Goal: Use online tool/utility: Utilize a website feature to perform a specific function

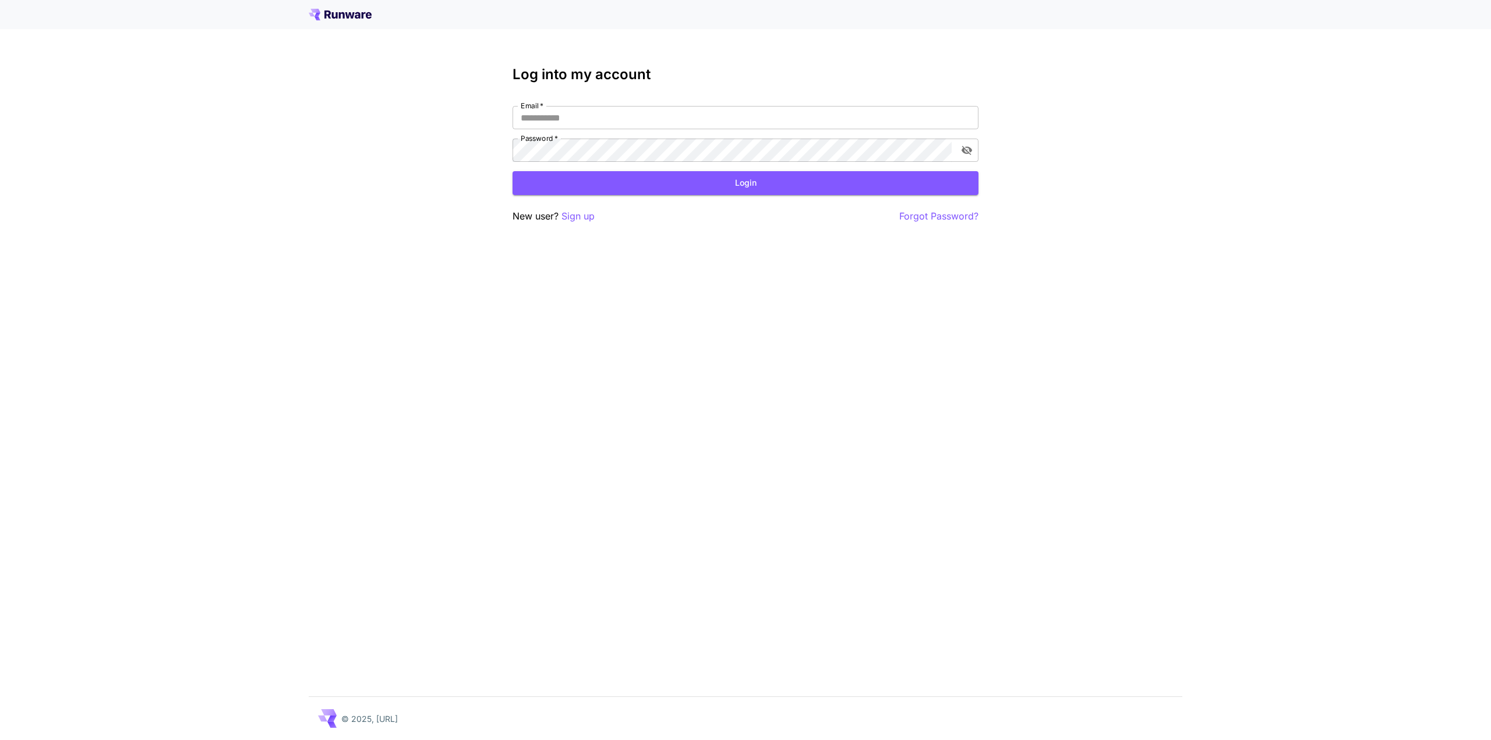
type input "**********"
click at [613, 179] on button "Login" at bounding box center [746, 183] width 466 height 24
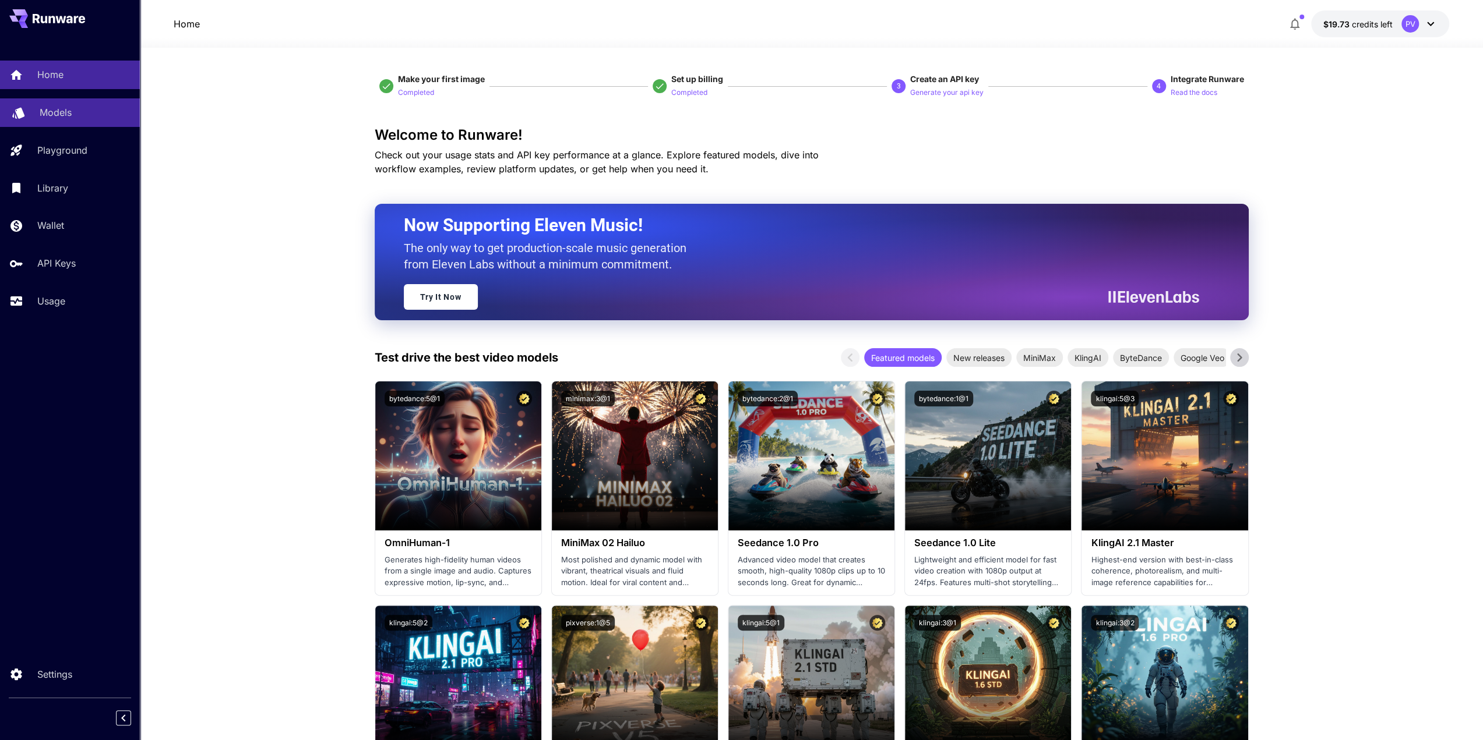
click at [64, 112] on p "Models" at bounding box center [56, 112] width 32 height 14
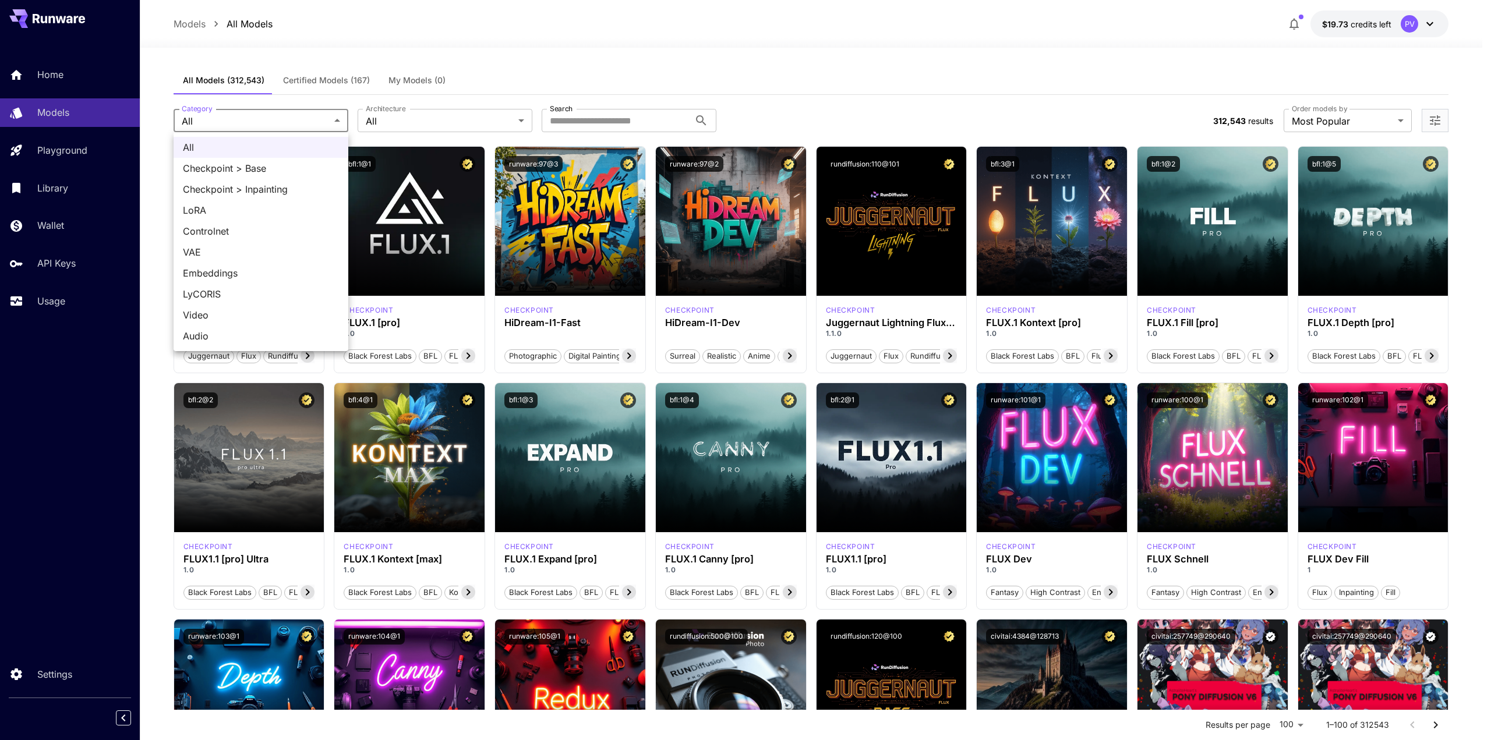
click at [401, 115] on div at bounding box center [745, 370] width 1491 height 740
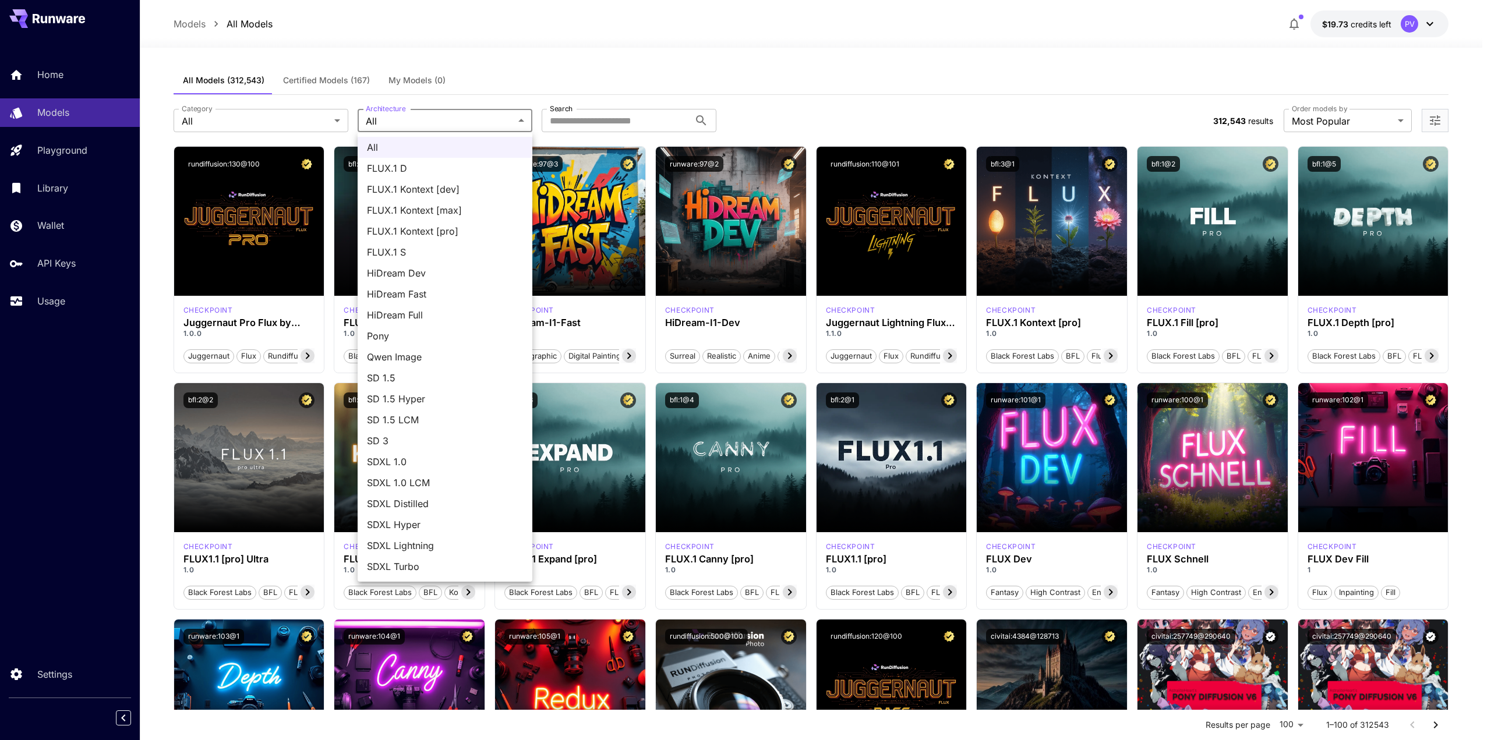
click at [585, 119] on div at bounding box center [745, 370] width 1491 height 740
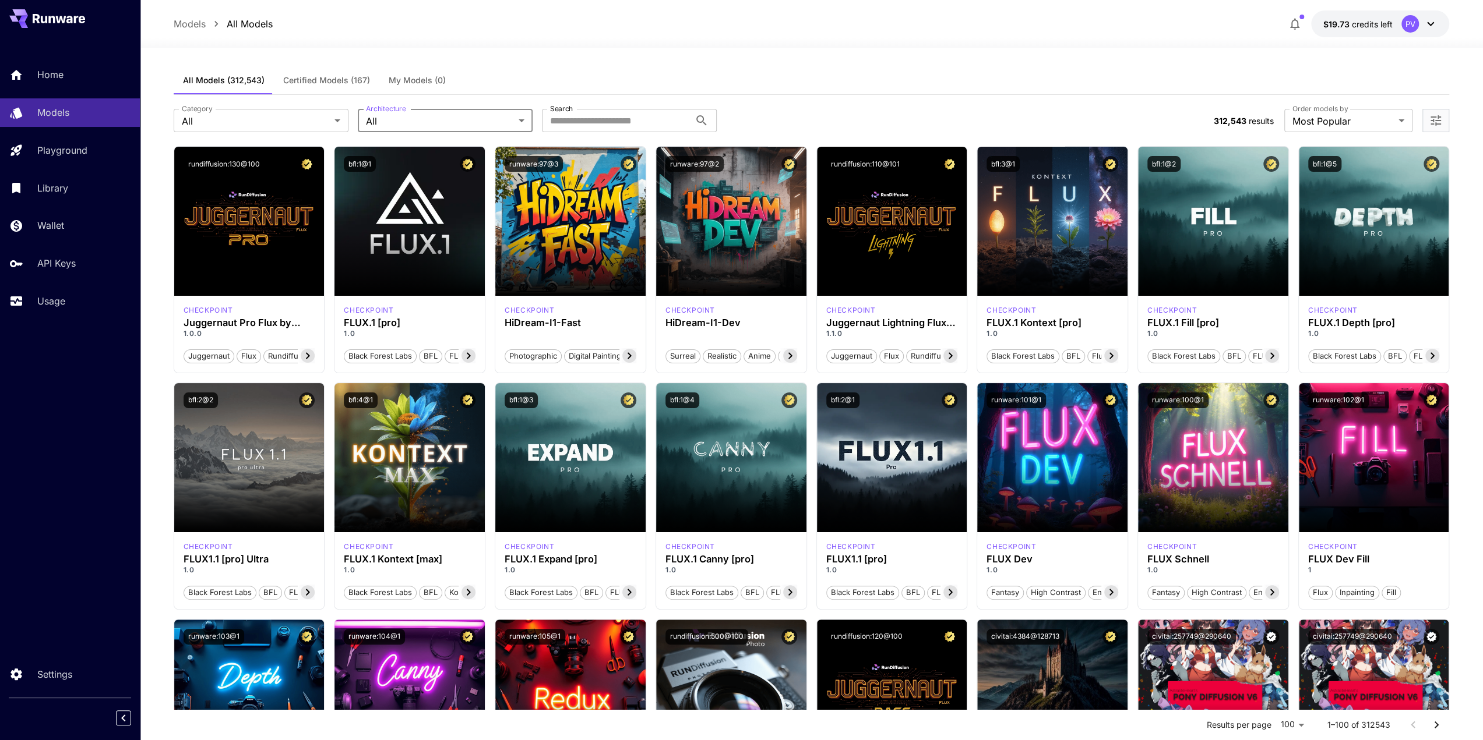
click at [569, 122] on div "All FLUX.1 D FLUX.1 Kontext [dev] FLUX.1 Kontext [max] FLUX.1 Kontext [pro] FLU…" at bounding box center [741, 370] width 1483 height 740
click at [570, 121] on input "Search" at bounding box center [616, 120] width 148 height 23
type input "*******"
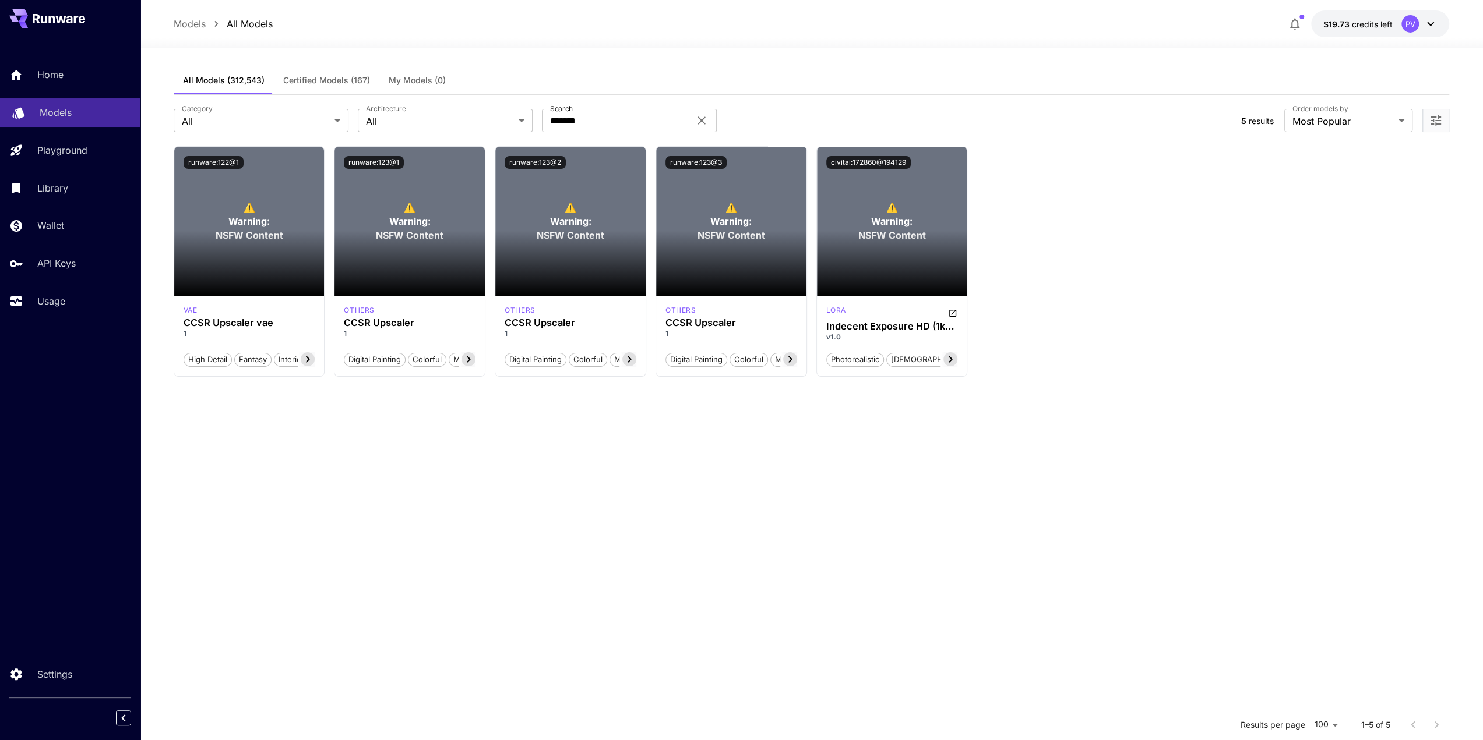
click at [44, 122] on link "Models" at bounding box center [70, 112] width 140 height 29
click at [69, 118] on p "Models" at bounding box center [56, 112] width 32 height 14
click at [45, 85] on link "Home" at bounding box center [70, 75] width 140 height 29
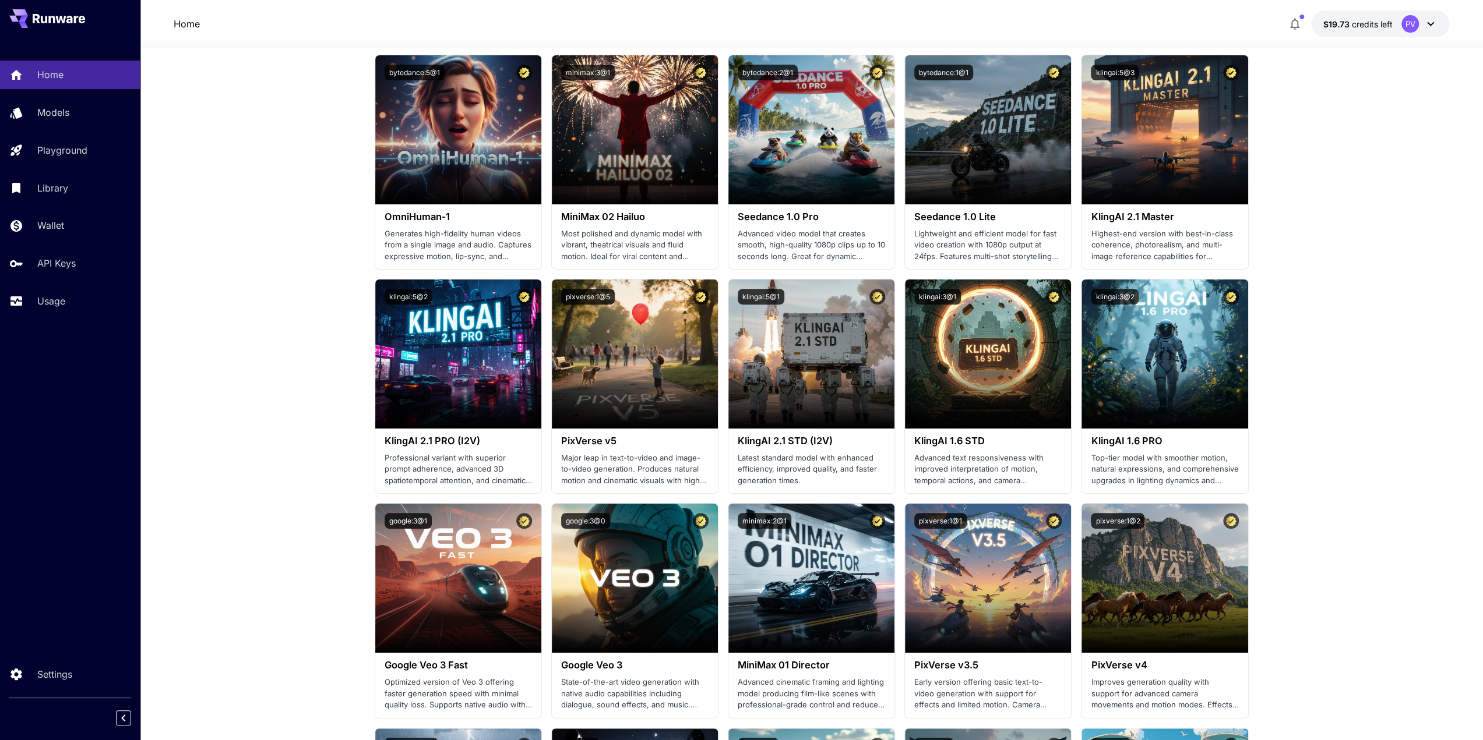
scroll to position [524, 0]
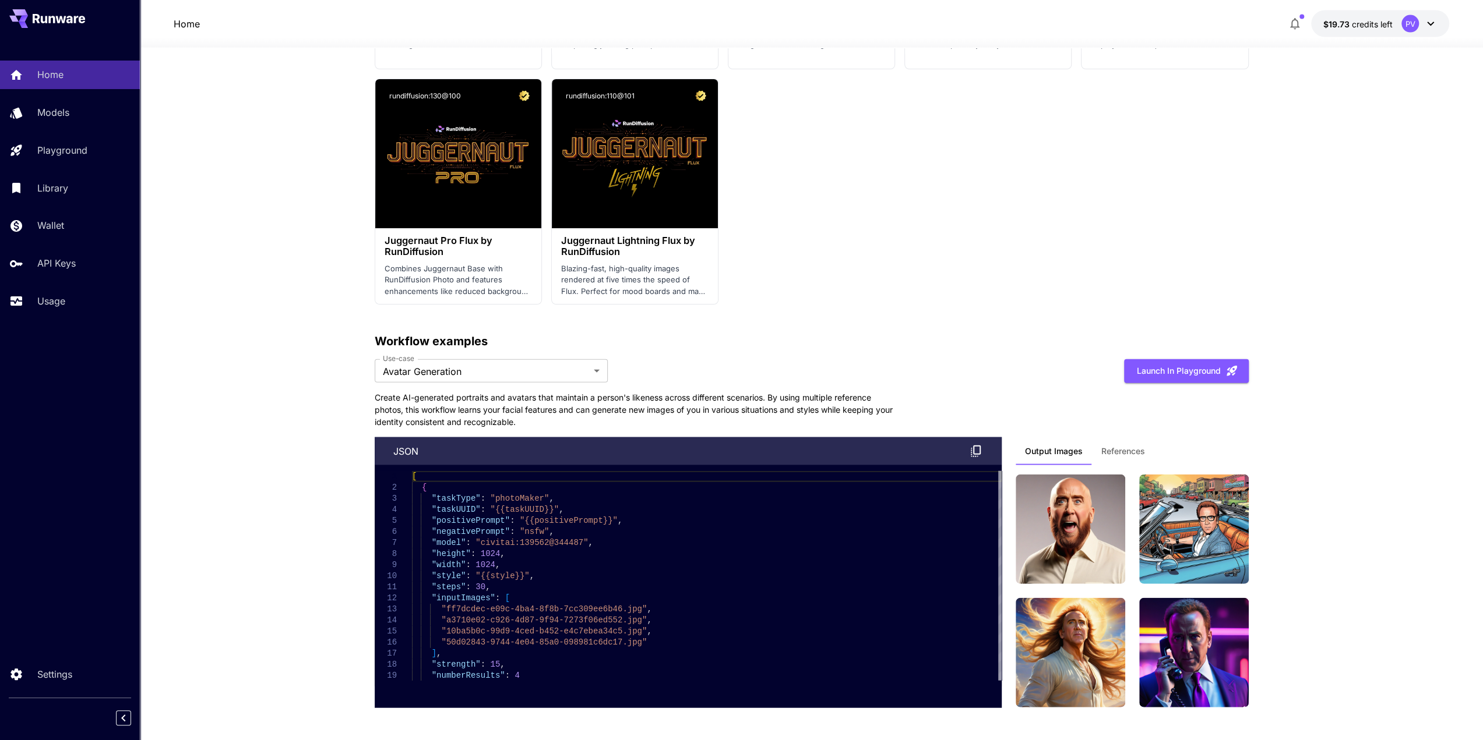
scroll to position [2447, 0]
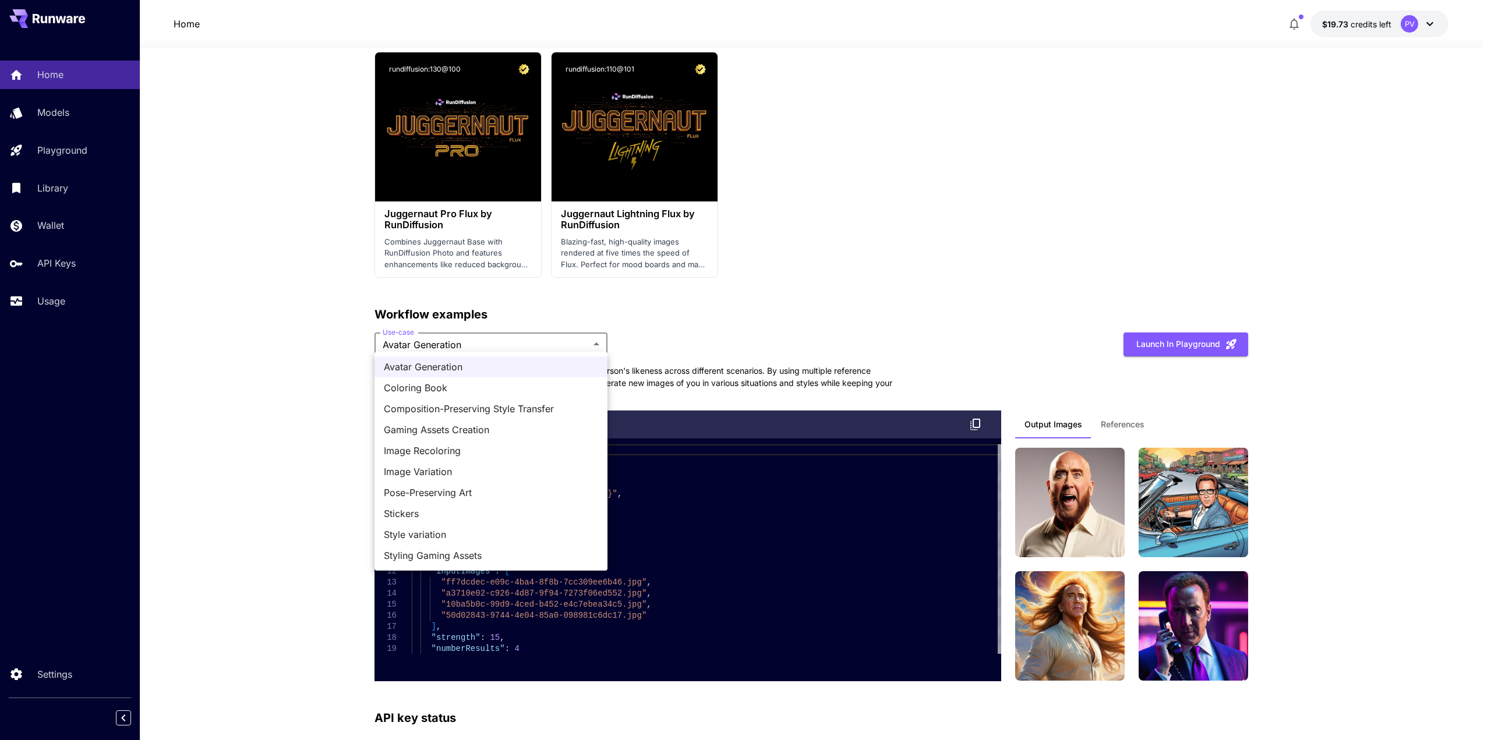
click at [316, 432] on div at bounding box center [745, 370] width 1491 height 740
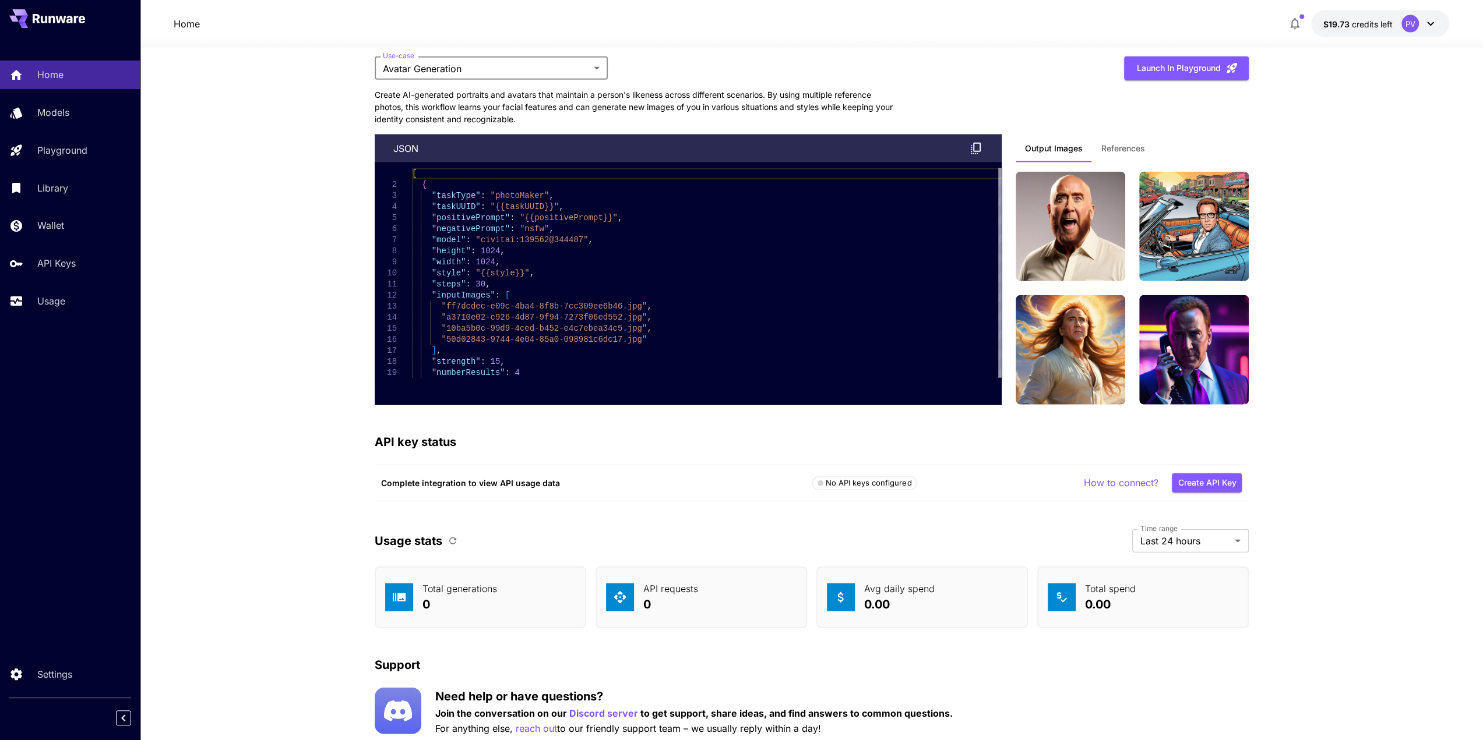
scroll to position [2758, 0]
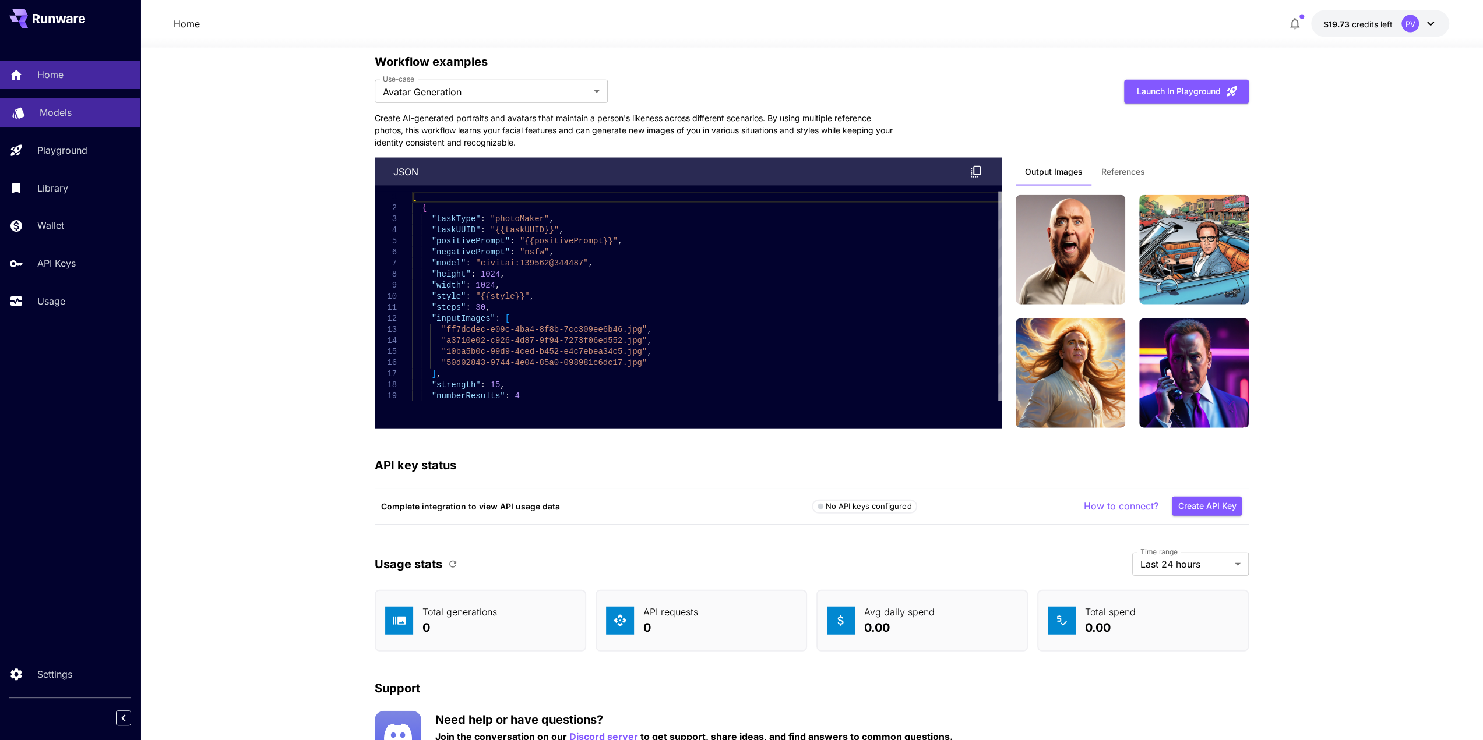
click at [76, 119] on div "Models" at bounding box center [85, 112] width 91 height 14
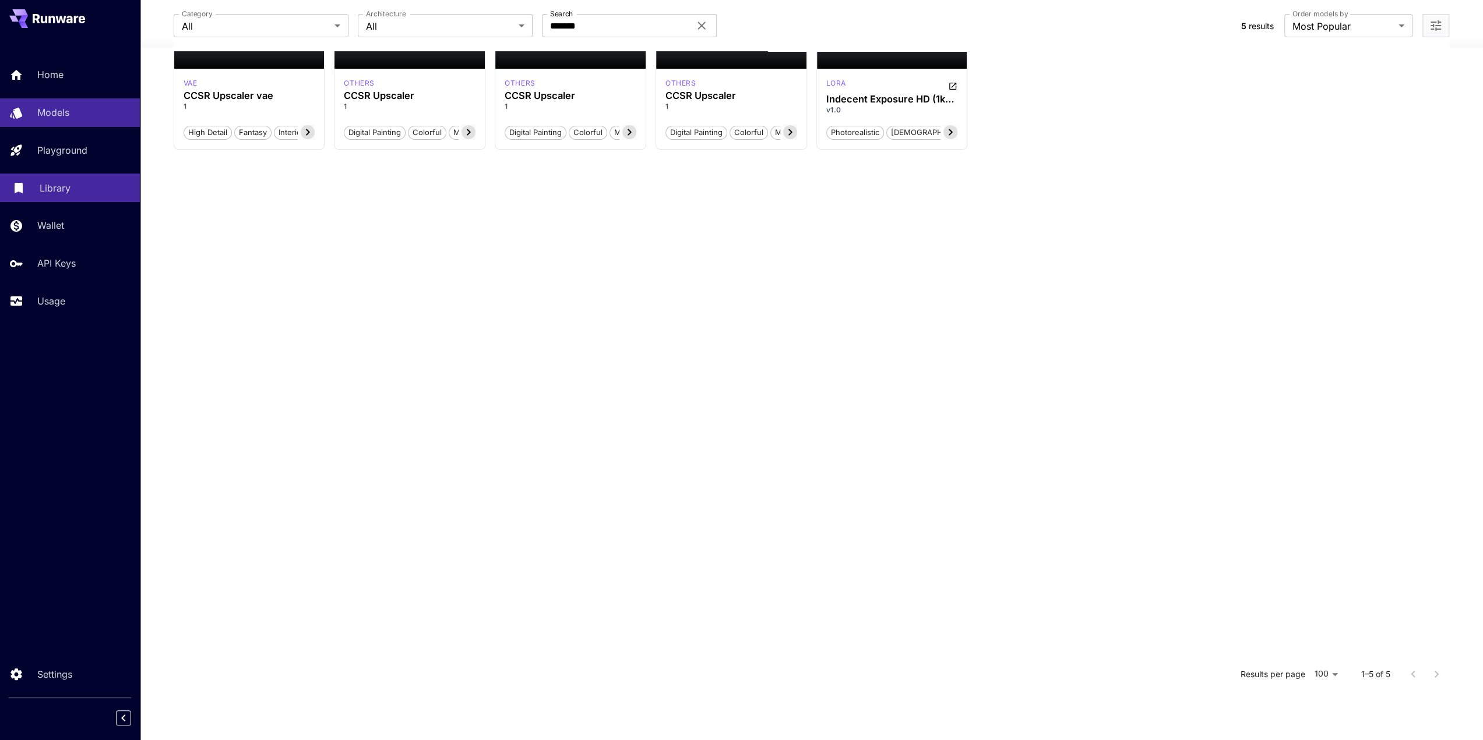
click at [55, 192] on p "Library" at bounding box center [55, 188] width 31 height 14
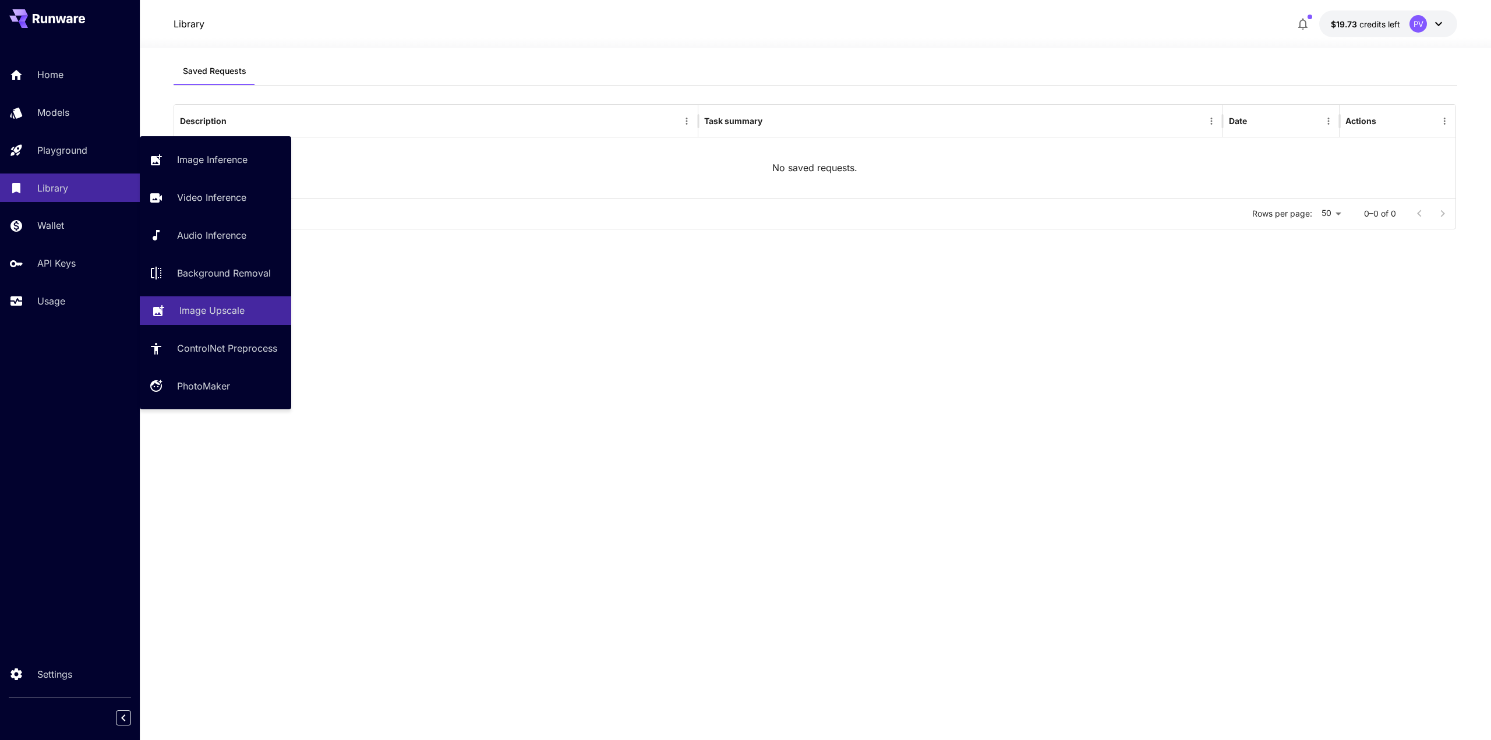
click at [235, 325] on link "Image Upscale" at bounding box center [215, 311] width 151 height 29
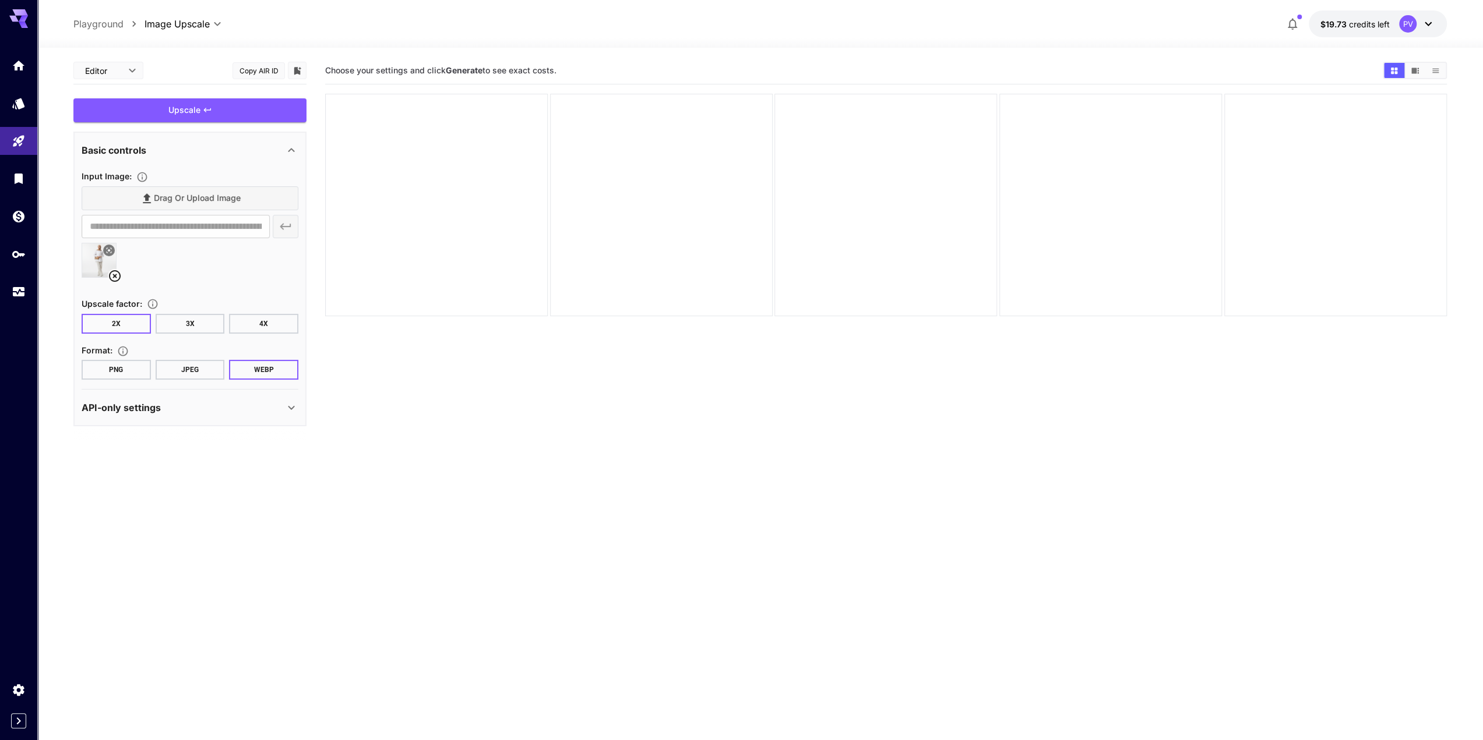
click at [204, 373] on button "JPEG" at bounding box center [190, 370] width 69 height 20
click at [177, 411] on div "API-only settings" at bounding box center [183, 408] width 203 height 14
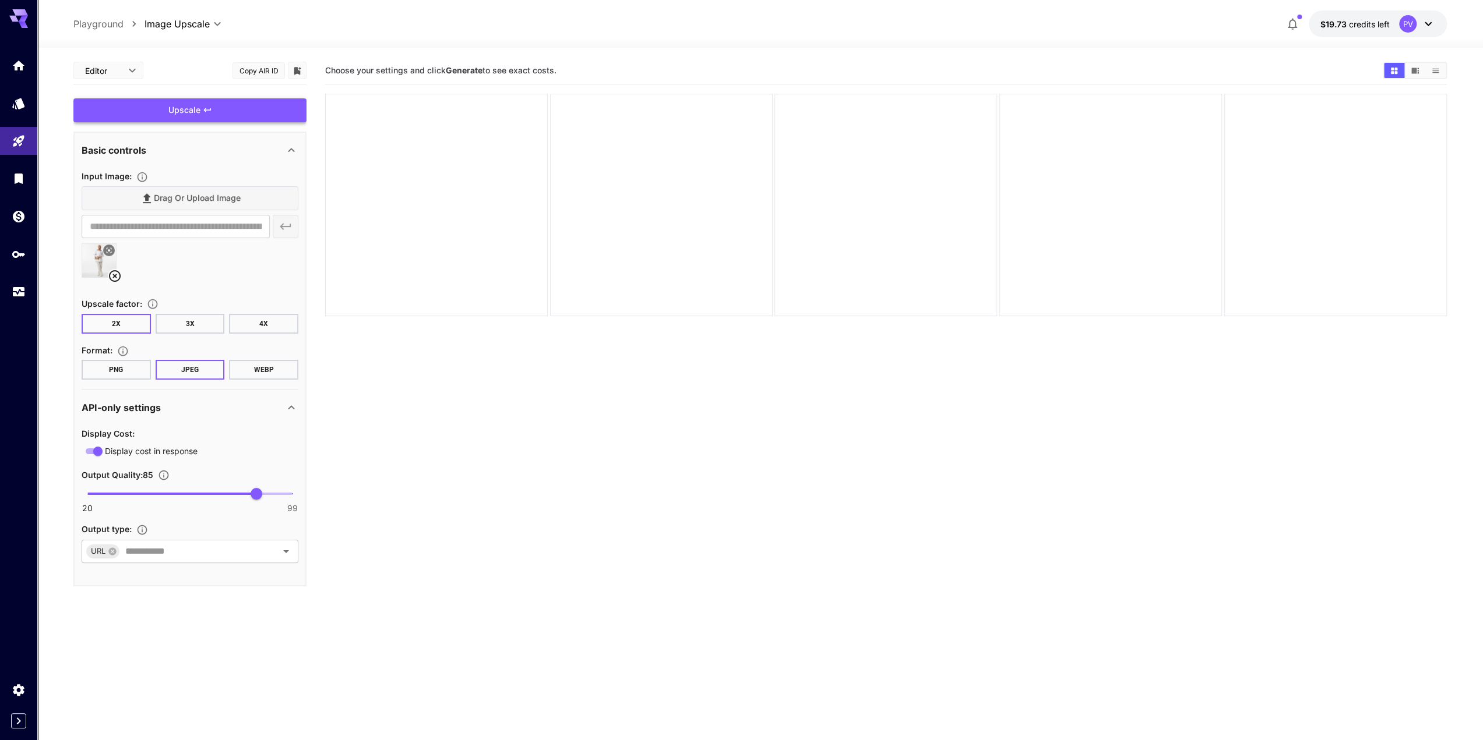
click at [194, 116] on div "Upscale" at bounding box center [189, 110] width 233 height 24
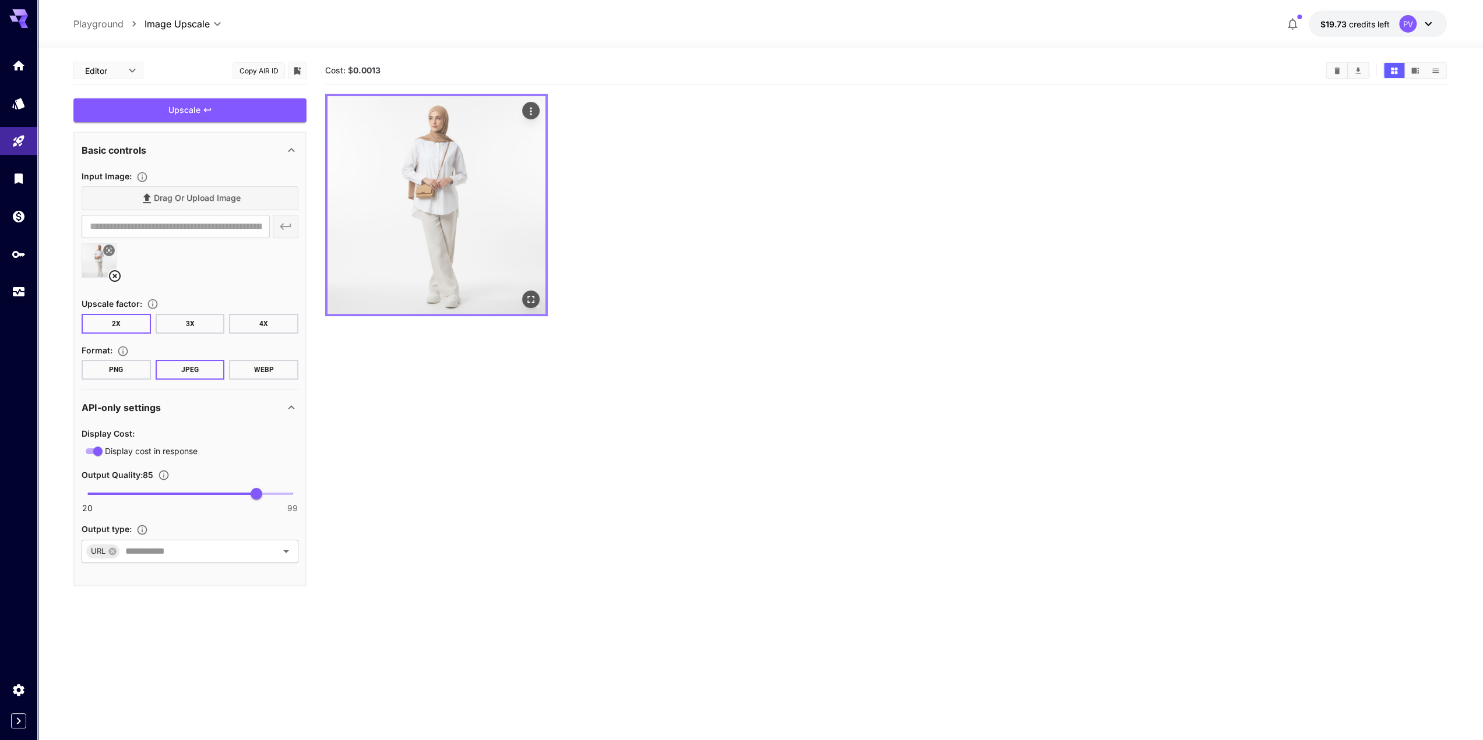
click at [436, 182] on img at bounding box center [436, 205] width 218 height 218
click at [528, 293] on button "Open in fullscreen" at bounding box center [530, 299] width 17 height 17
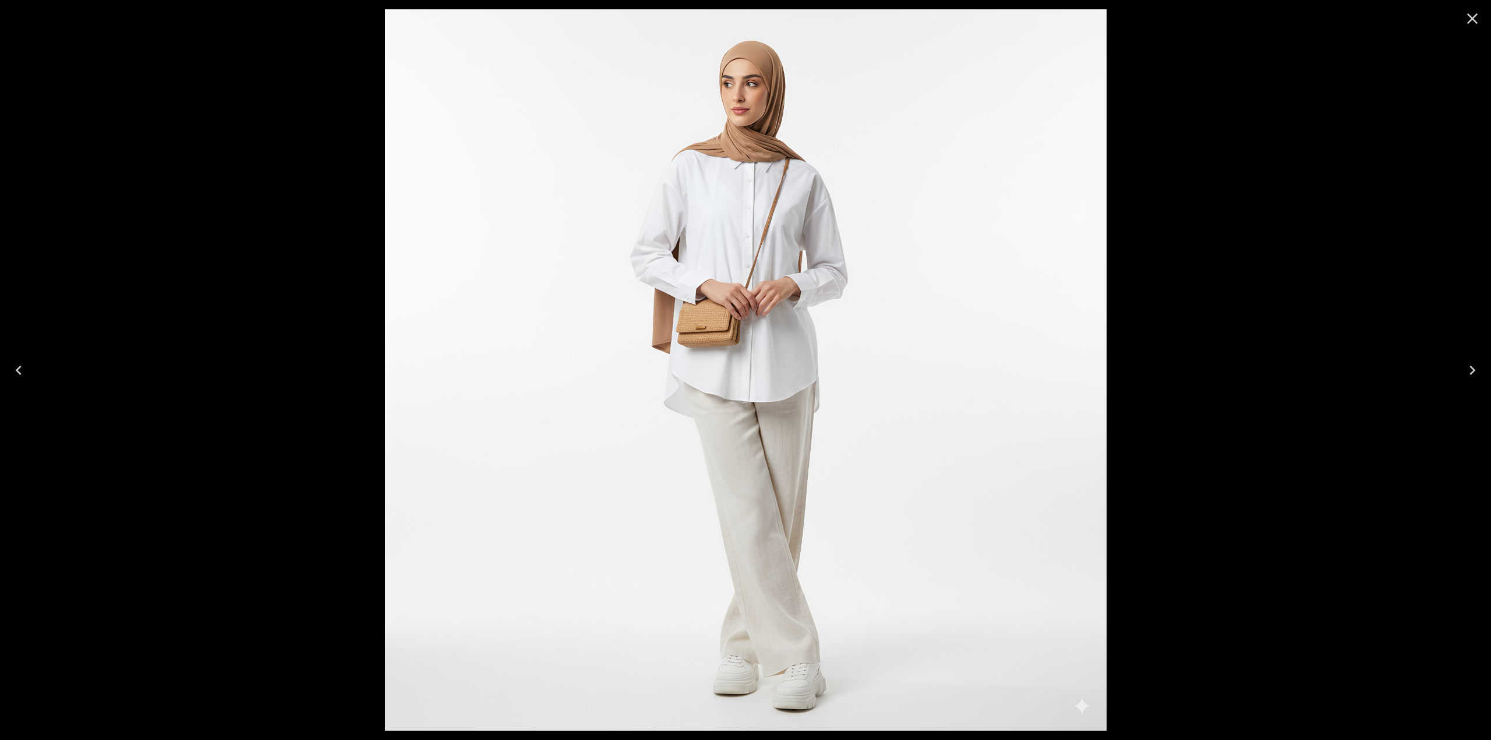
click at [738, 89] on img at bounding box center [746, 370] width 722 height 722
click at [800, 238] on img at bounding box center [746, 370] width 722 height 722
click at [301, 95] on div at bounding box center [745, 370] width 1491 height 740
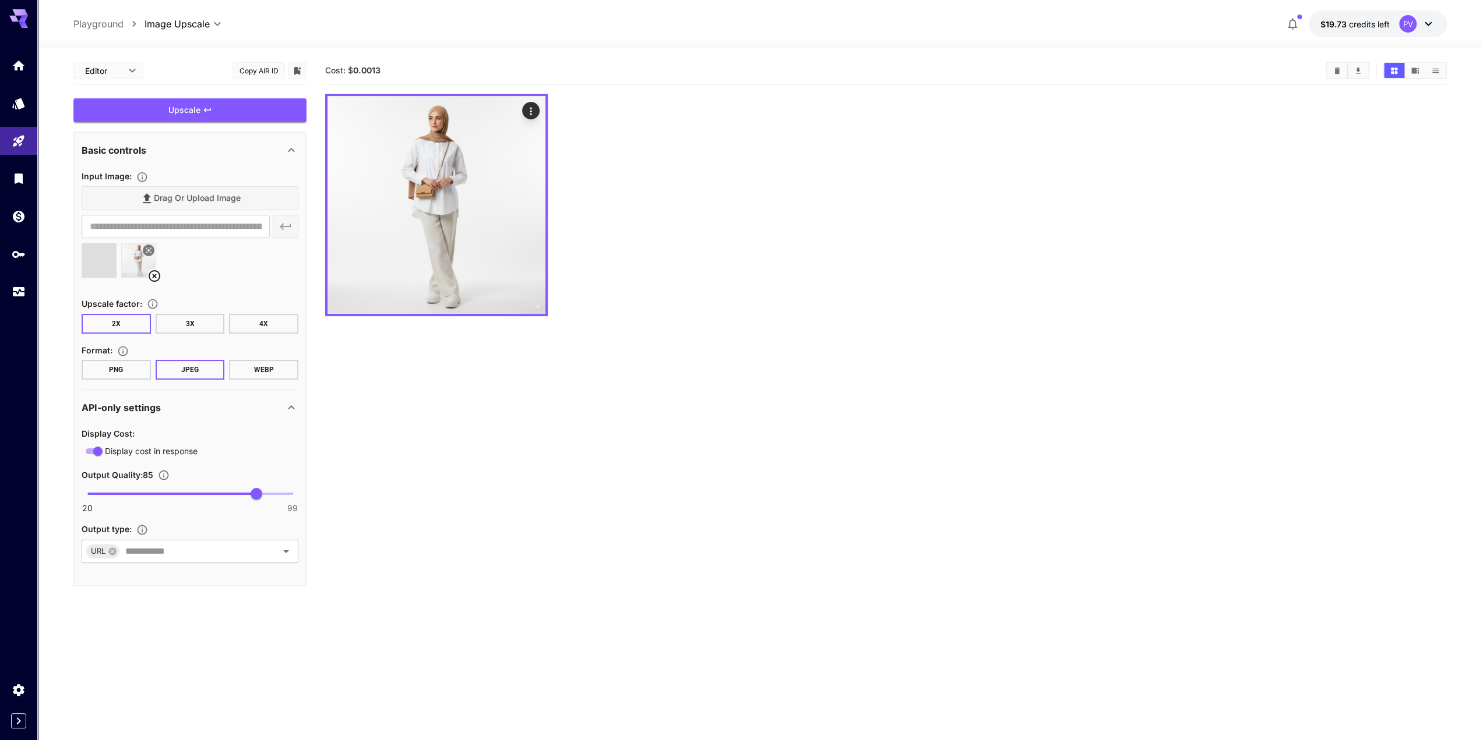
type input "**********"
click at [159, 107] on div "Upscale" at bounding box center [189, 110] width 233 height 24
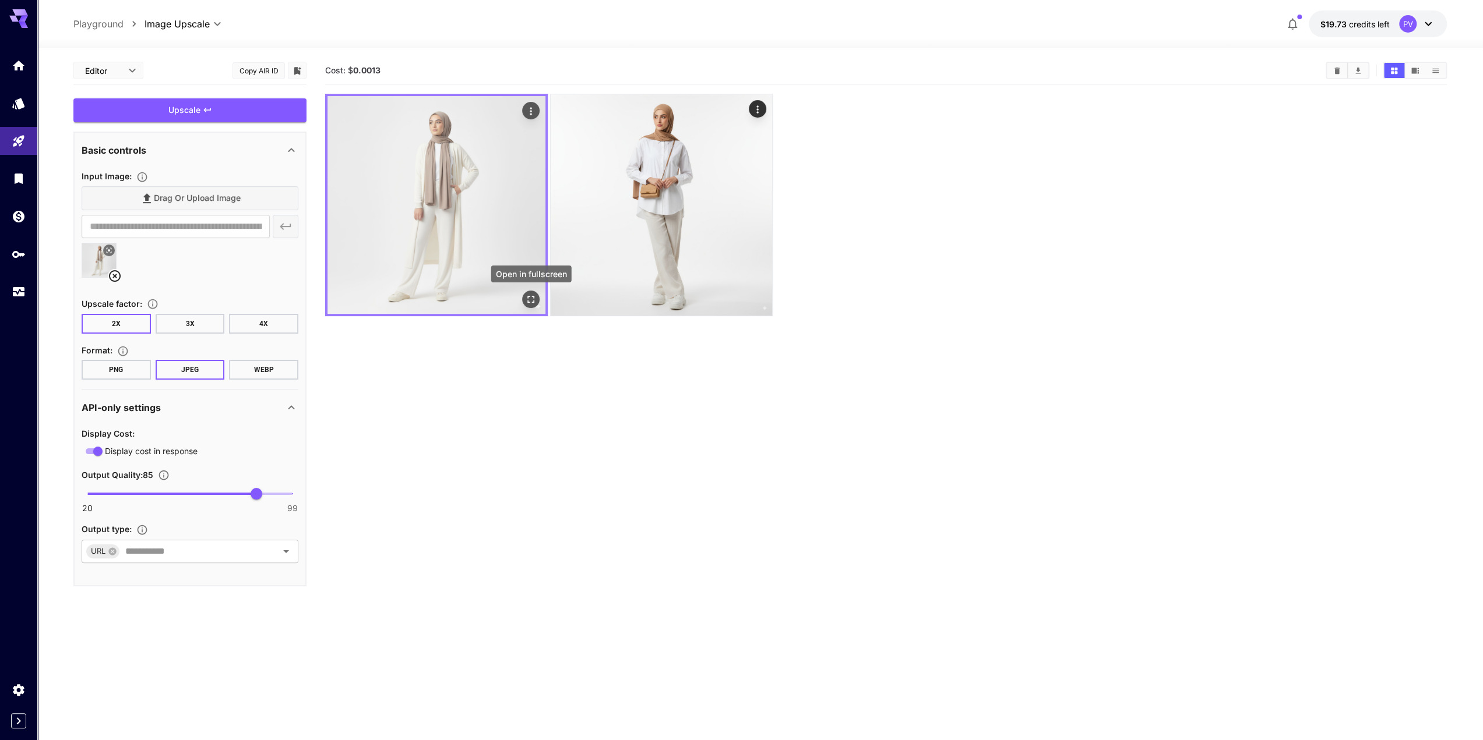
click at [531, 297] on icon "Open in fullscreen" at bounding box center [531, 300] width 12 height 12
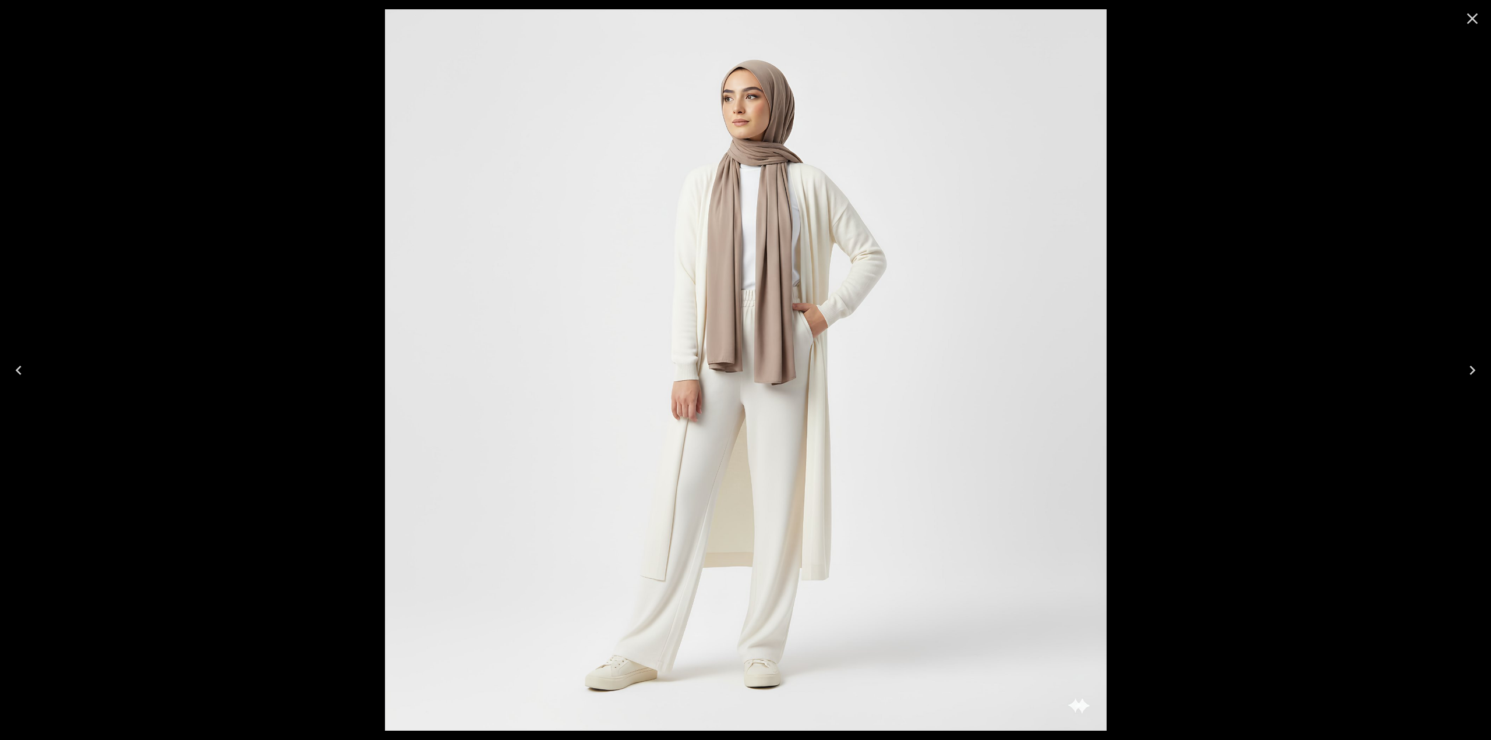
click at [312, 203] on div at bounding box center [745, 370] width 1491 height 740
click at [267, 210] on div at bounding box center [745, 370] width 1491 height 740
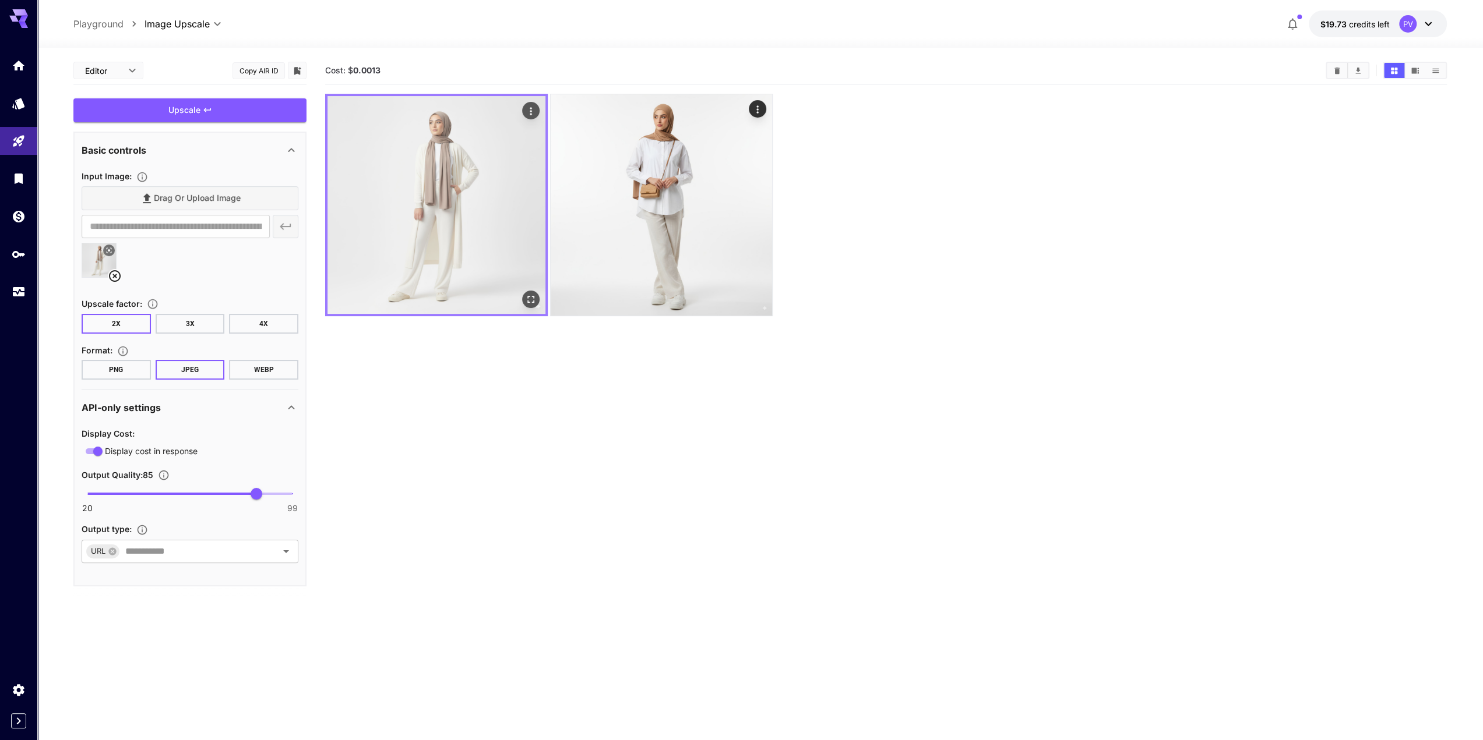
click at [430, 189] on img at bounding box center [436, 205] width 218 height 218
type input "**"
drag, startPoint x: 255, startPoint y: 495, endPoint x: 298, endPoint y: 495, distance: 42.5
click at [298, 495] on span "99" at bounding box center [293, 494] width 12 height 12
type input "**********"
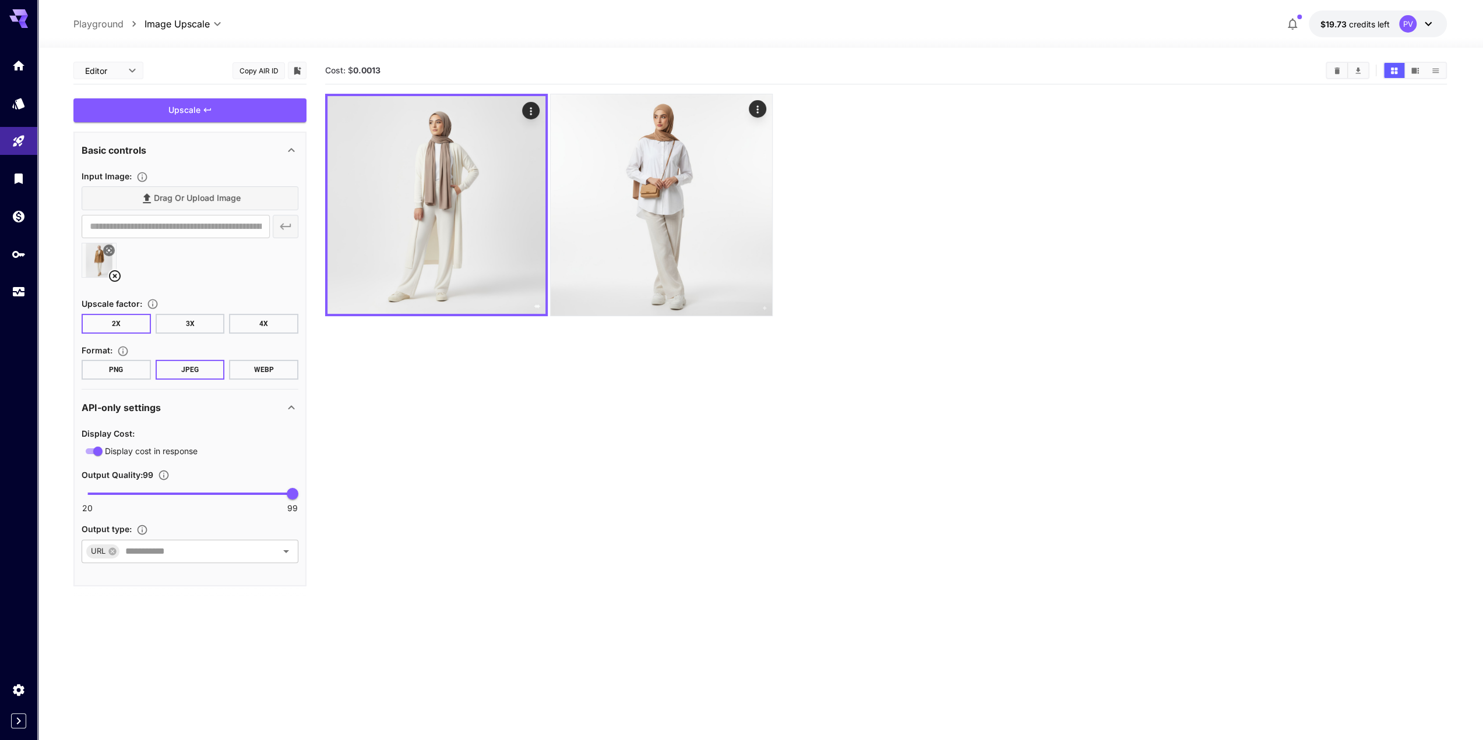
click at [253, 323] on button "4X" at bounding box center [263, 324] width 69 height 20
click at [195, 327] on button "3X" at bounding box center [190, 324] width 69 height 20
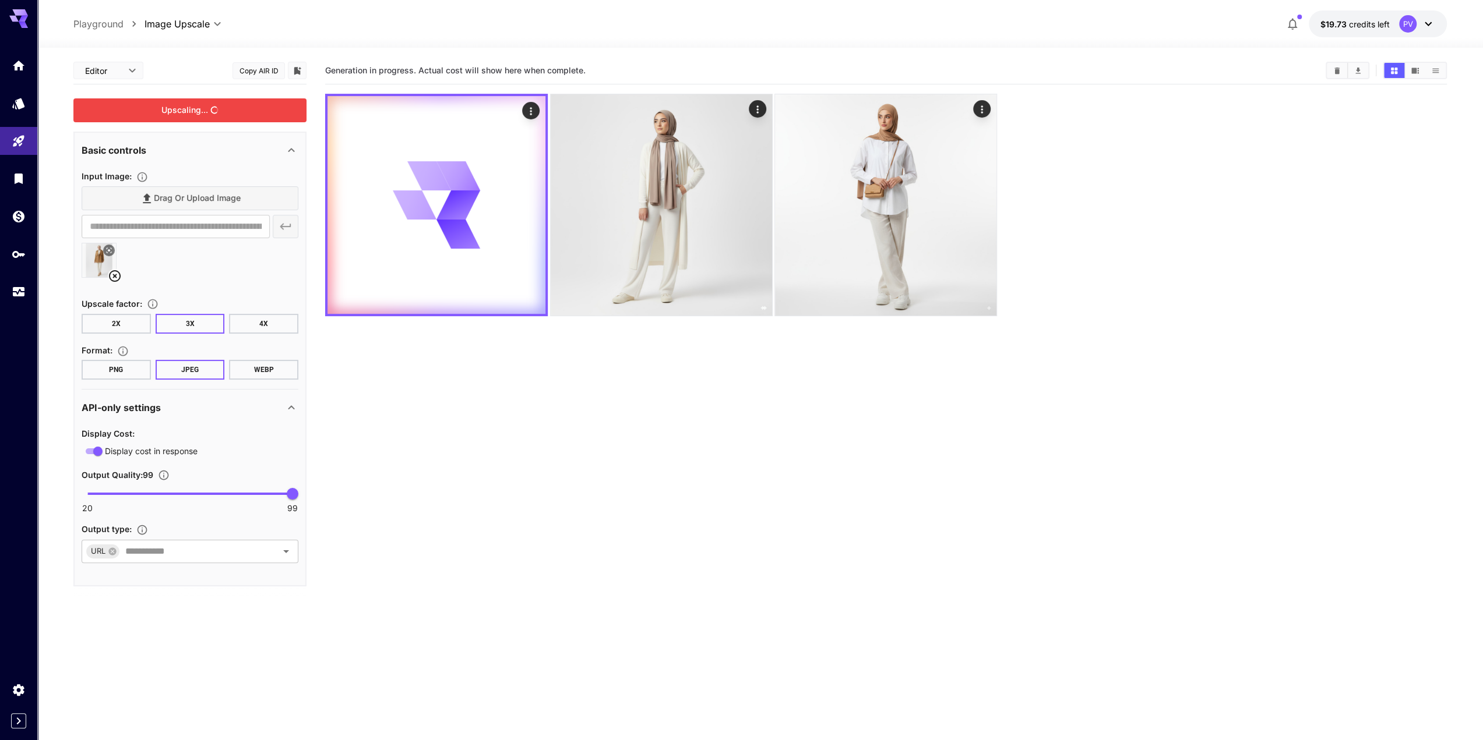
click at [214, 116] on div "Upscaling..." at bounding box center [189, 110] width 233 height 24
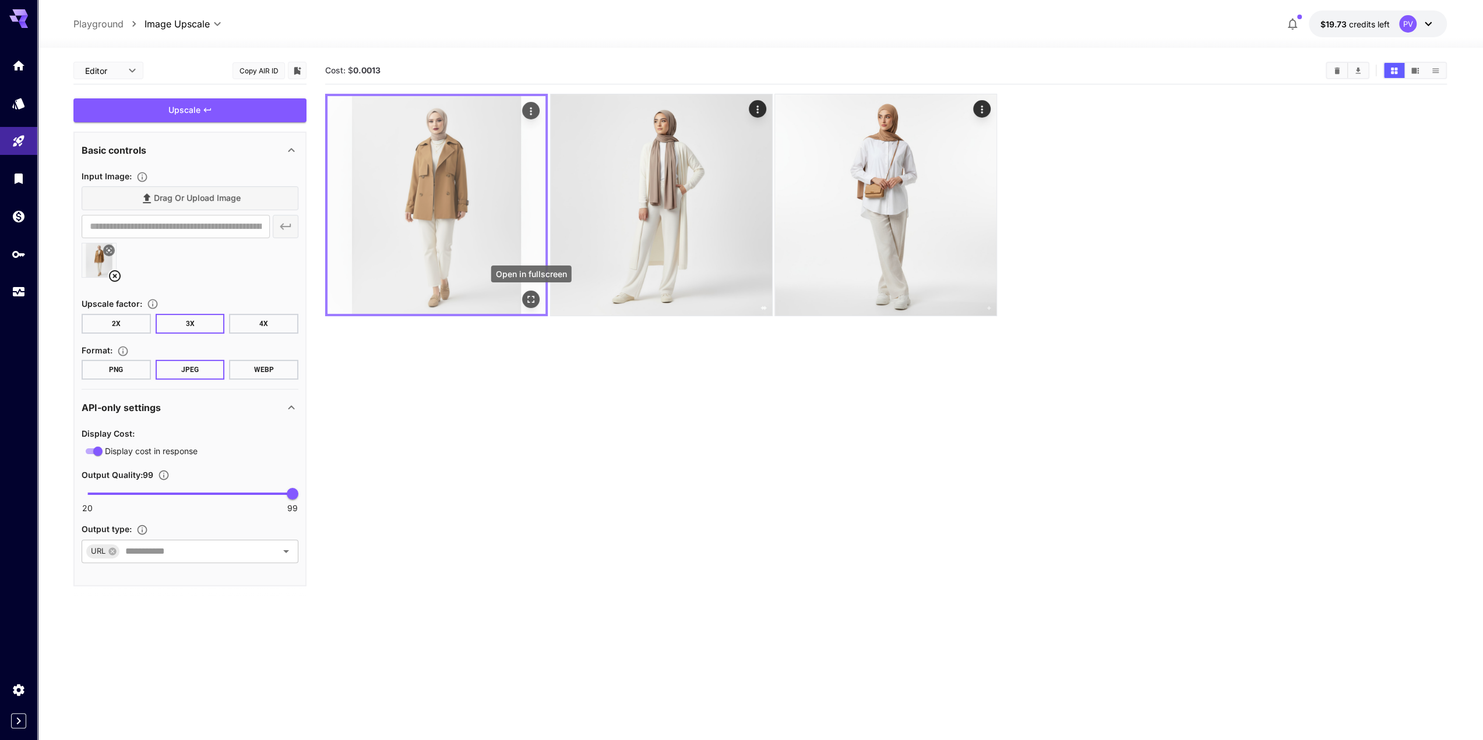
click at [530, 300] on icon "Open in fullscreen" at bounding box center [531, 300] width 12 height 12
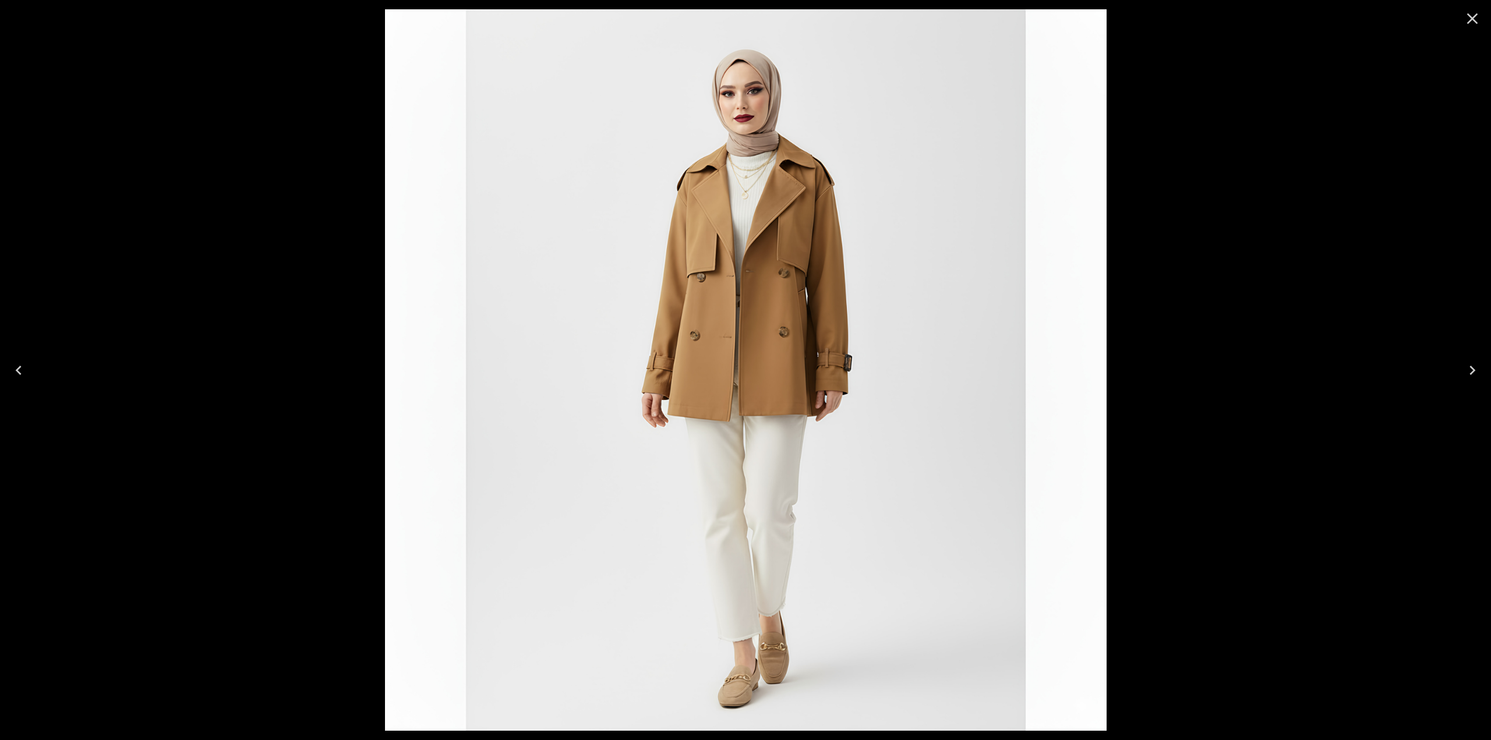
click at [719, 97] on img at bounding box center [746, 370] width 722 height 722
click at [292, 82] on div at bounding box center [745, 370] width 1491 height 740
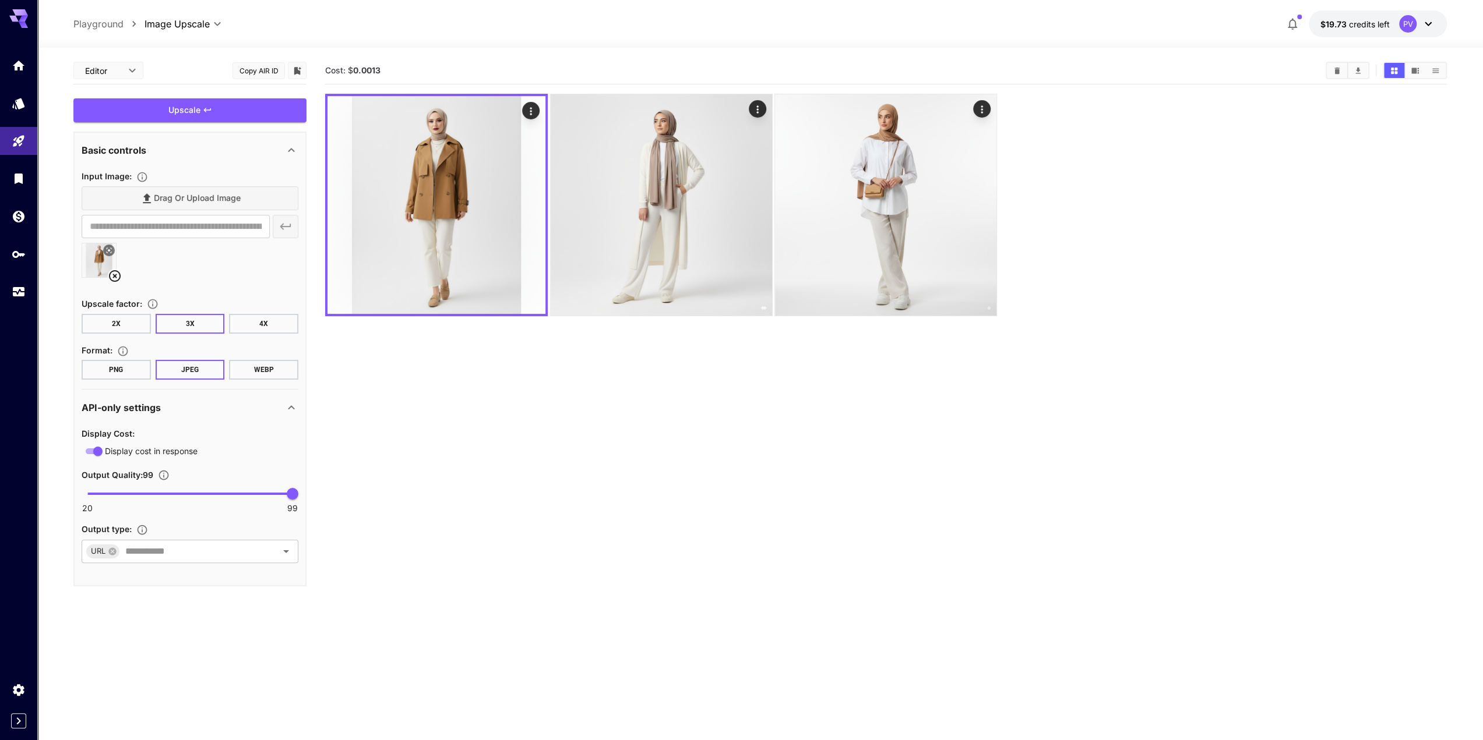
click at [245, 320] on button "4X" at bounding box center [263, 324] width 69 height 20
type input "**"
drag, startPoint x: 285, startPoint y: 493, endPoint x: 244, endPoint y: 496, distance: 41.5
click at [244, 496] on span "80" at bounding box center [243, 494] width 12 height 12
click at [179, 112] on div "Upscale" at bounding box center [189, 110] width 233 height 24
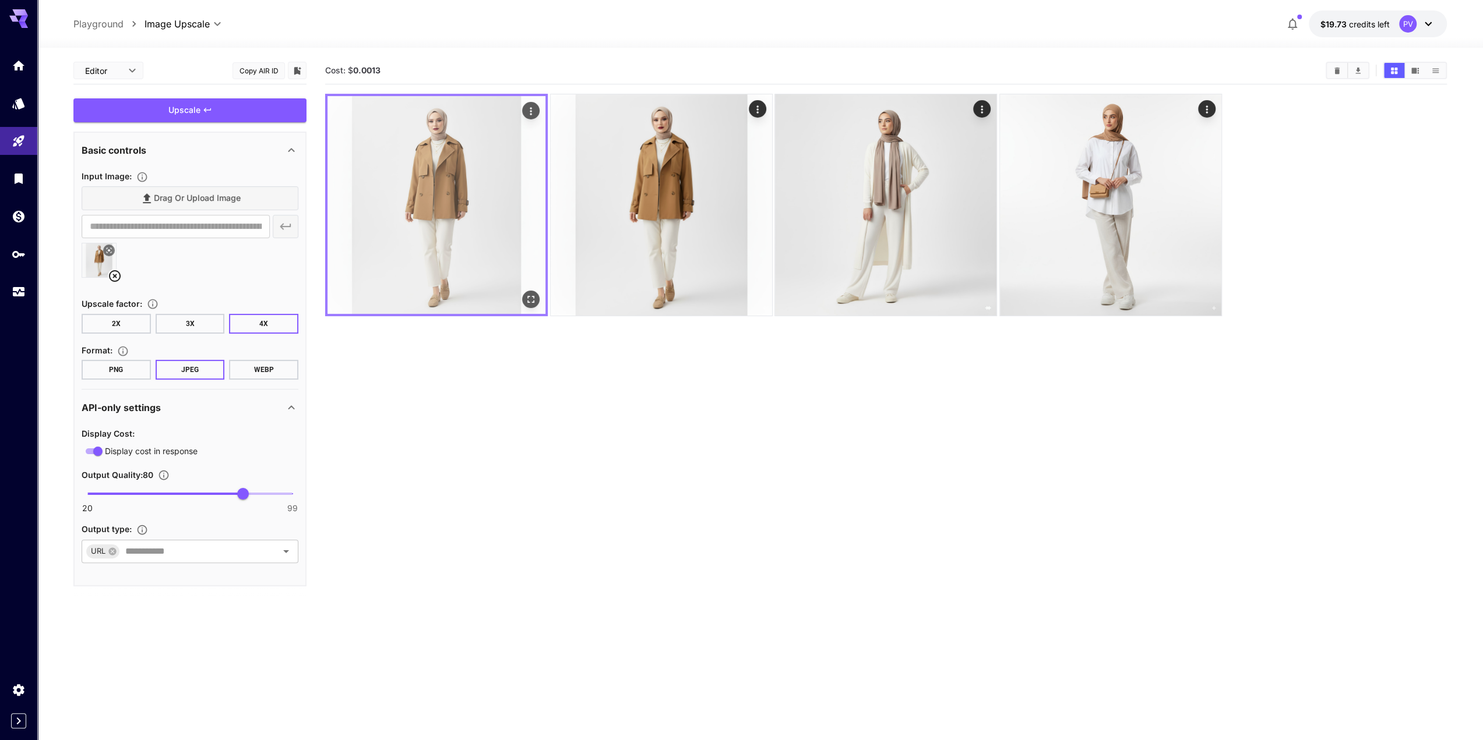
click at [481, 185] on img at bounding box center [436, 205] width 218 height 218
click at [529, 297] on icon "Open in fullscreen" at bounding box center [531, 300] width 7 height 7
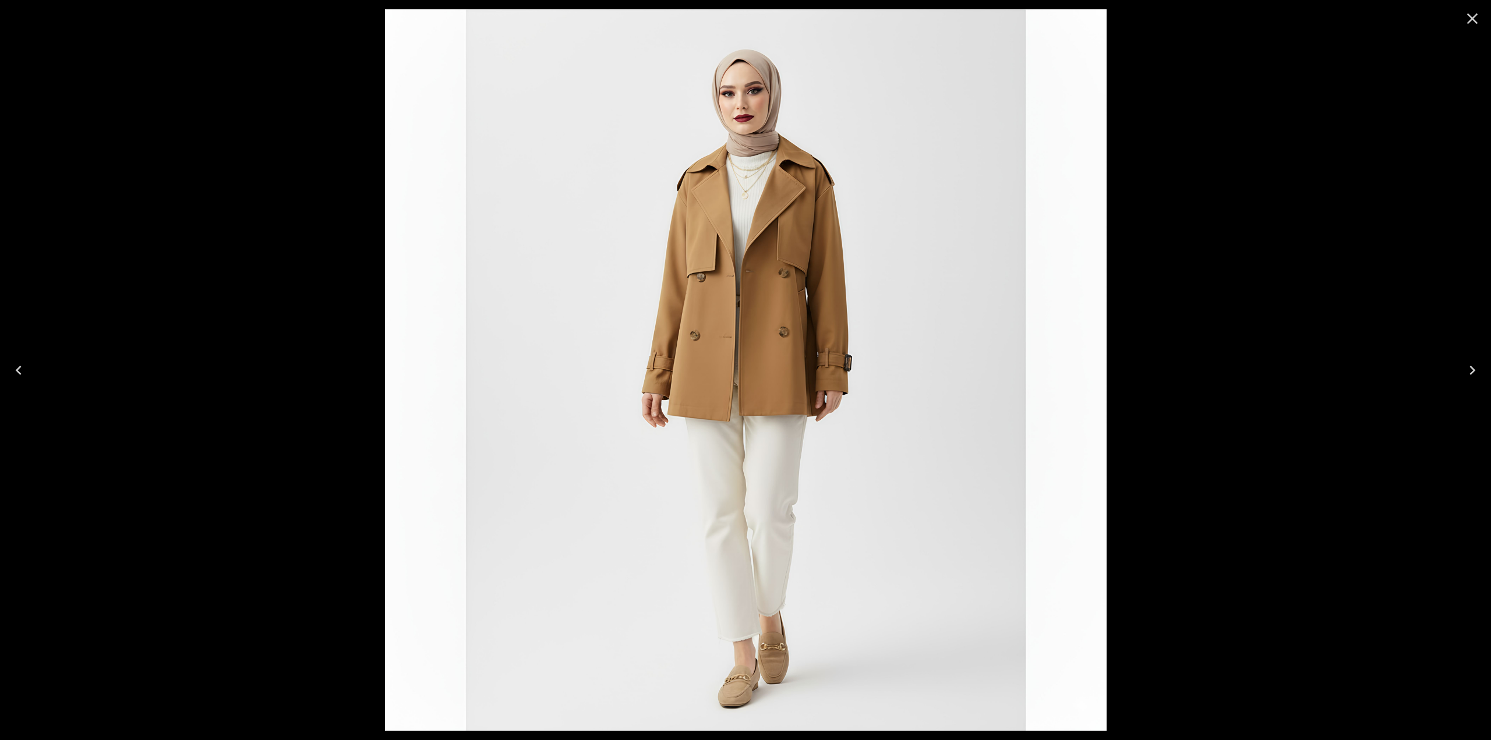
click at [139, 93] on div at bounding box center [745, 370] width 1491 height 740
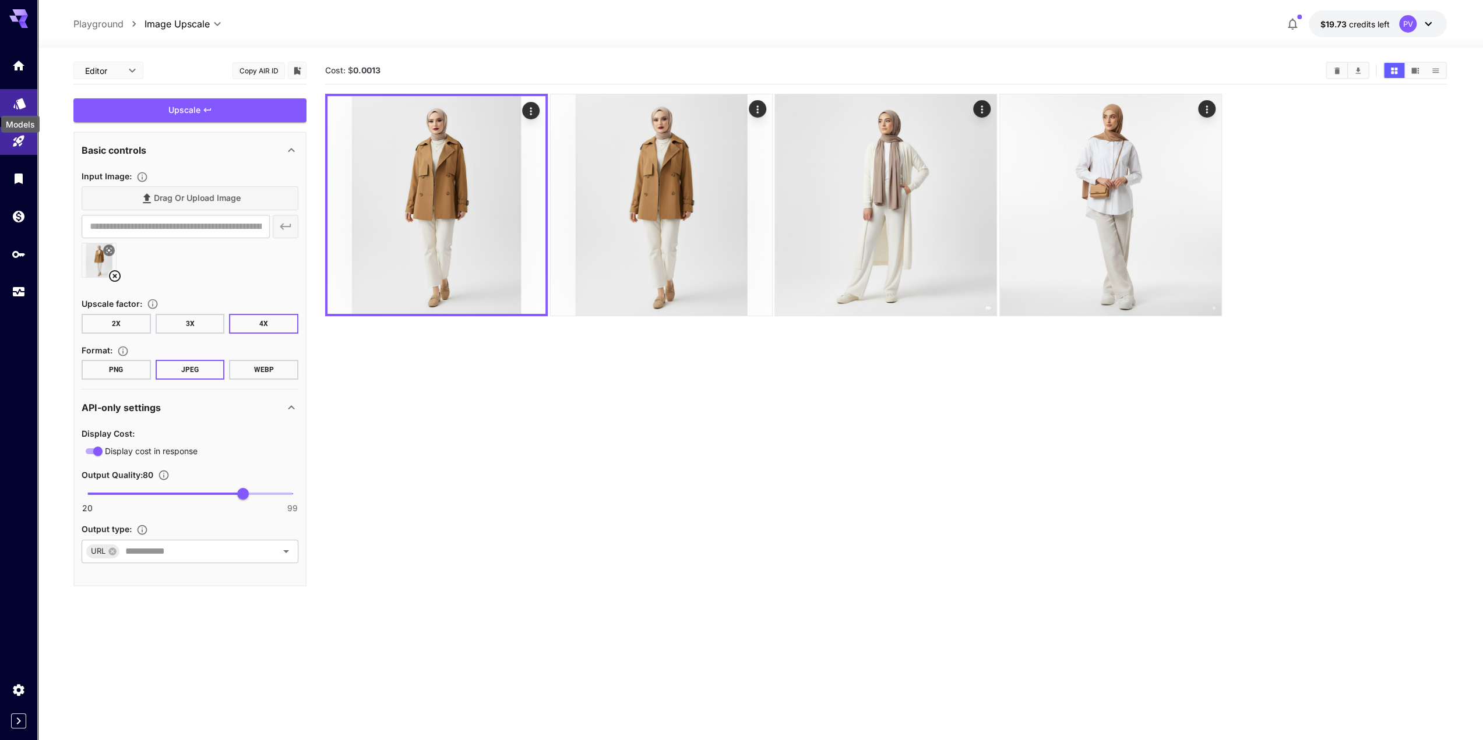
click at [23, 103] on icon "Models" at bounding box center [19, 99] width 12 height 11
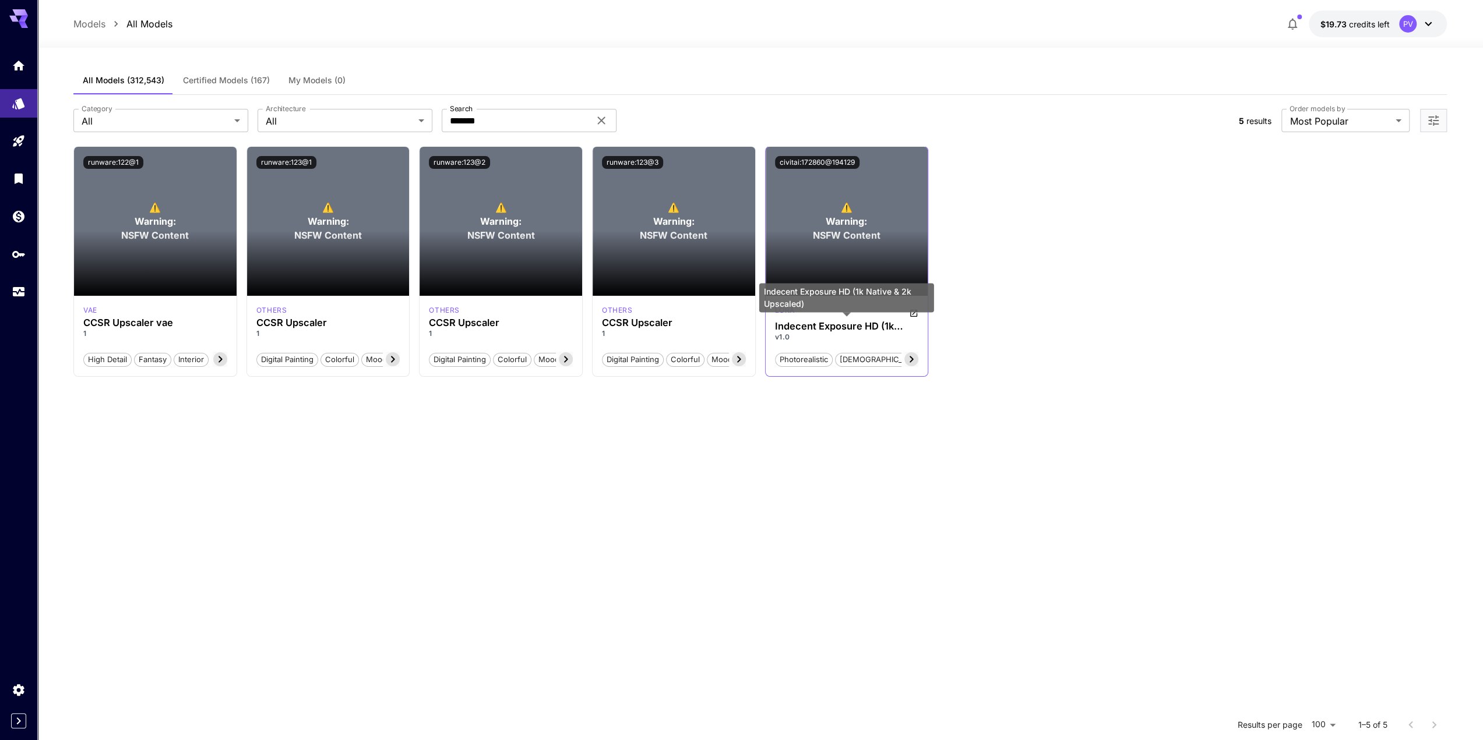
click at [811, 328] on h3 "Indecent Exposure HD (1k Native & 2k Upscaled)" at bounding box center [847, 326] width 144 height 11
click at [832, 235] on section at bounding box center [846, 263] width 163 height 65
click at [822, 164] on button "civitai:172860@194129" at bounding box center [817, 162] width 84 height 13
click at [912, 312] on div "Indecent Exposure HD (1k Native & 2k Upscaled)" at bounding box center [846, 297] width 175 height 29
click at [775, 252] on section at bounding box center [846, 263] width 163 height 65
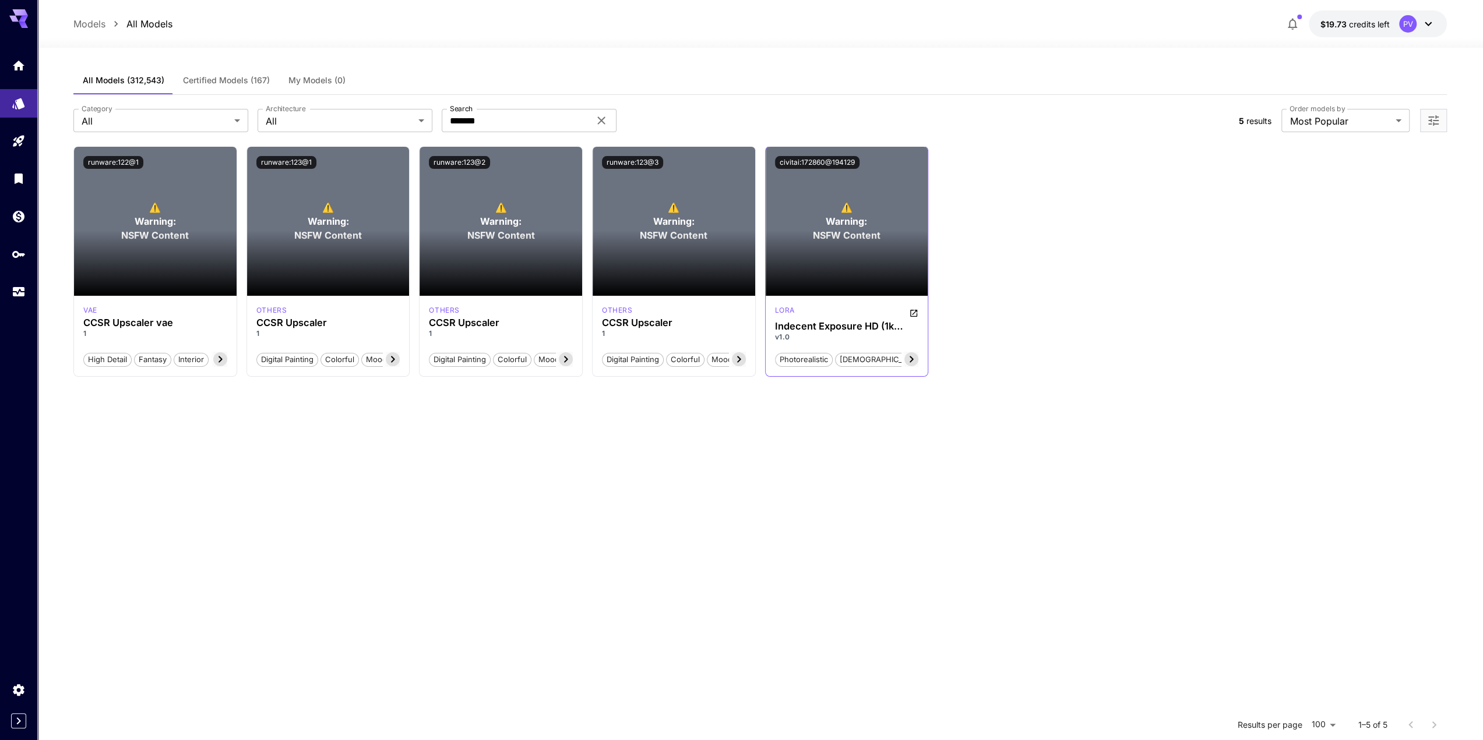
click at [915, 358] on icon at bounding box center [911, 359] width 14 height 14
click at [912, 358] on icon at bounding box center [911, 360] width 4 height 6
click at [841, 326] on h3 "Indecent Exposure HD (1k Native & 2k Upscaled)" at bounding box center [847, 326] width 144 height 11
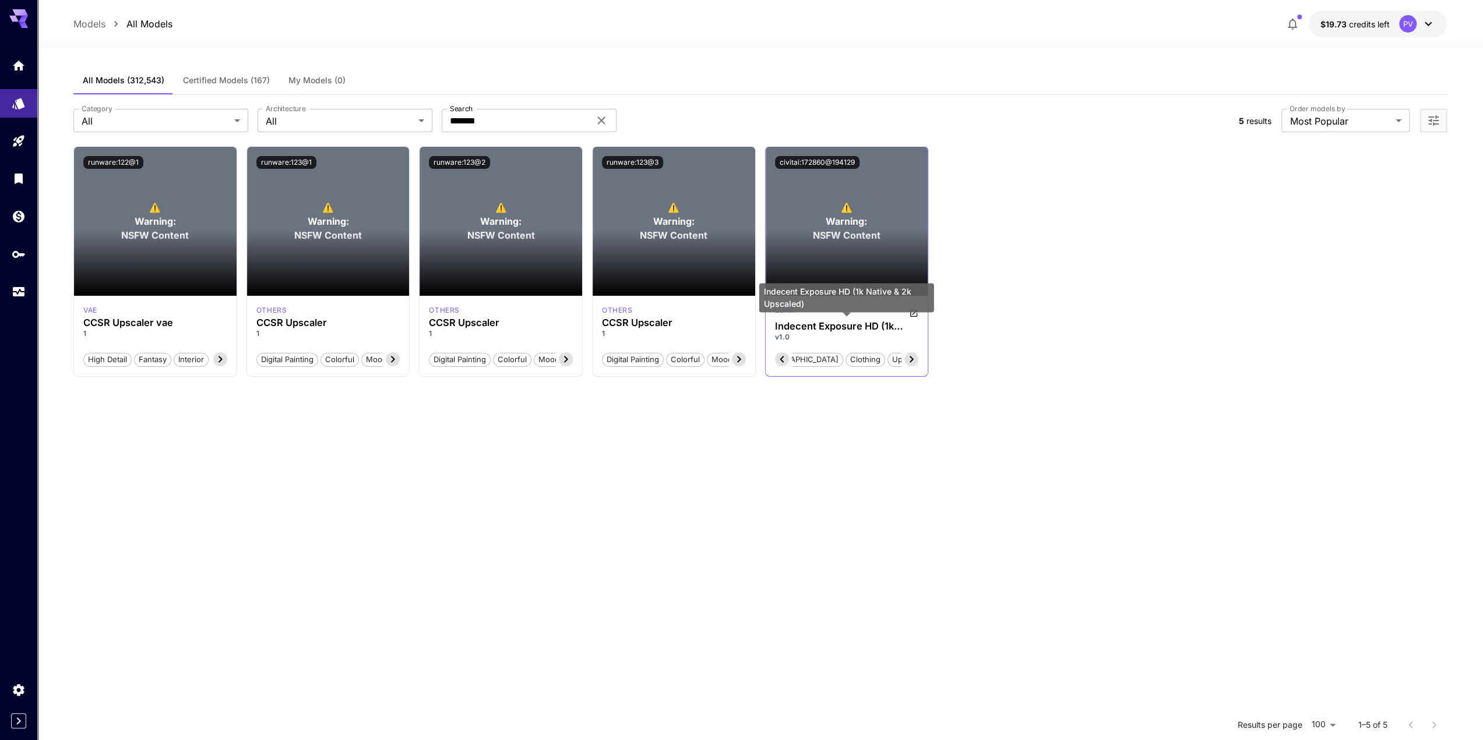
click at [821, 216] on p "⚠️ Warning: NSFW Content" at bounding box center [847, 221] width 68 height 42
drag, startPoint x: 817, startPoint y: 170, endPoint x: 831, endPoint y: 230, distance: 62.2
click at [817, 171] on div "civitai:172860@194129" at bounding box center [846, 162] width 163 height 31
click at [831, 231] on section at bounding box center [846, 263] width 163 height 65
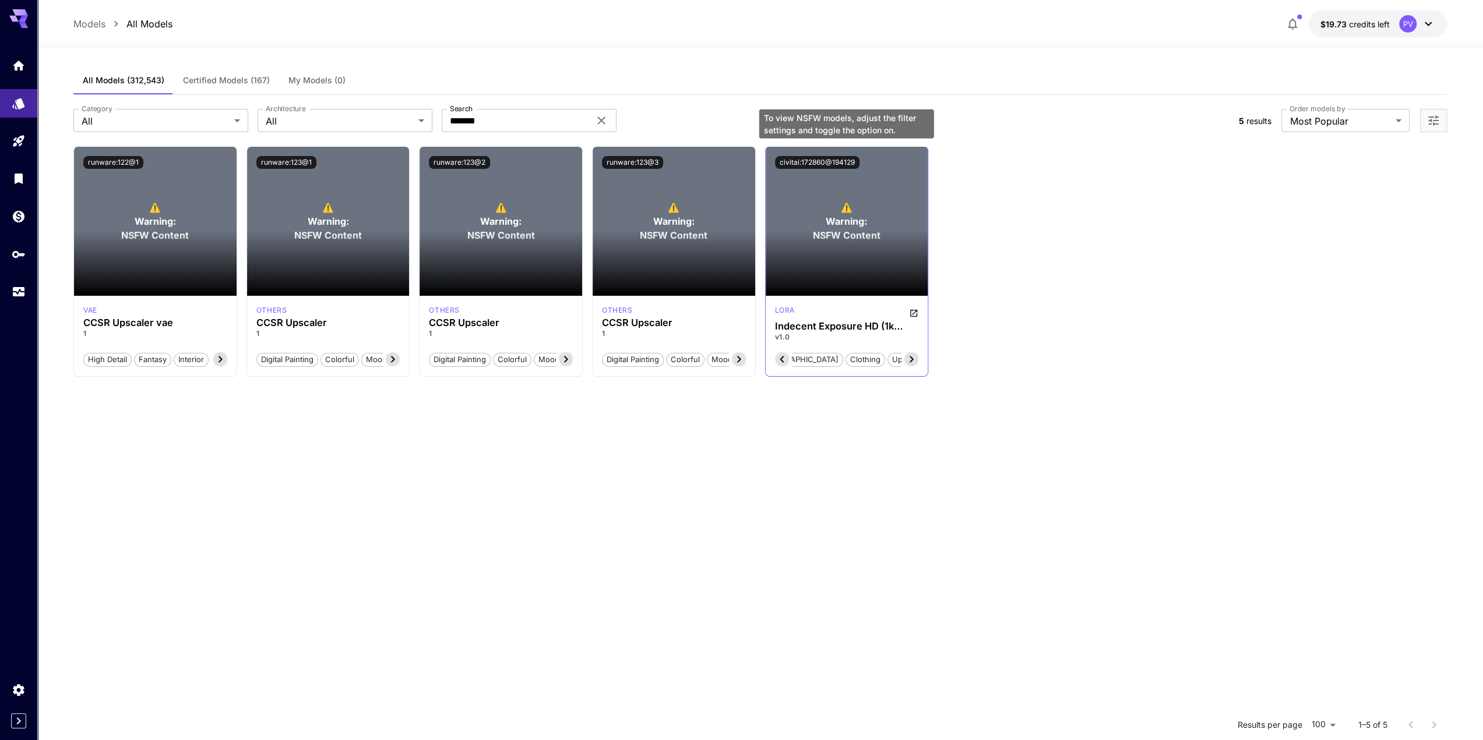
click at [832, 227] on p "⚠️ Warning: NSFW Content" at bounding box center [847, 221] width 68 height 42
click at [832, 227] on span "Warning:" at bounding box center [846, 221] width 41 height 14
click at [820, 185] on div "⚠️ Warning: NSFW Content" at bounding box center [846, 221] width 163 height 149
click at [820, 182] on div "⚠️ Warning: NSFW Content" at bounding box center [846, 221] width 163 height 149
drag, startPoint x: 819, startPoint y: 181, endPoint x: 794, endPoint y: 167, distance: 28.4
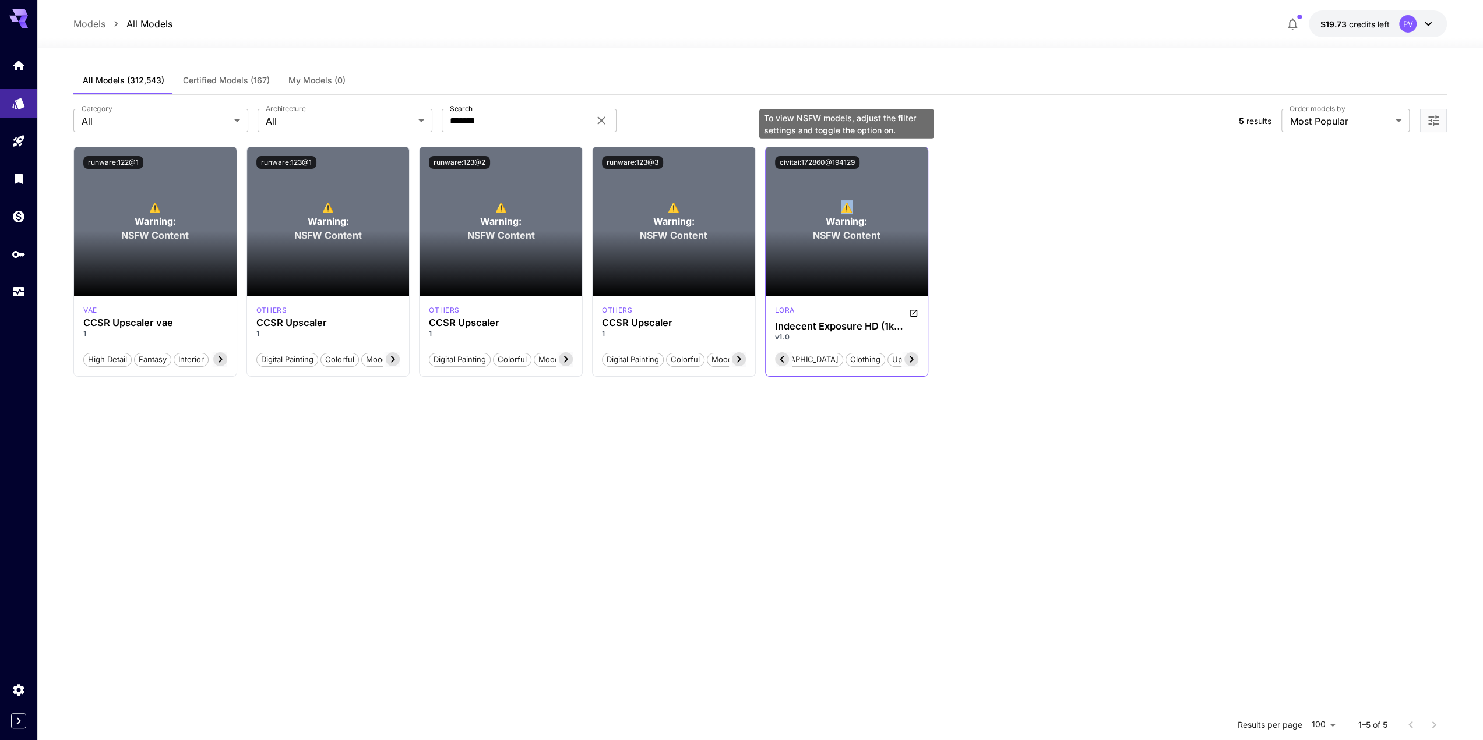
click at [819, 180] on div "⚠️ Warning: NSFW Content" at bounding box center [846, 221] width 163 height 149
click at [781, 162] on button "civitai:172860@194129" at bounding box center [817, 162] width 84 height 13
click at [781, 161] on button "civitai:172860@194129" at bounding box center [817, 162] width 84 height 13
click at [805, 242] on section at bounding box center [846, 263] width 163 height 65
drag, startPoint x: 805, startPoint y: 242, endPoint x: 542, endPoint y: 147, distance: 279.9
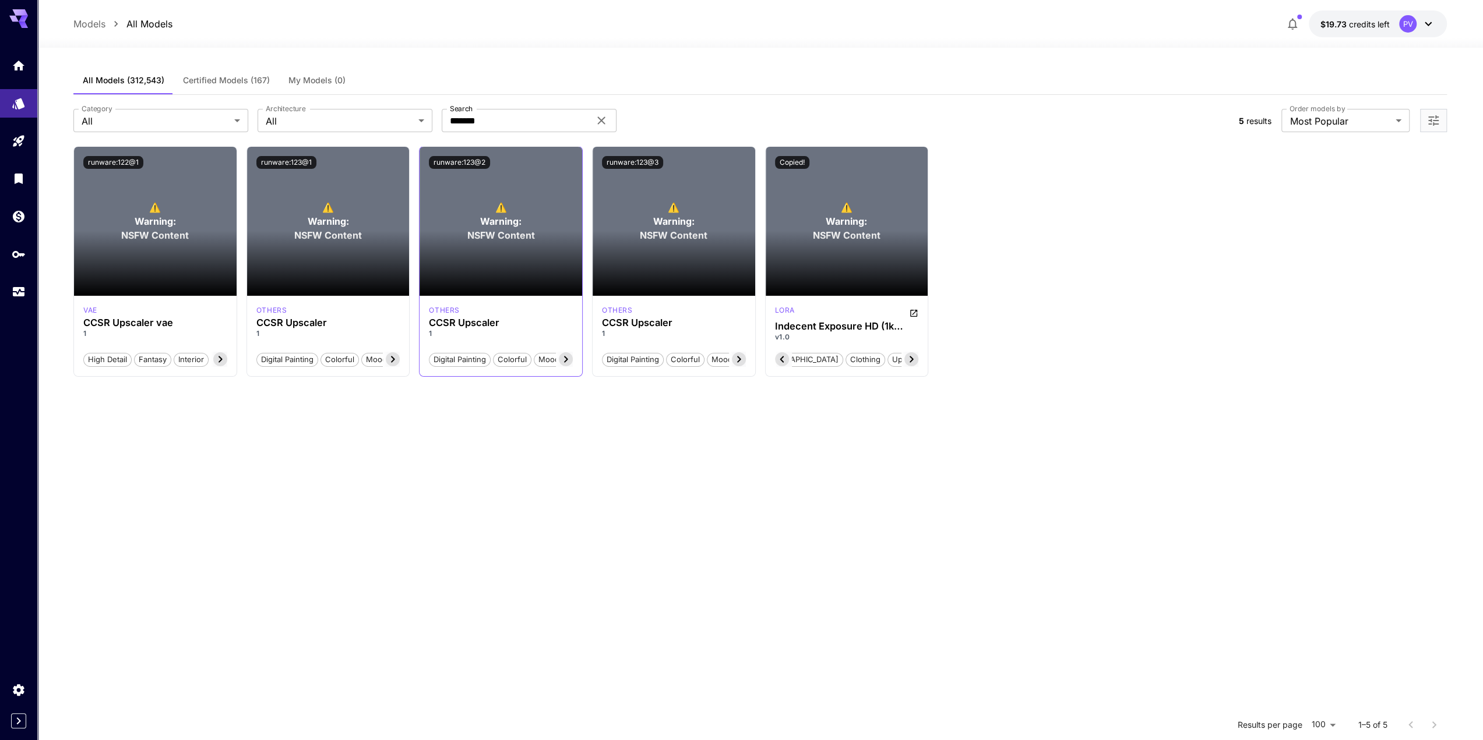
click at [803, 241] on section at bounding box center [846, 263] width 163 height 65
click at [195, 76] on span "Certified Models (167)" at bounding box center [226, 80] width 87 height 10
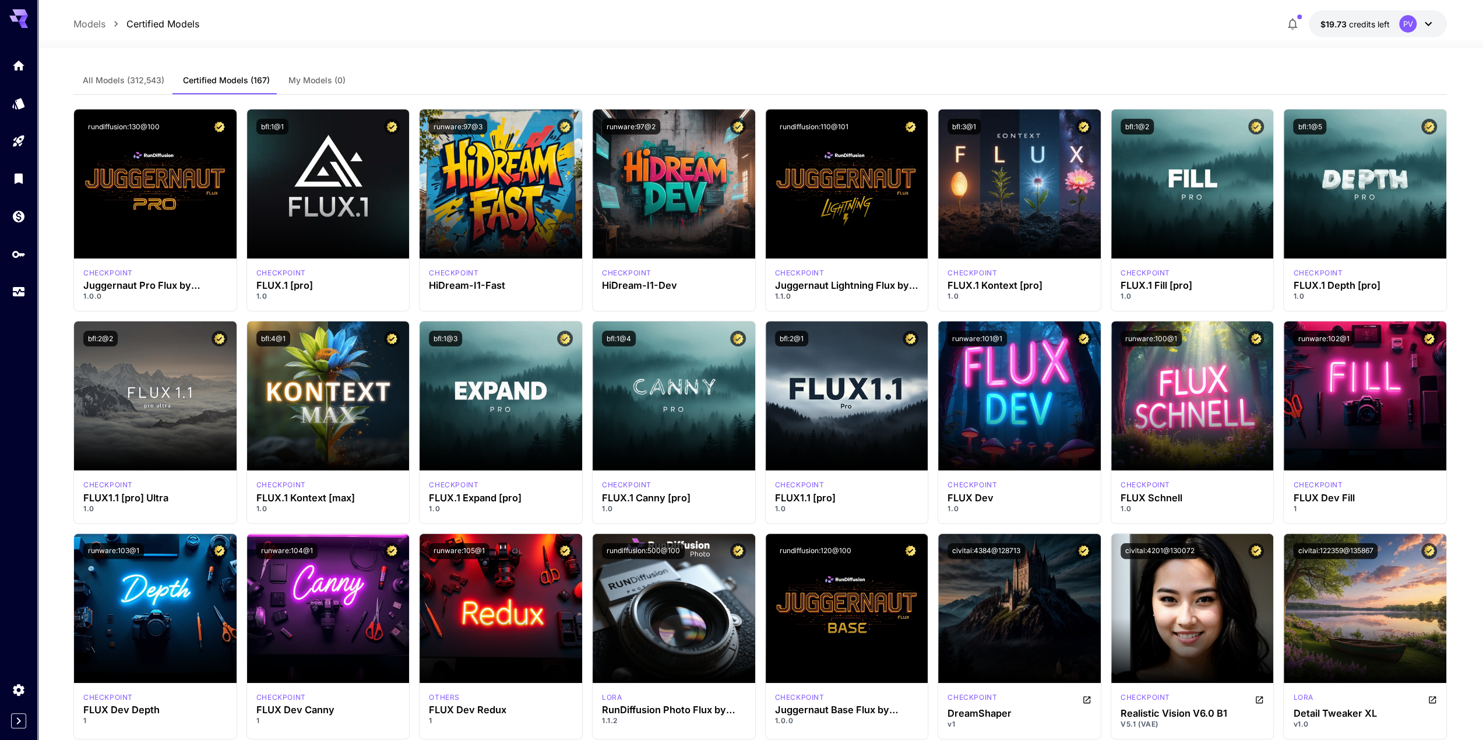
click at [135, 73] on button "All Models (312,543)" at bounding box center [123, 80] width 100 height 28
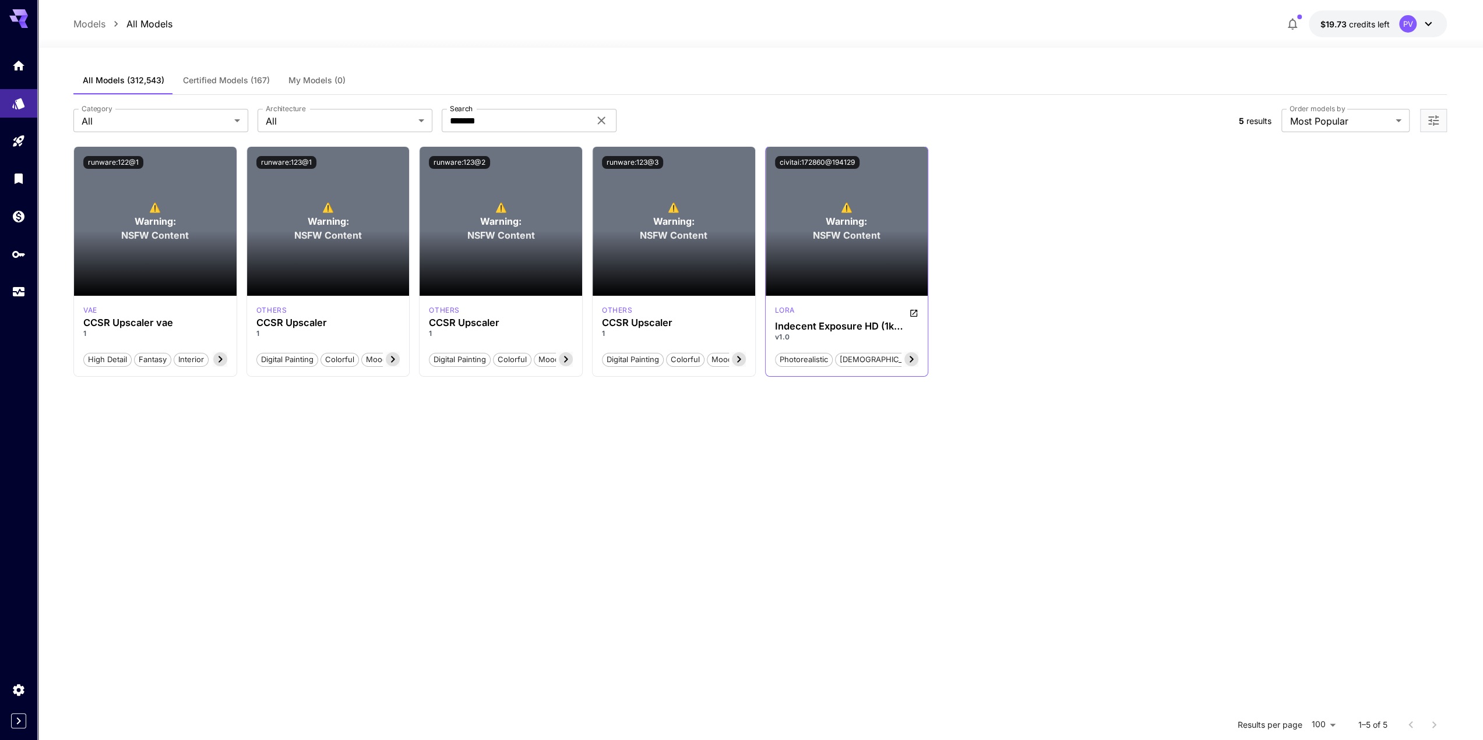
click at [867, 337] on p "v1.0" at bounding box center [847, 337] width 144 height 10
click at [851, 324] on h3 "Indecent Exposure HD (1k Native & 2k Upscaled)" at bounding box center [847, 326] width 144 height 11
click at [832, 365] on div "photorealistic [DEMOGRAPHIC_DATA] clothing upscale upskirt" at bounding box center [838, 359] width 127 height 15
click at [820, 261] on section at bounding box center [846, 263] width 163 height 65
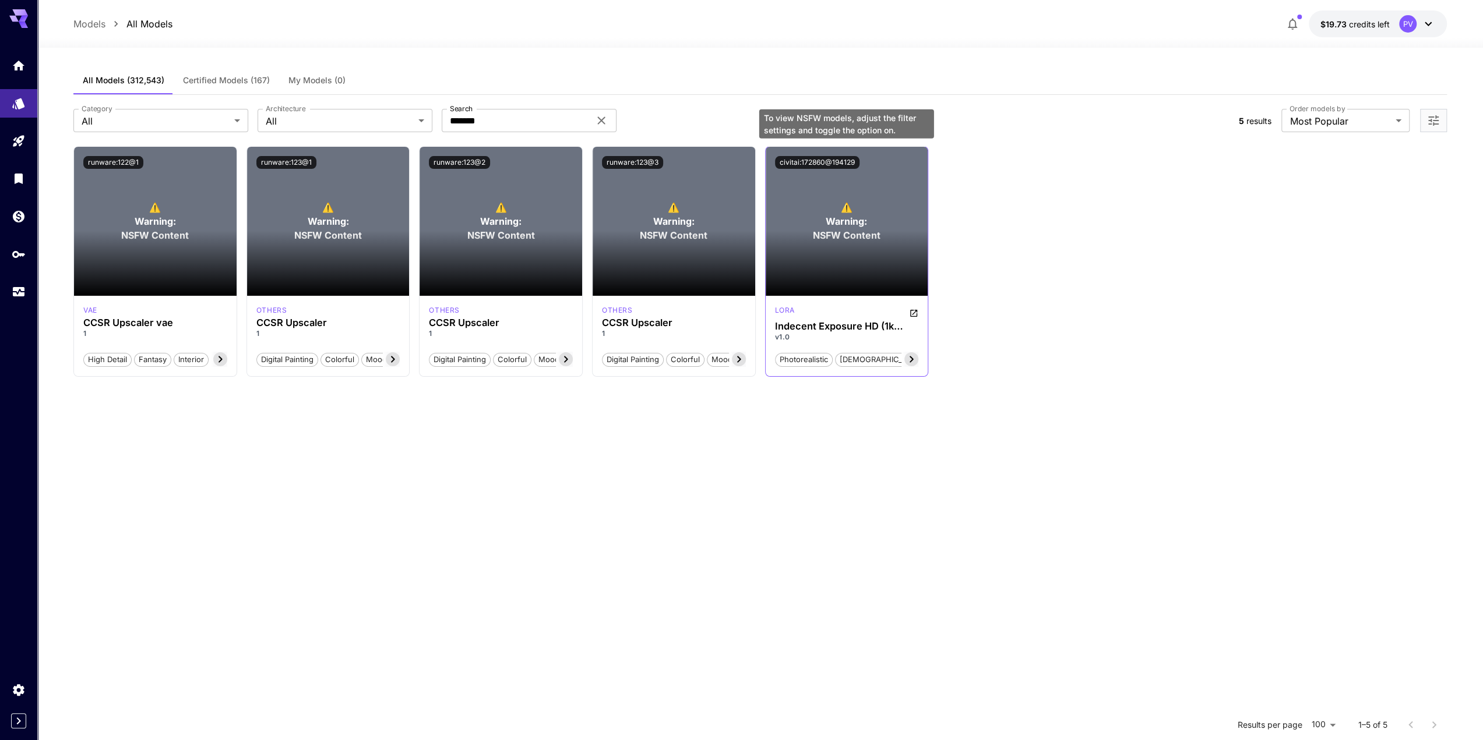
drag, startPoint x: 821, startPoint y: 216, endPoint x: 820, endPoint y: 192, distance: 23.9
click at [821, 216] on p "⚠️ Warning: NSFW Content" at bounding box center [847, 221] width 68 height 42
click at [820, 192] on div "⚠️ Warning: NSFW Content" at bounding box center [846, 221] width 163 height 149
click at [1429, 120] on div at bounding box center [1433, 120] width 27 height 23
click at [1429, 120] on icon "Open more filters" at bounding box center [1433, 120] width 10 height 10
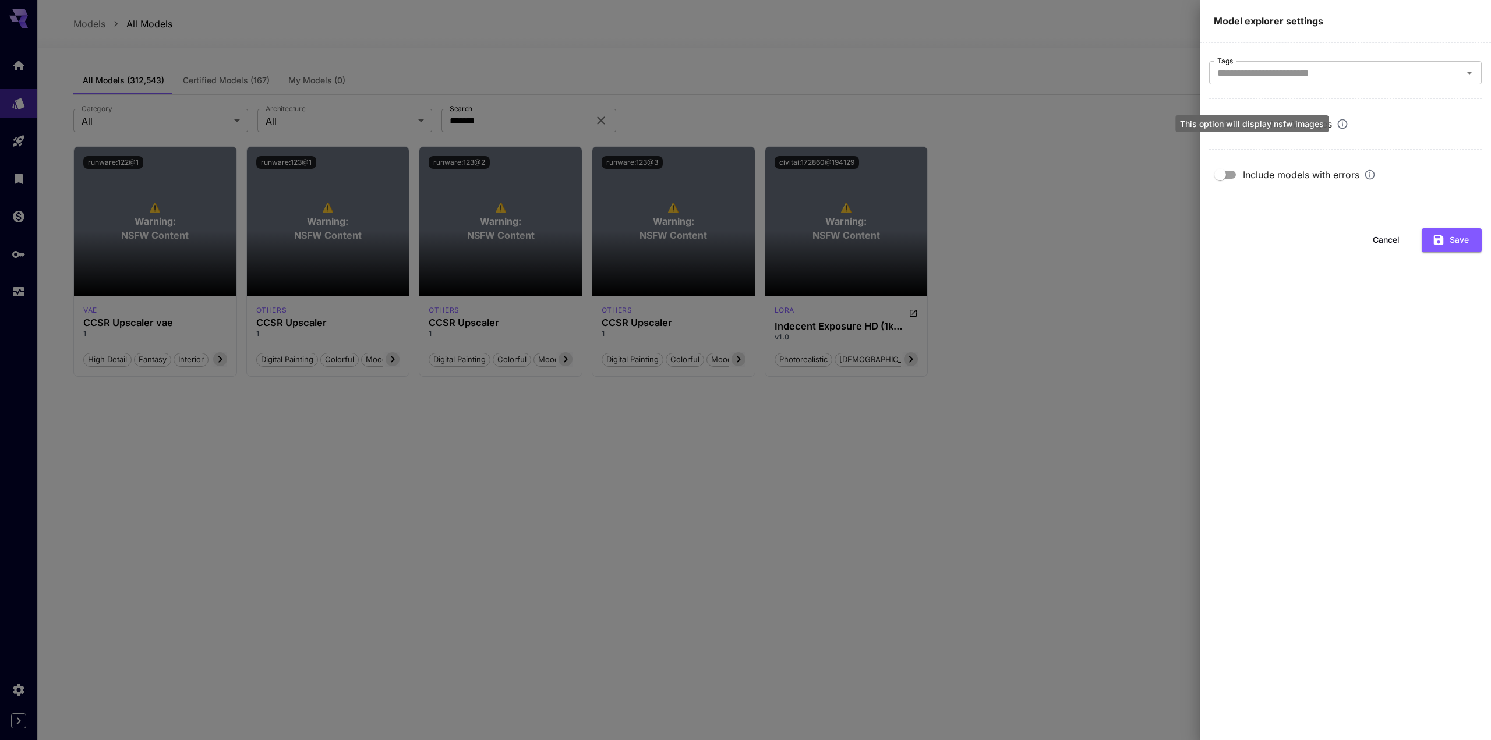
click at [1218, 122] on div "This option will display nsfw images" at bounding box center [1252, 123] width 153 height 17
click at [1463, 239] on button "Save" at bounding box center [1452, 240] width 60 height 24
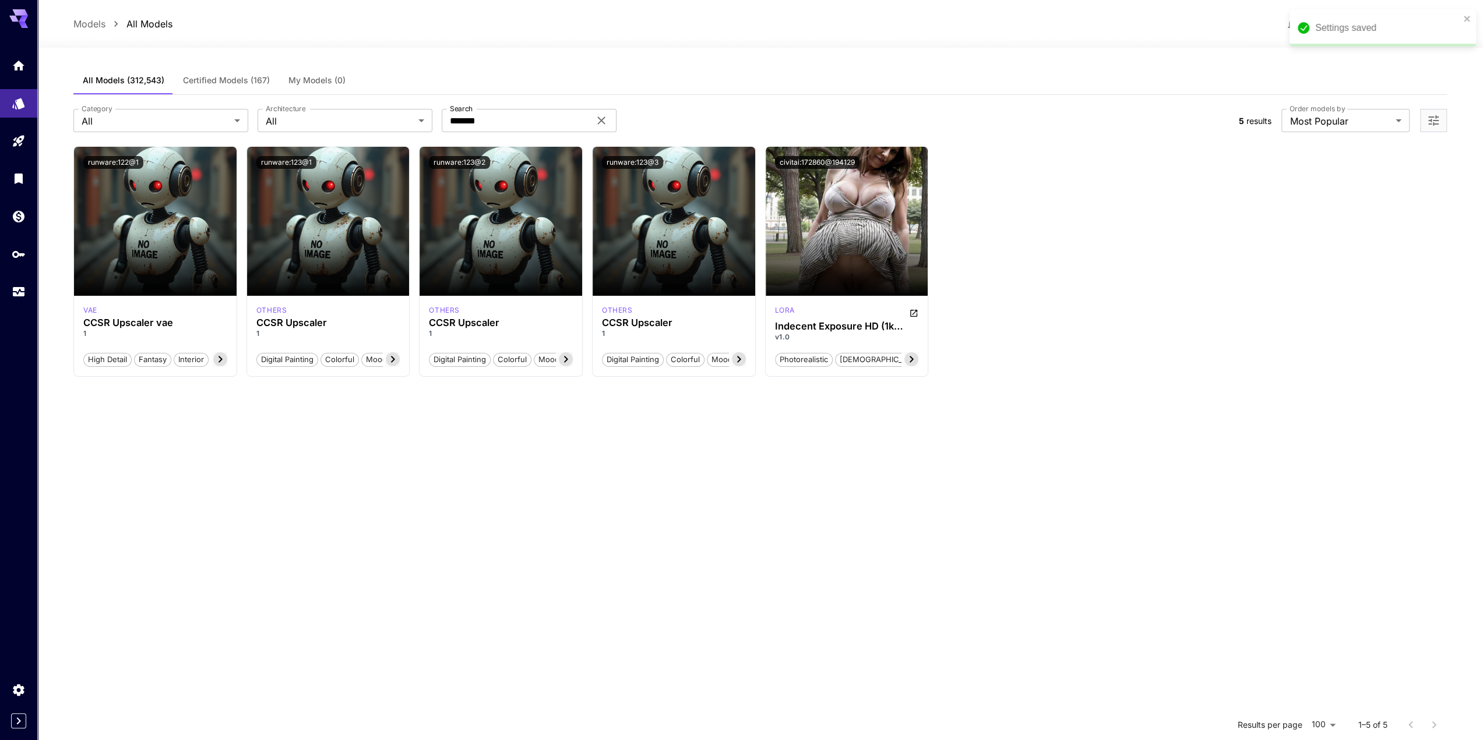
click at [1047, 364] on div "Launch in Playground runware:122@1 vae CCSR Upscaler vae 1 High Detail Fantasy …" at bounding box center [759, 261] width 1373 height 231
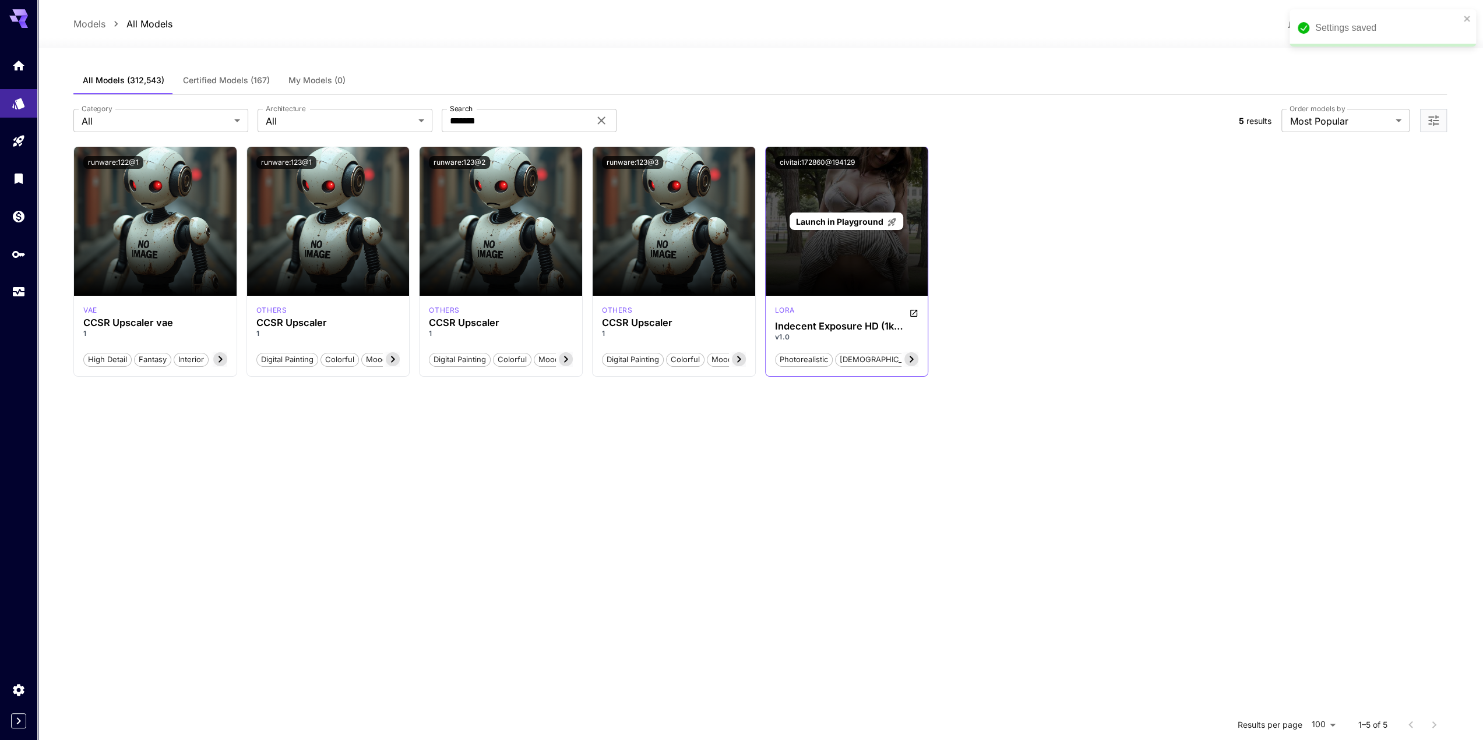
click at [851, 258] on div "Launch in Playground" at bounding box center [846, 221] width 163 height 149
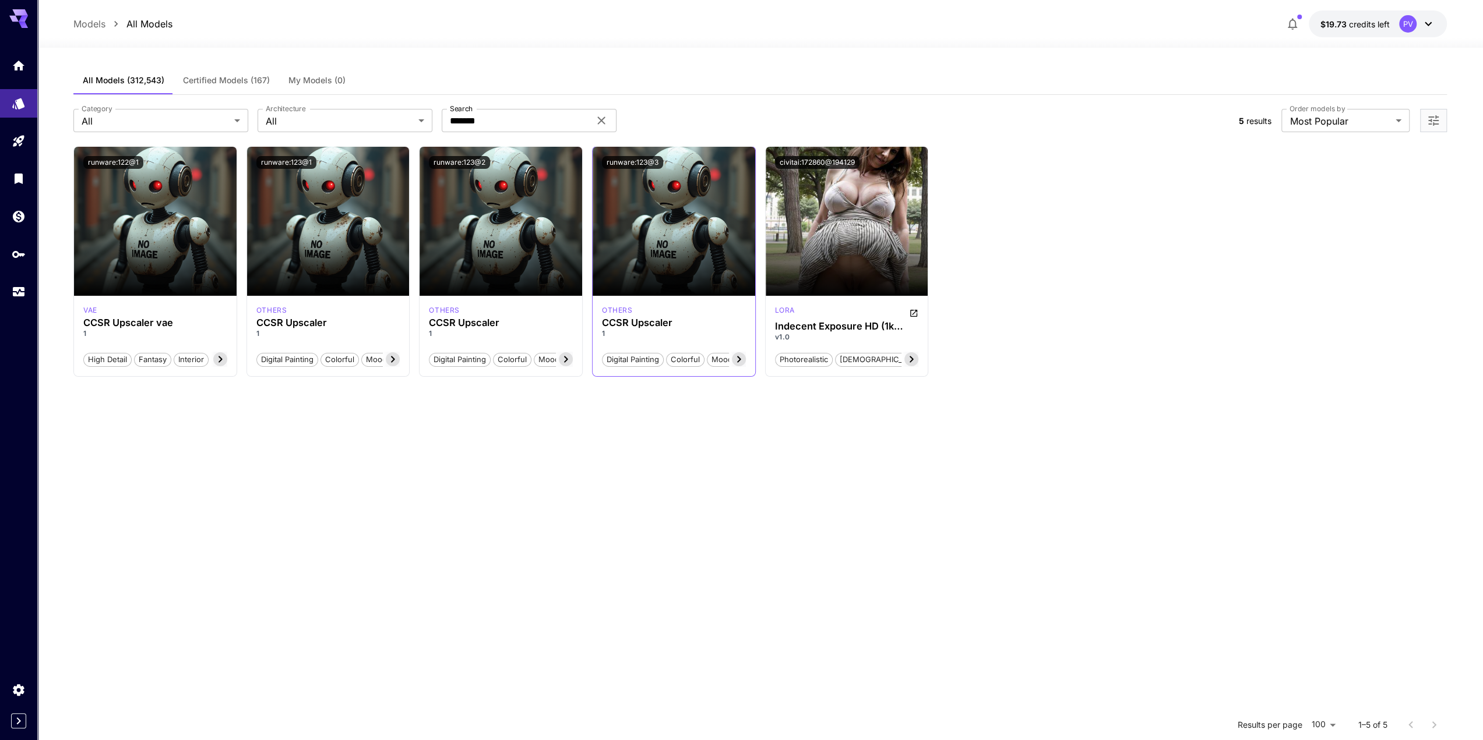
click at [650, 313] on div "others" at bounding box center [674, 310] width 144 height 10
click at [655, 245] on section at bounding box center [673, 263] width 163 height 65
click at [673, 195] on img at bounding box center [673, 221] width 163 height 149
click at [737, 357] on icon at bounding box center [739, 359] width 14 height 14
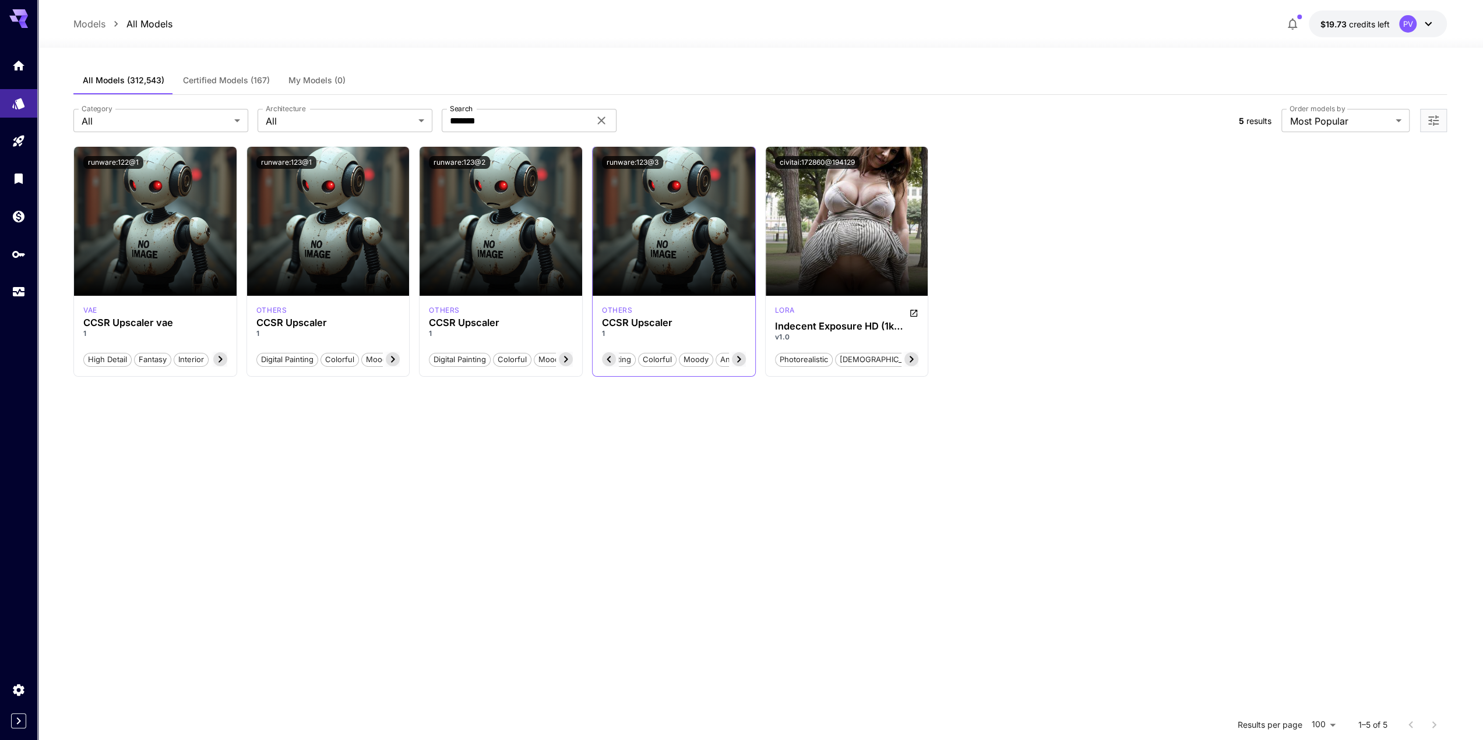
click at [700, 300] on div "others CCSR Upscaler 1 Digital Painting Colorful [PERSON_NAME] Anime" at bounding box center [673, 336] width 163 height 80
drag, startPoint x: 669, startPoint y: 235, endPoint x: 661, endPoint y: 222, distance: 14.9
click at [669, 235] on section at bounding box center [673, 263] width 163 height 65
click at [219, 82] on span "Certified Models (167)" at bounding box center [226, 80] width 87 height 10
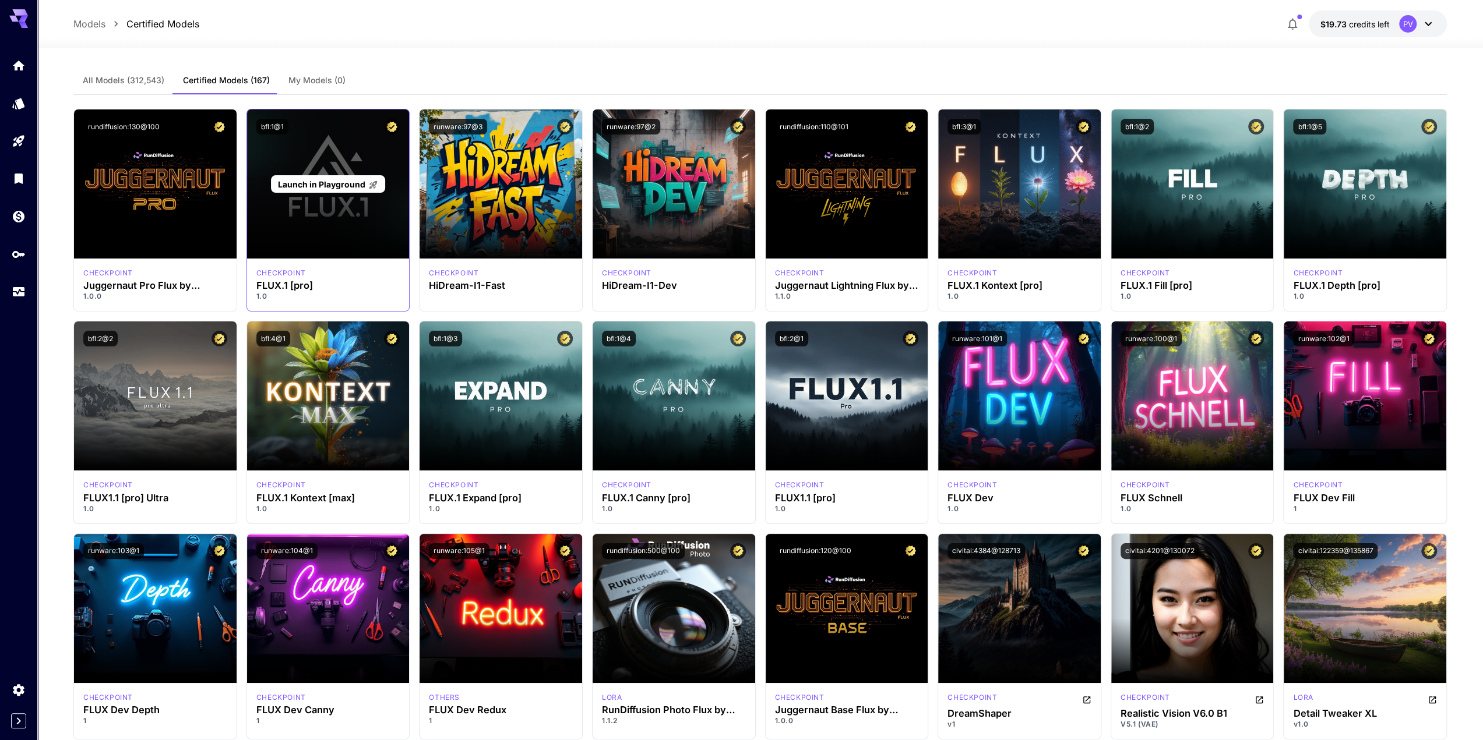
click at [288, 217] on div "Launch in Playground" at bounding box center [328, 184] width 163 height 149
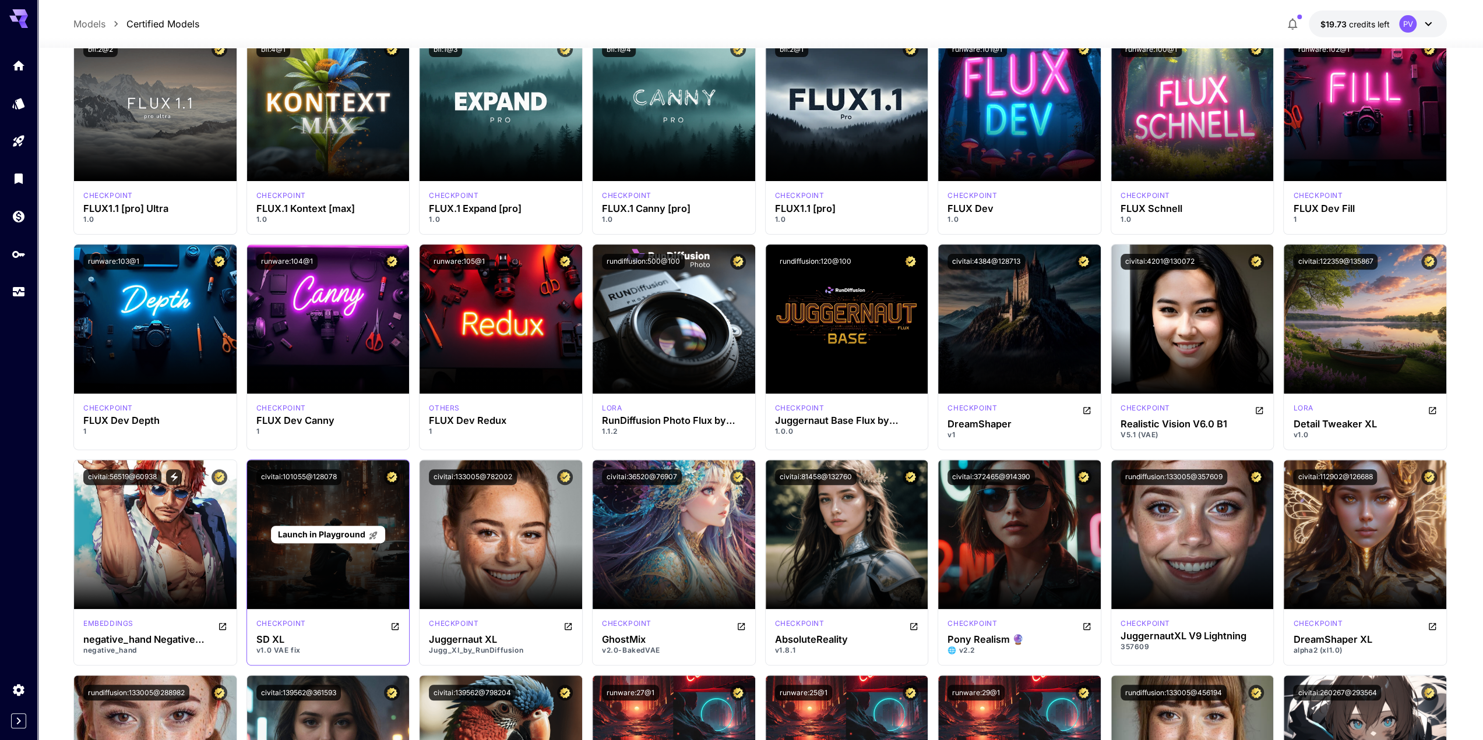
scroll to position [291, 0]
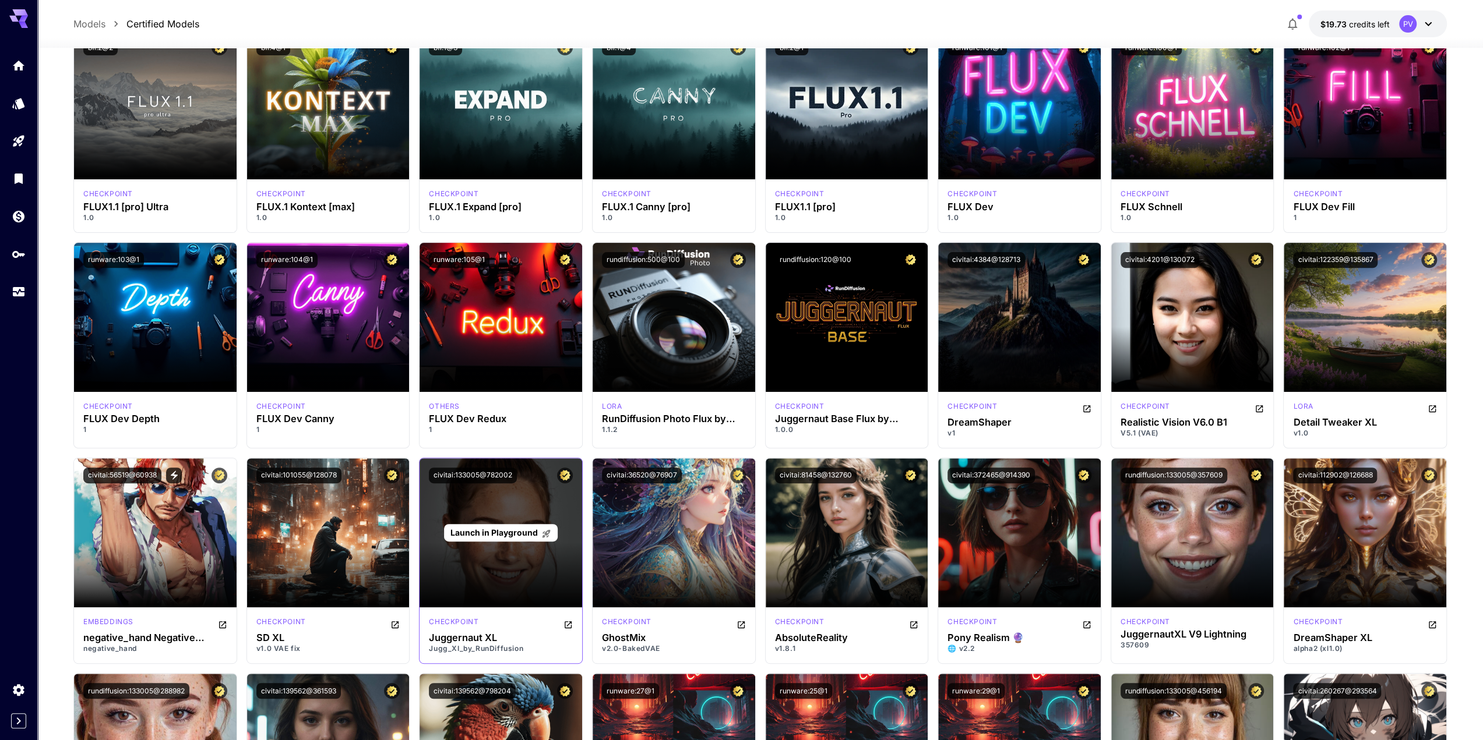
click at [477, 530] on span "Launch in Playground" at bounding box center [493, 533] width 87 height 10
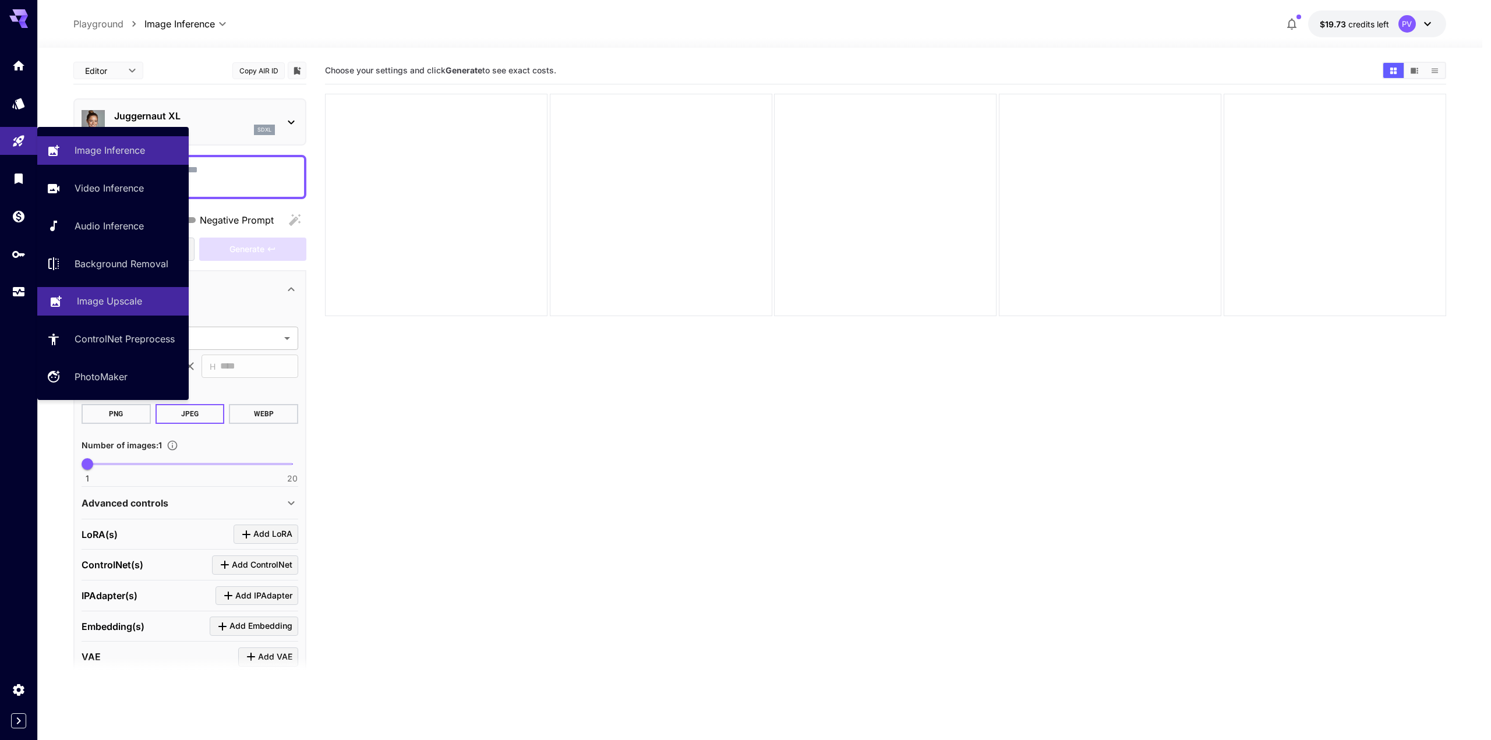
click at [132, 301] on p "Image Upscale" at bounding box center [109, 301] width 65 height 14
type input "**********"
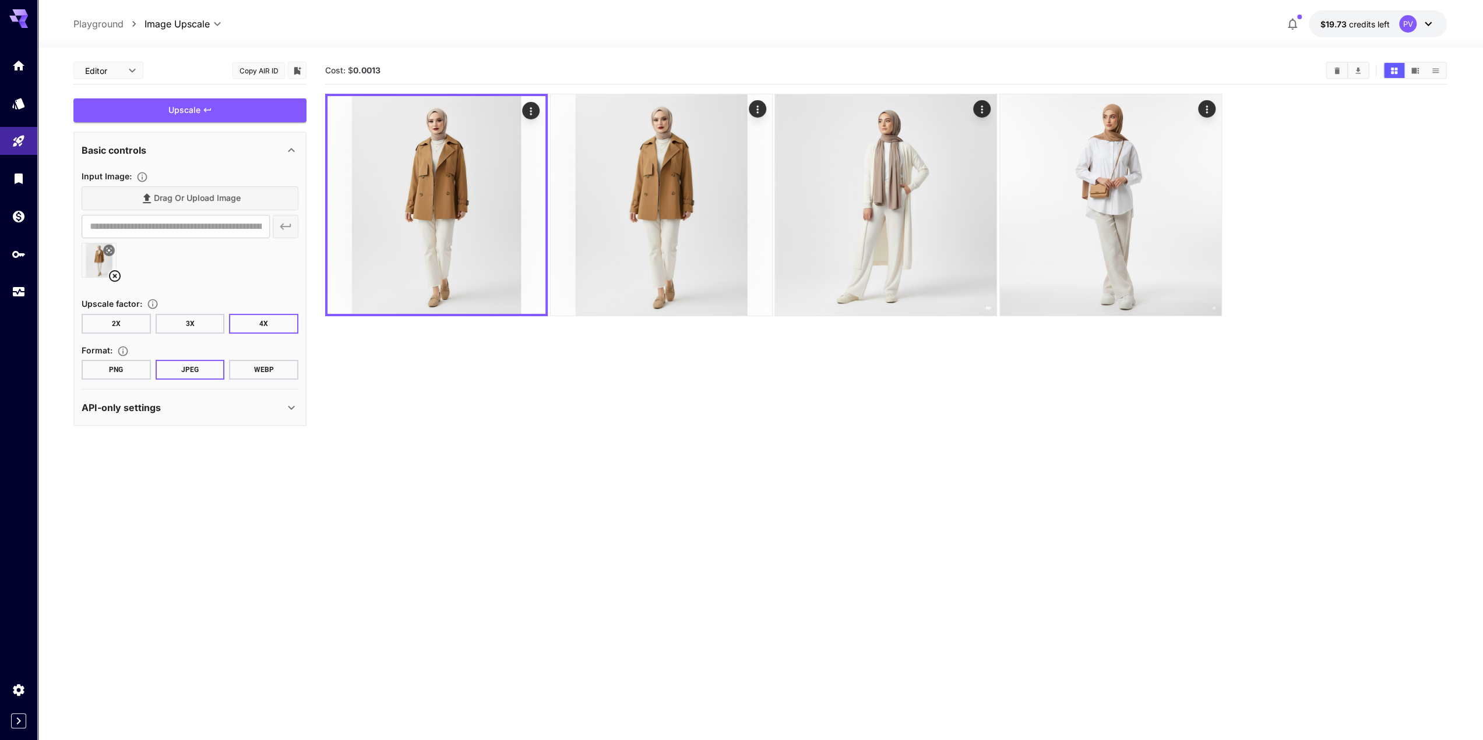
click at [125, 72] on body "**********" at bounding box center [741, 416] width 1483 height 832
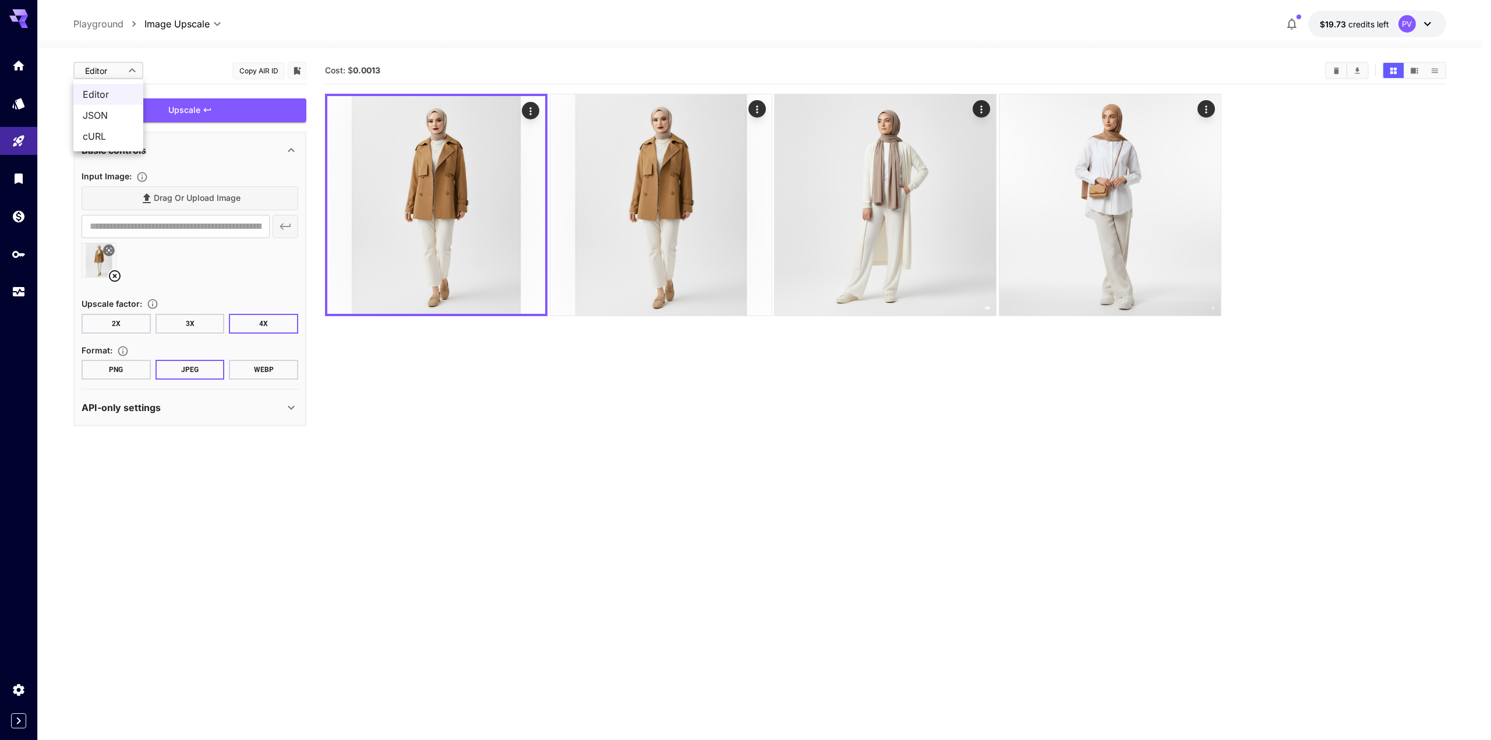
click at [174, 65] on div at bounding box center [745, 370] width 1491 height 740
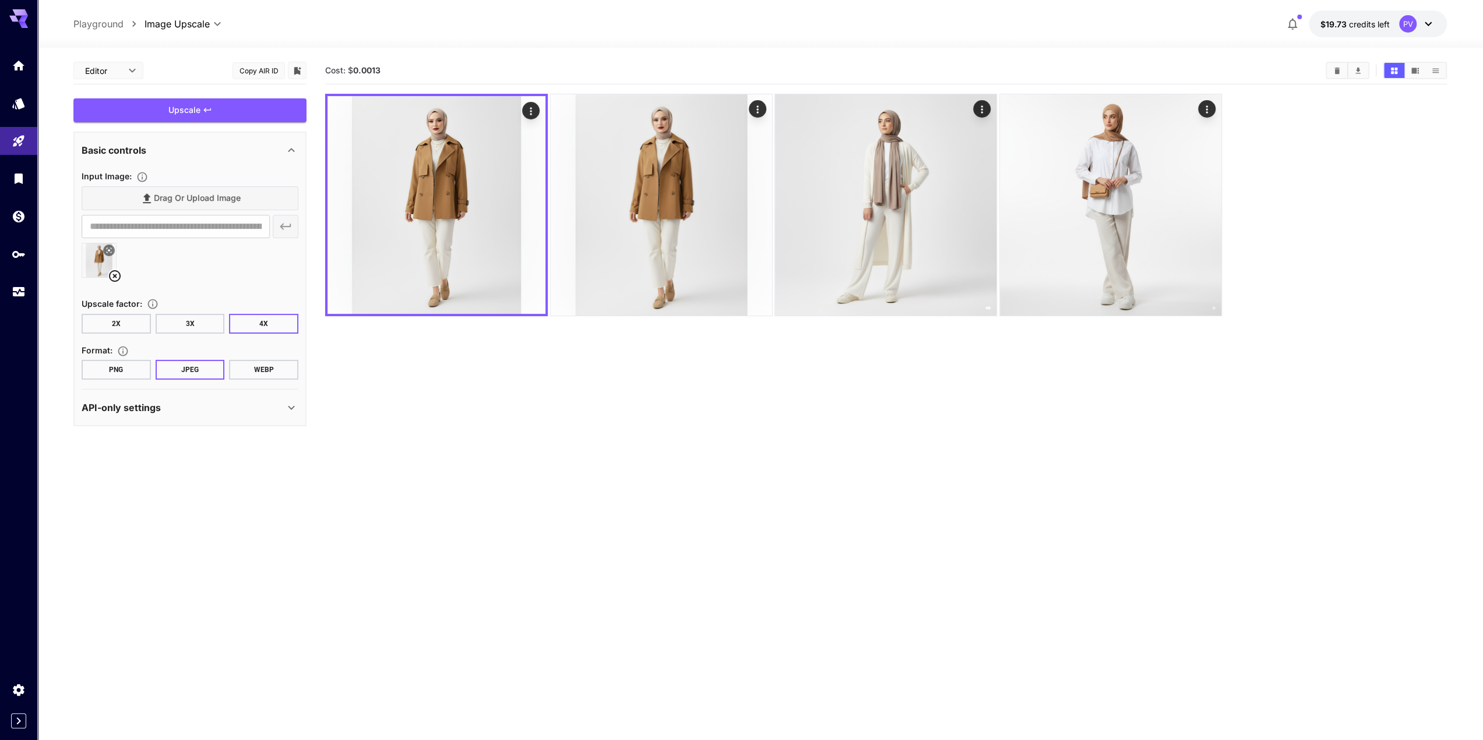
click at [168, 414] on div "API-only settings" at bounding box center [190, 408] width 217 height 28
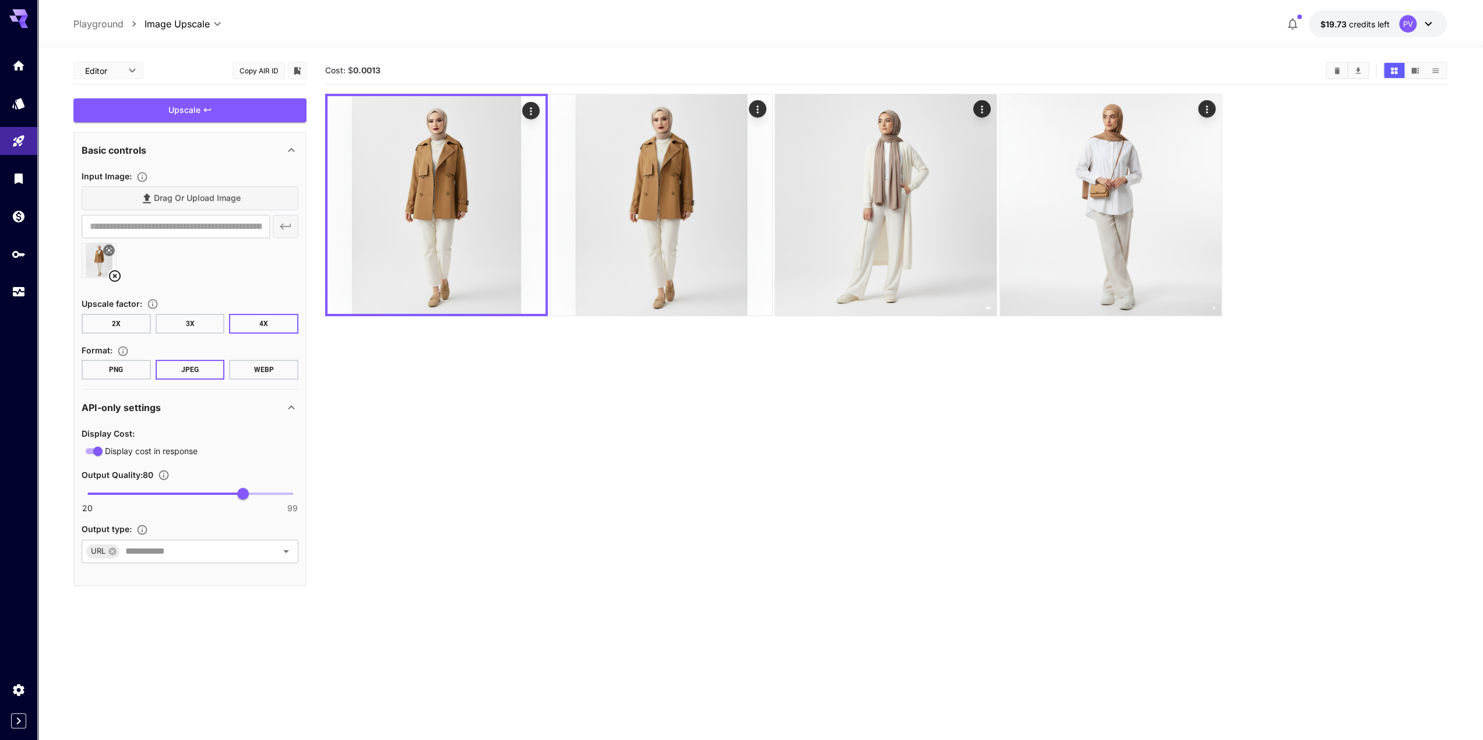
click at [109, 322] on button "2X" at bounding box center [116, 324] width 69 height 20
click at [255, 323] on button "4X" at bounding box center [263, 324] width 69 height 20
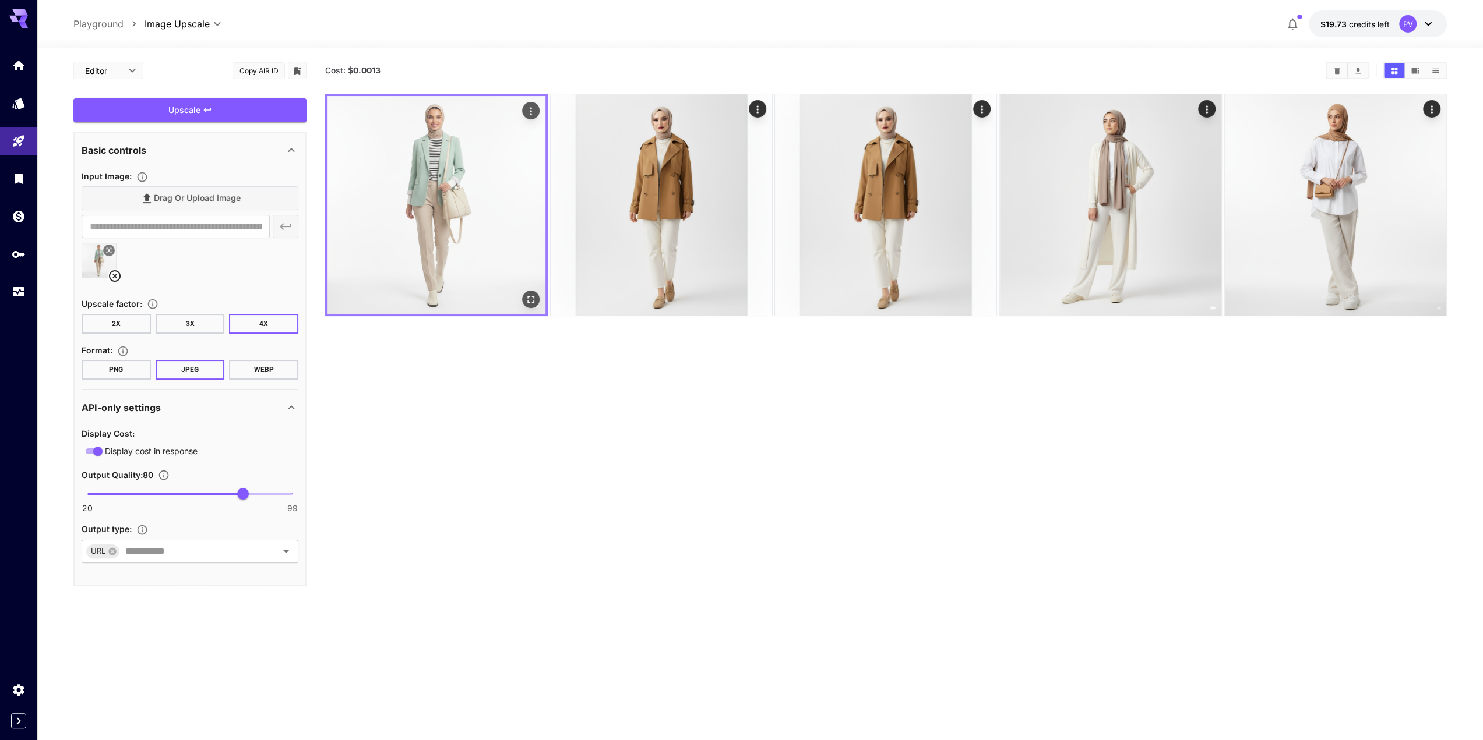
click at [465, 211] on img at bounding box center [436, 205] width 218 height 218
click at [528, 301] on icon "Open in fullscreen" at bounding box center [531, 300] width 12 height 12
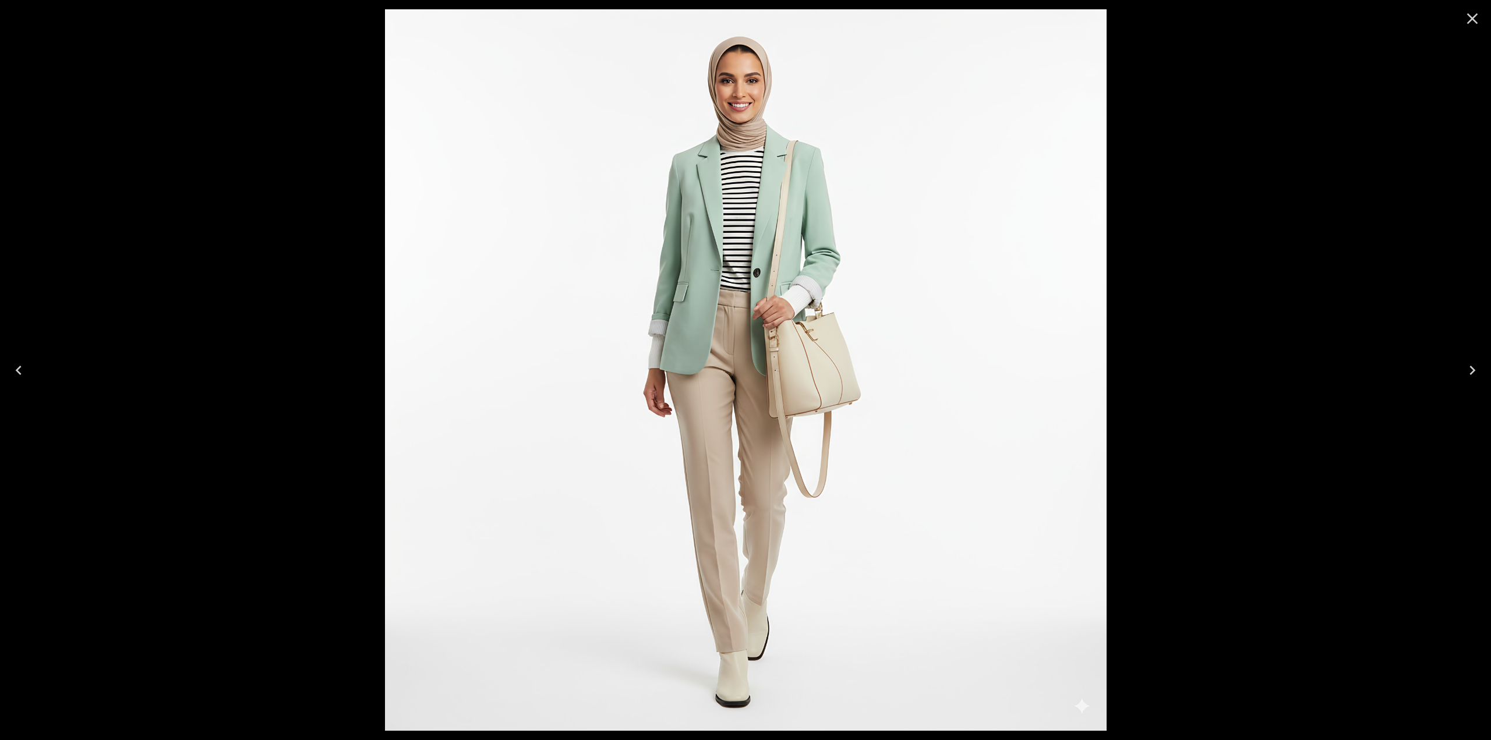
click at [1197, 118] on div at bounding box center [745, 370] width 1491 height 740
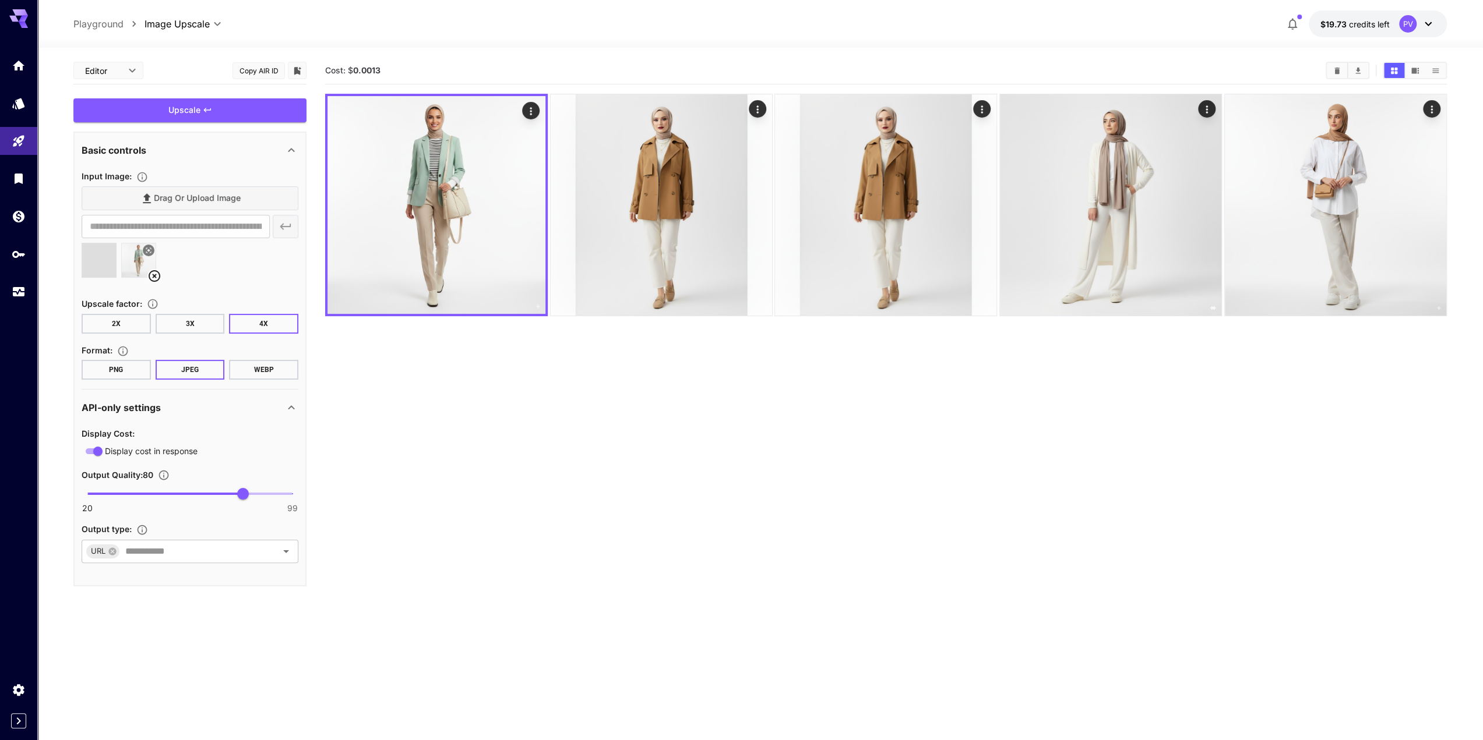
type input "**********"
click at [218, 112] on div "Upscale" at bounding box center [189, 110] width 233 height 24
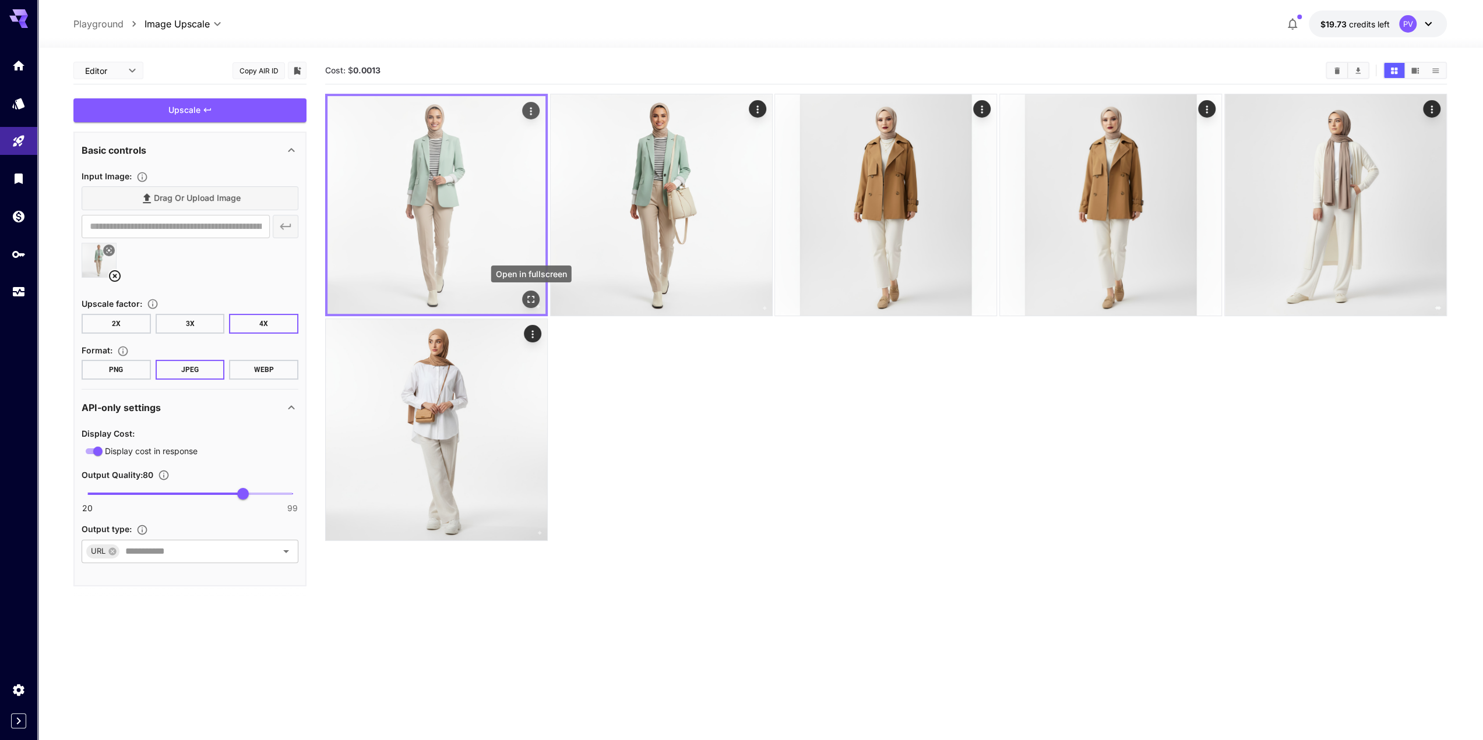
click at [530, 295] on icon "Open in fullscreen" at bounding box center [531, 300] width 12 height 12
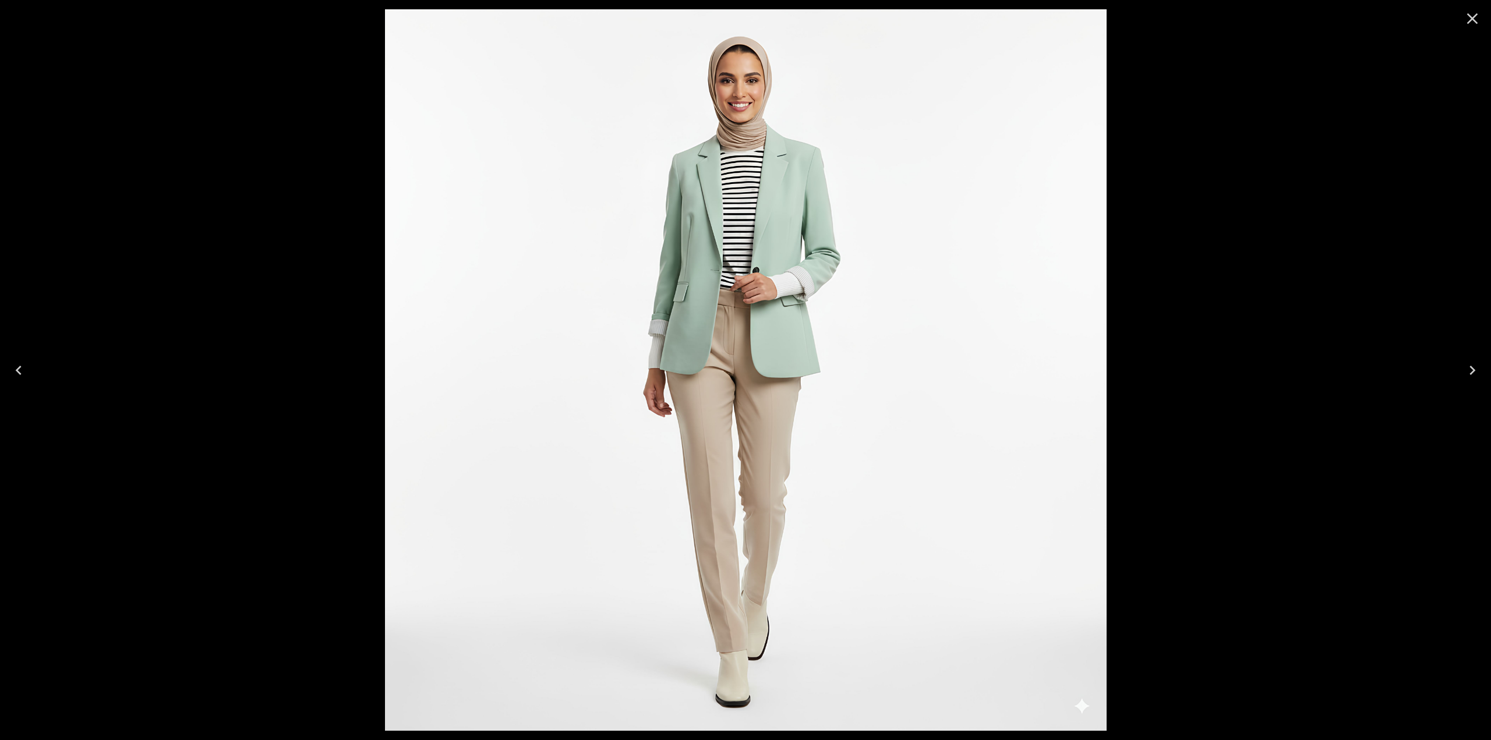
click at [1201, 159] on div at bounding box center [745, 370] width 1491 height 740
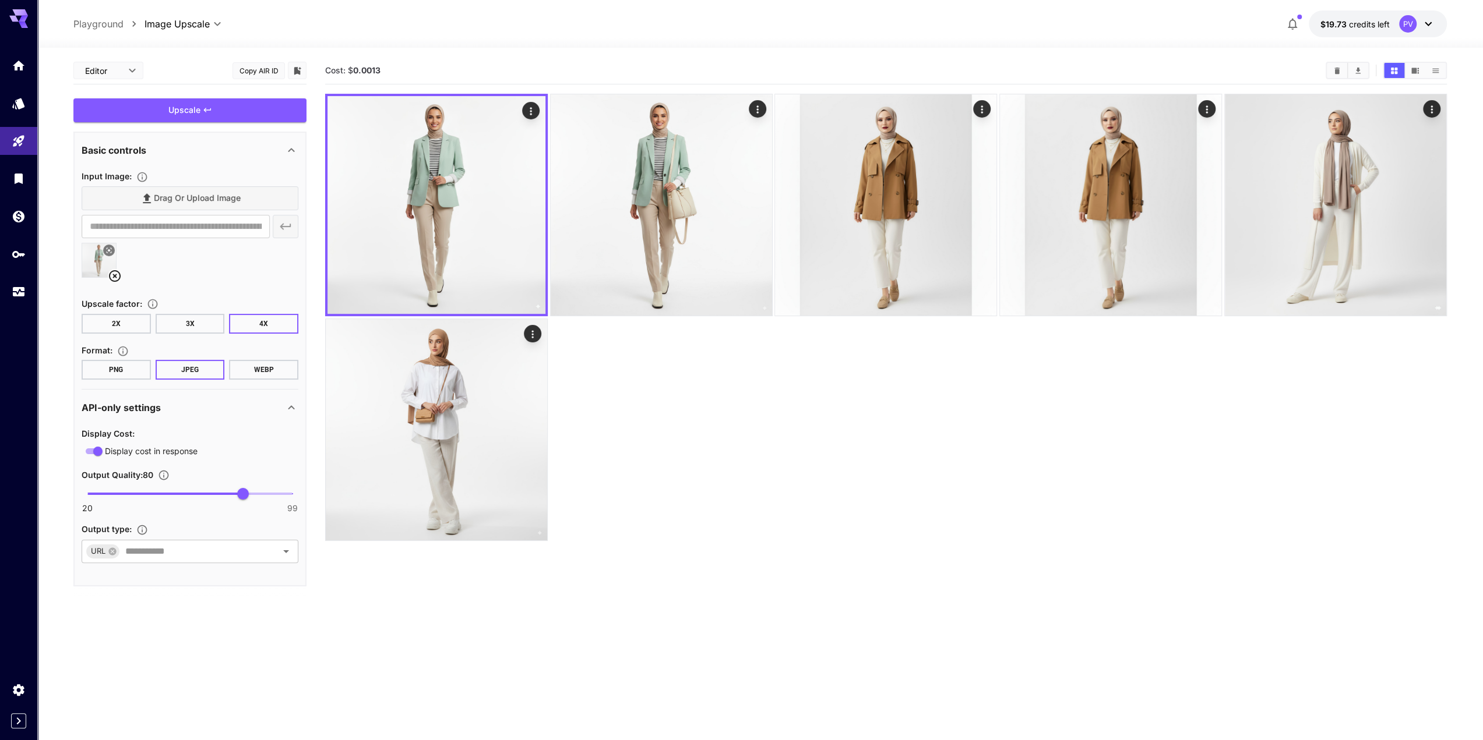
click at [735, 442] on div at bounding box center [885, 317] width 1121 height 447
click at [119, 320] on button "2X" at bounding box center [116, 324] width 69 height 20
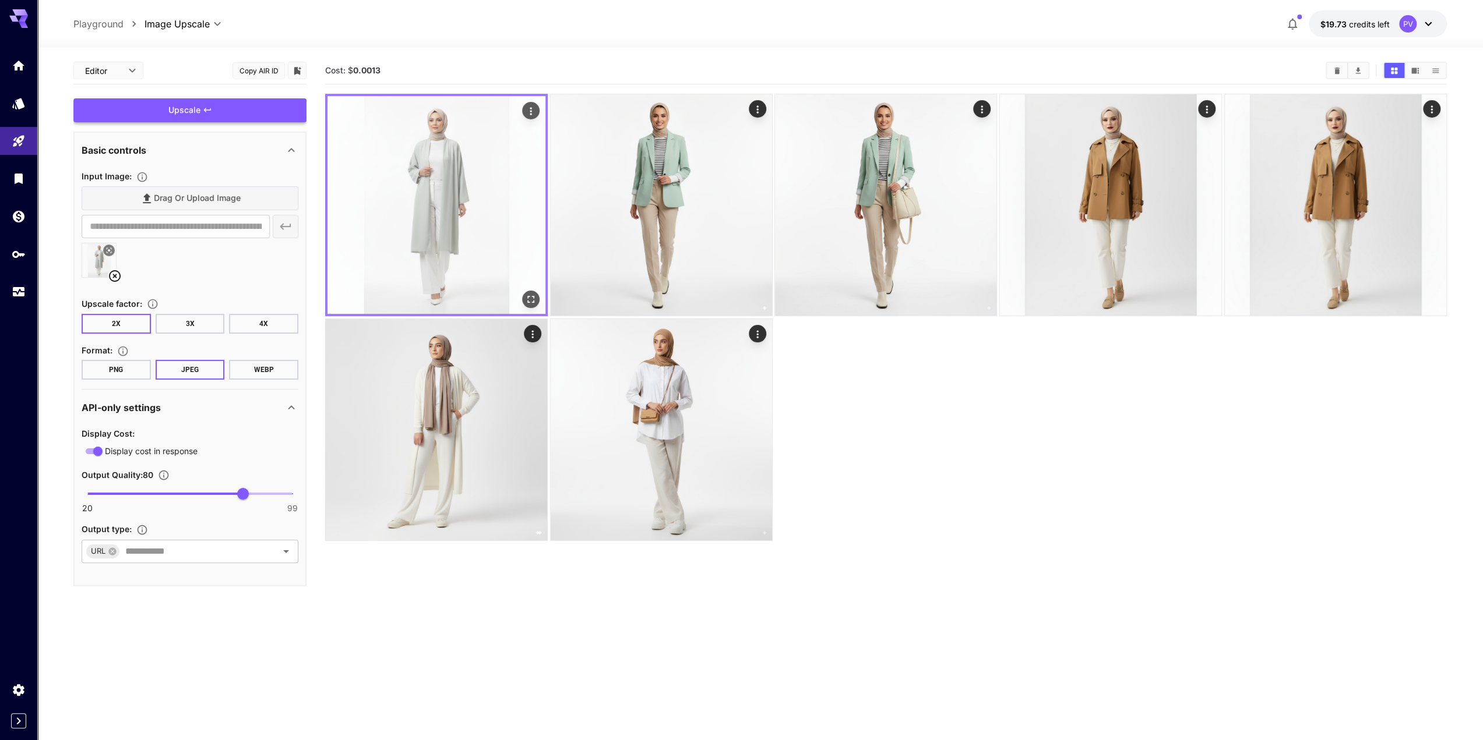
click at [453, 188] on img at bounding box center [436, 205] width 218 height 218
click at [531, 299] on icon "Open in fullscreen" at bounding box center [531, 300] width 12 height 12
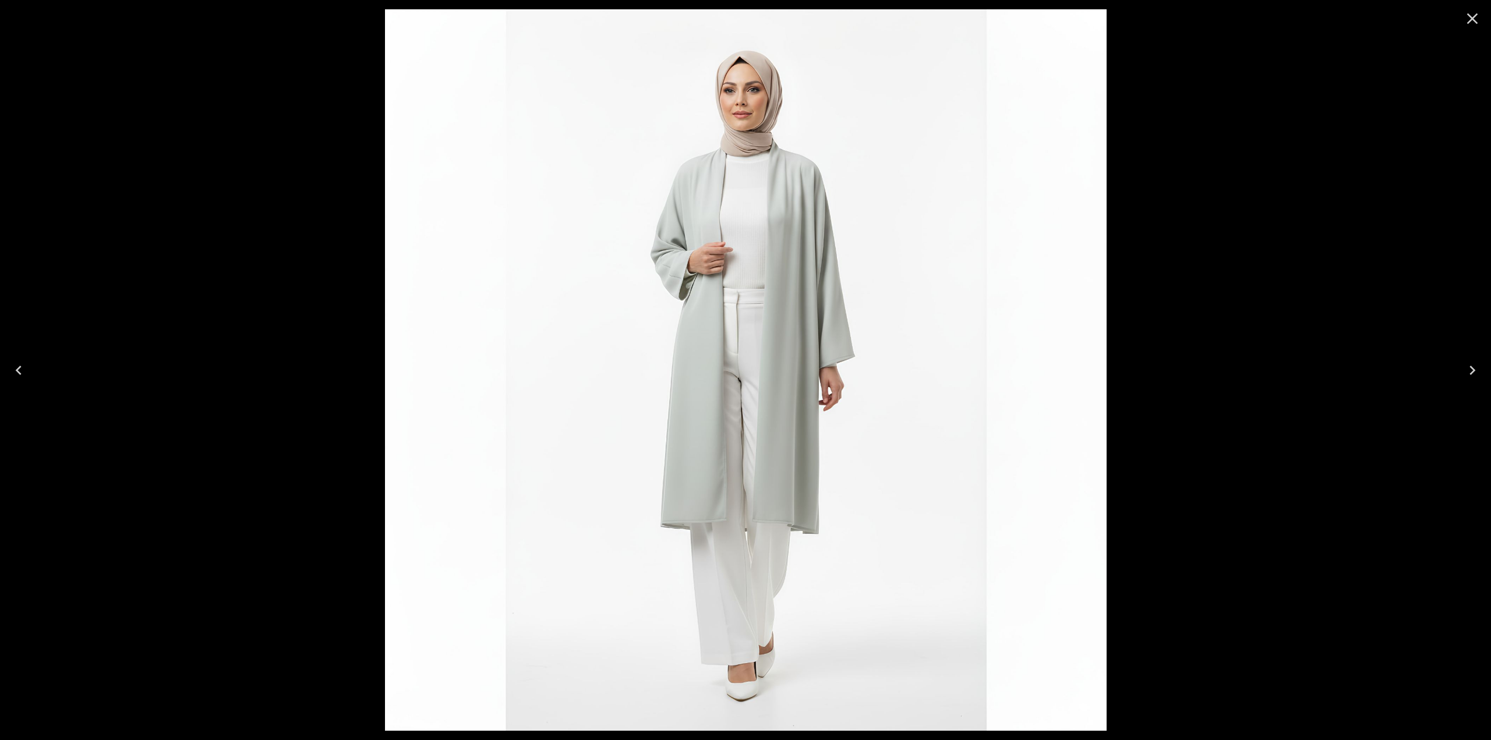
click at [1473, 17] on icon "Close" at bounding box center [1472, 18] width 11 height 11
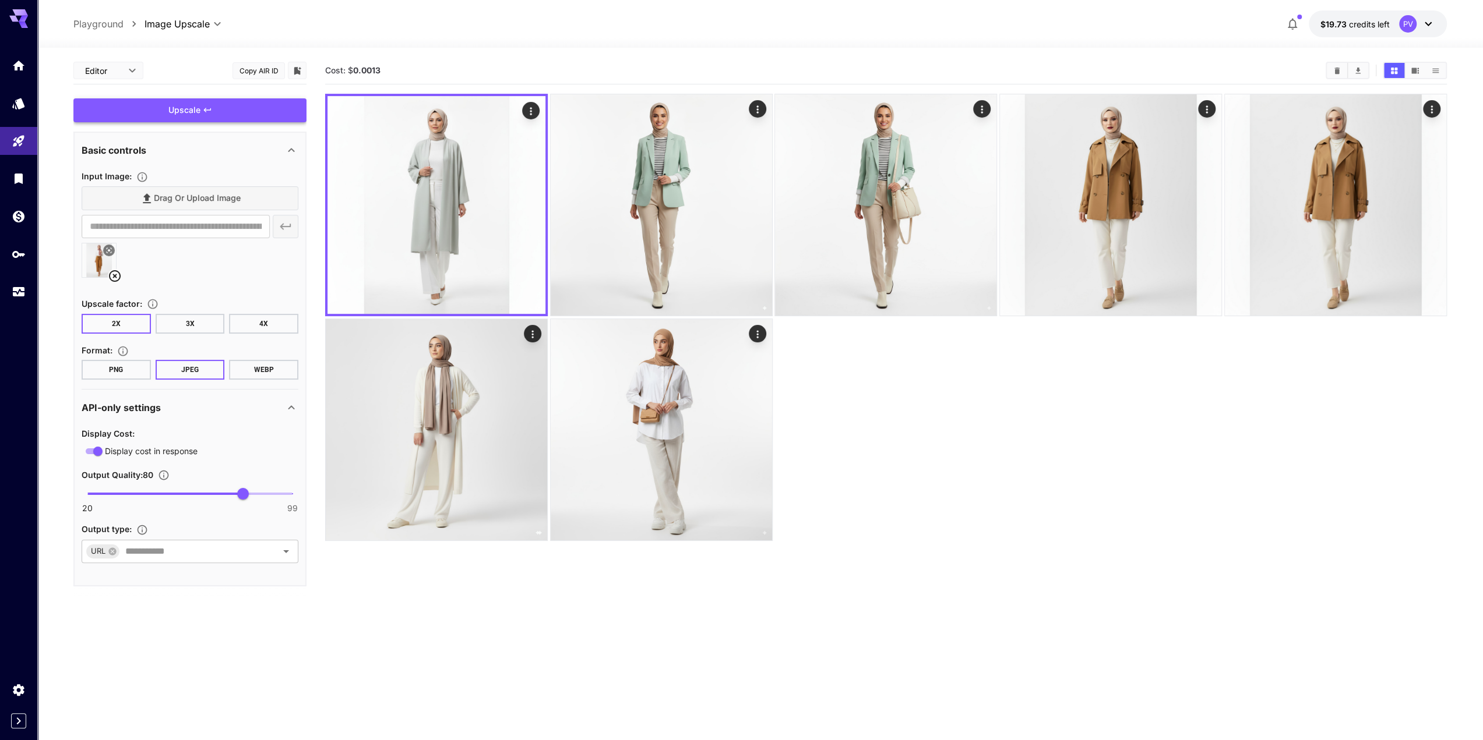
click at [264, 319] on button "4X" at bounding box center [263, 324] width 69 height 20
click at [165, 109] on div "Upscale" at bounding box center [189, 110] width 233 height 24
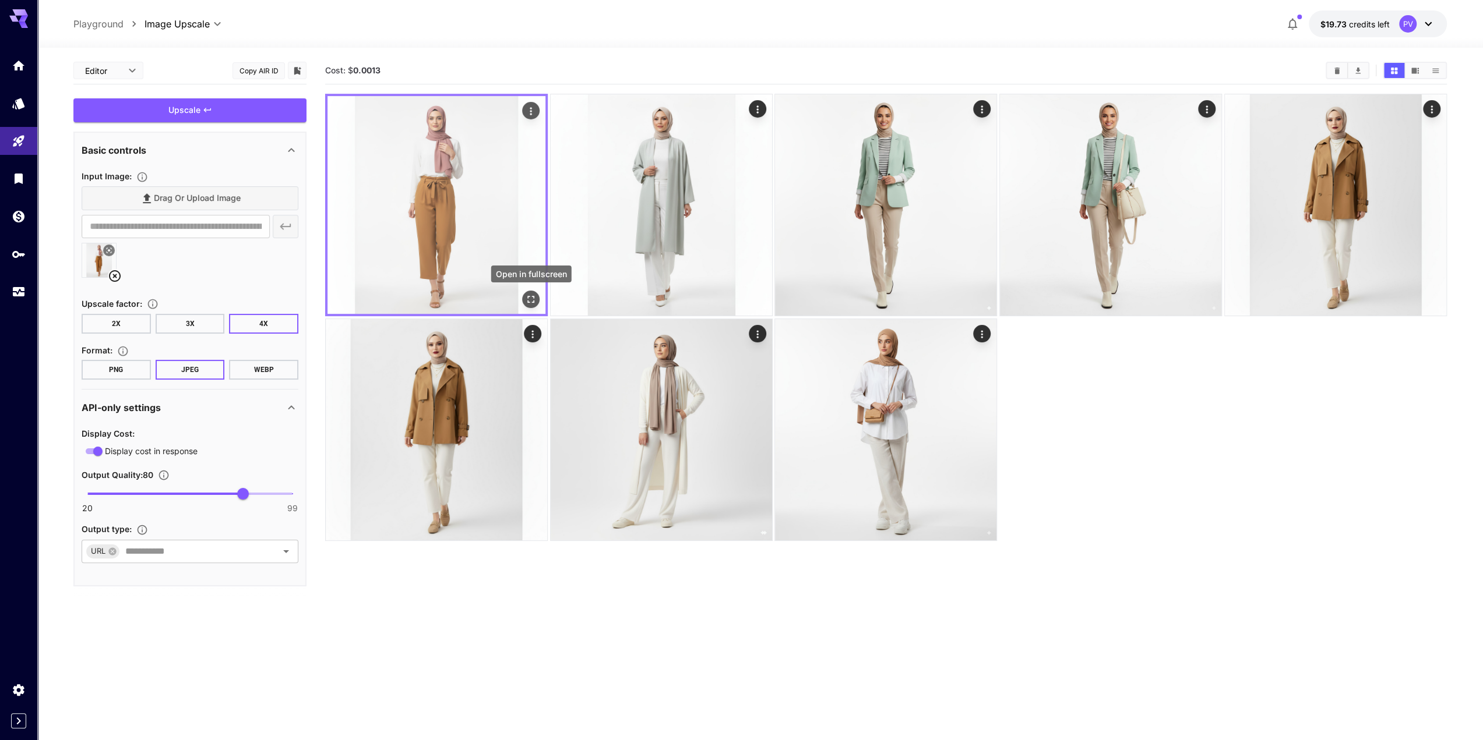
click at [532, 298] on icon "Open in fullscreen" at bounding box center [531, 300] width 12 height 12
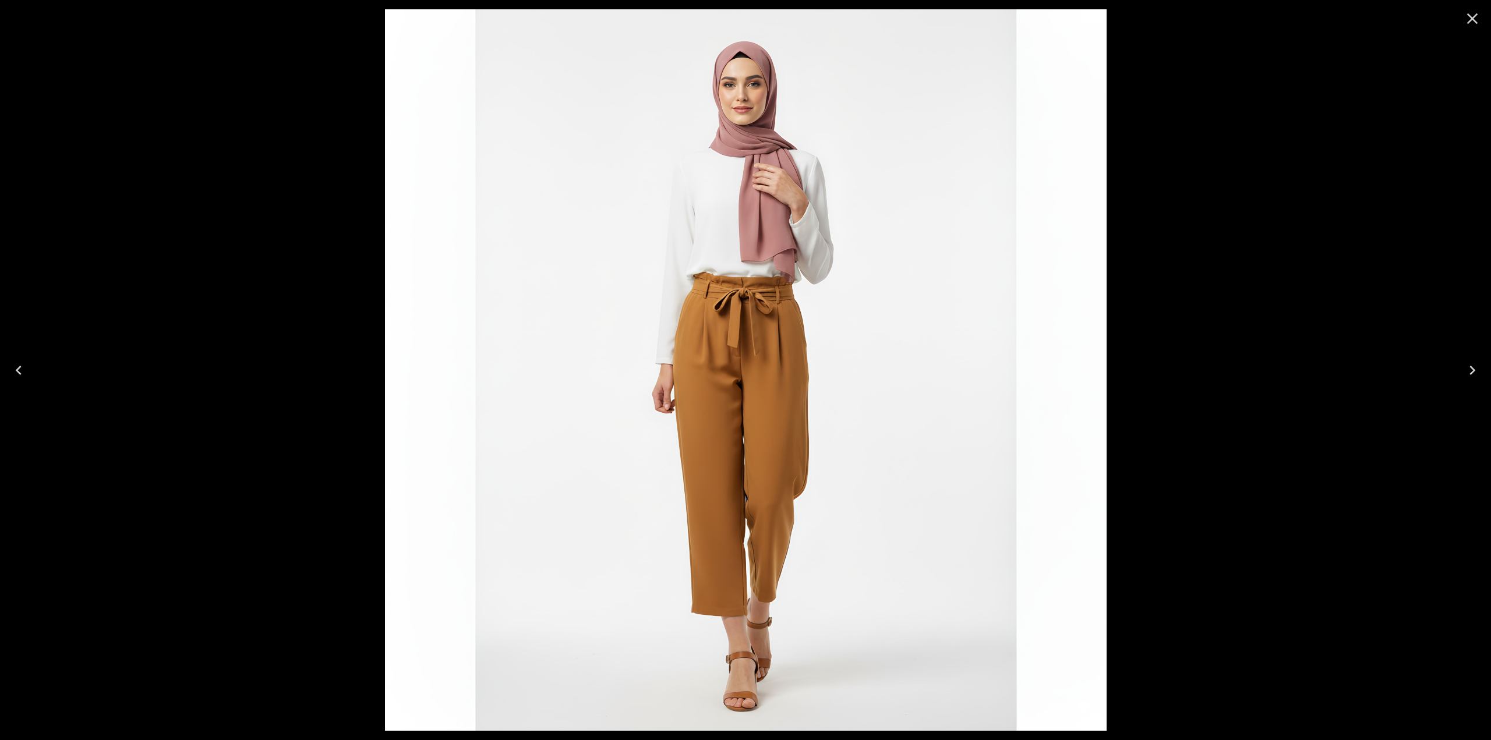
click at [1469, 18] on icon "Close" at bounding box center [1472, 18] width 19 height 19
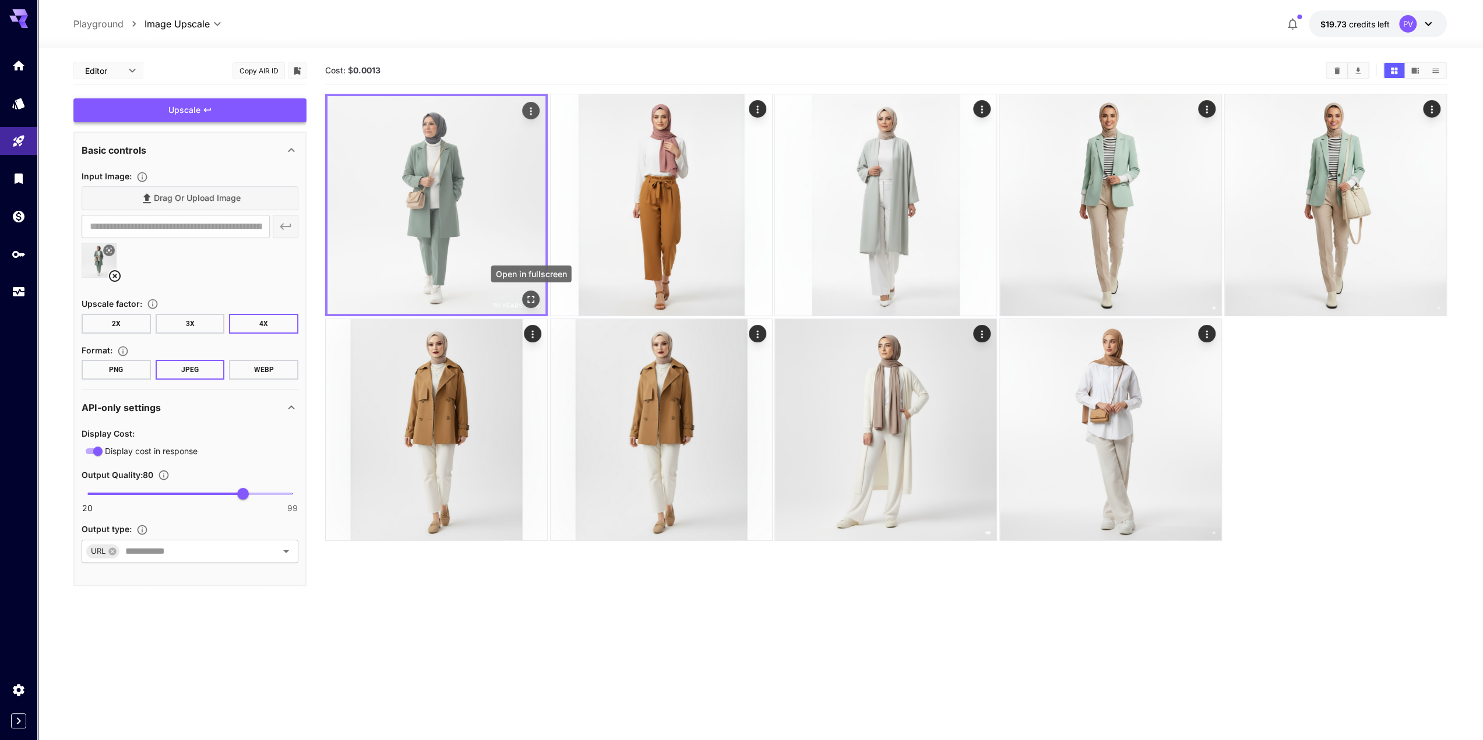
click at [530, 300] on icon "Open in fullscreen" at bounding box center [531, 300] width 12 height 12
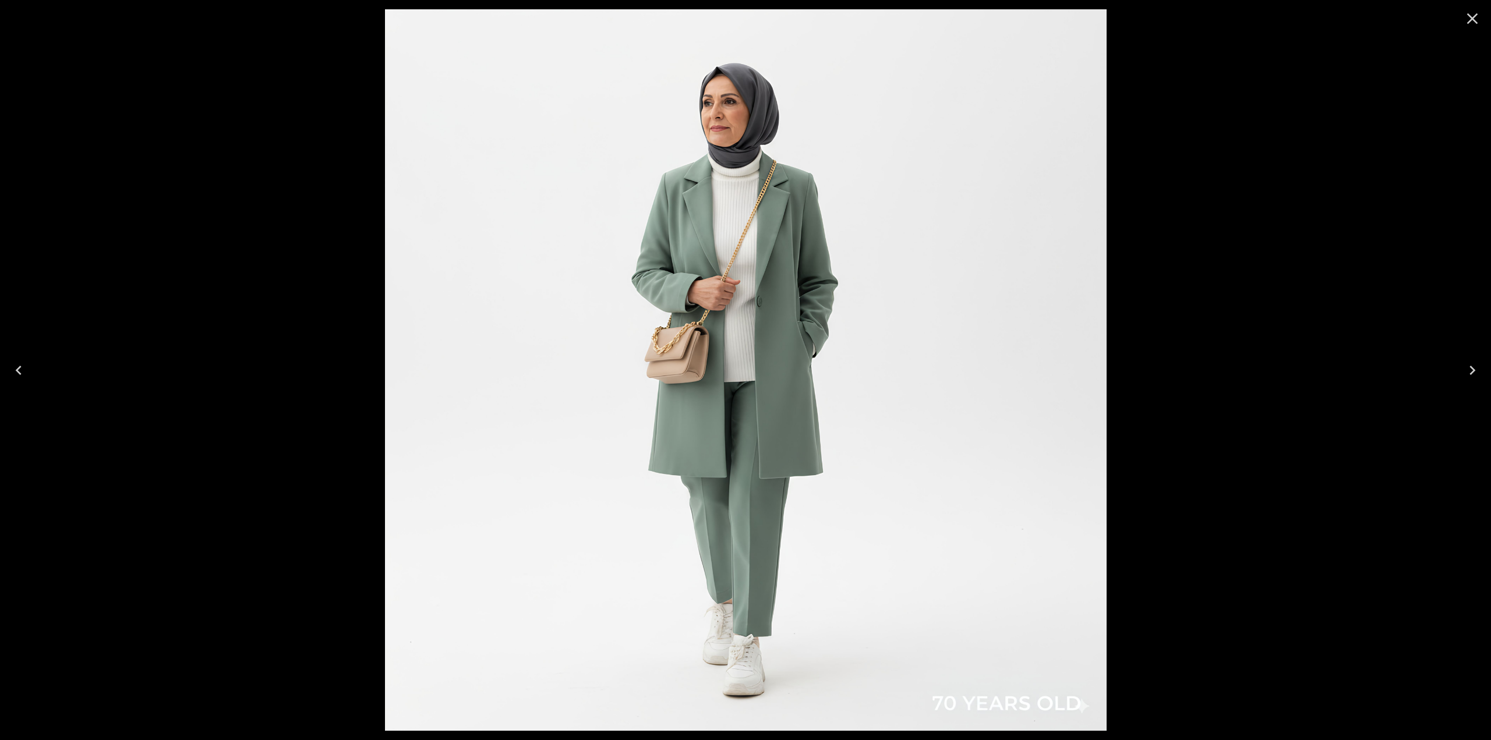
click at [342, 185] on div at bounding box center [745, 370] width 1491 height 740
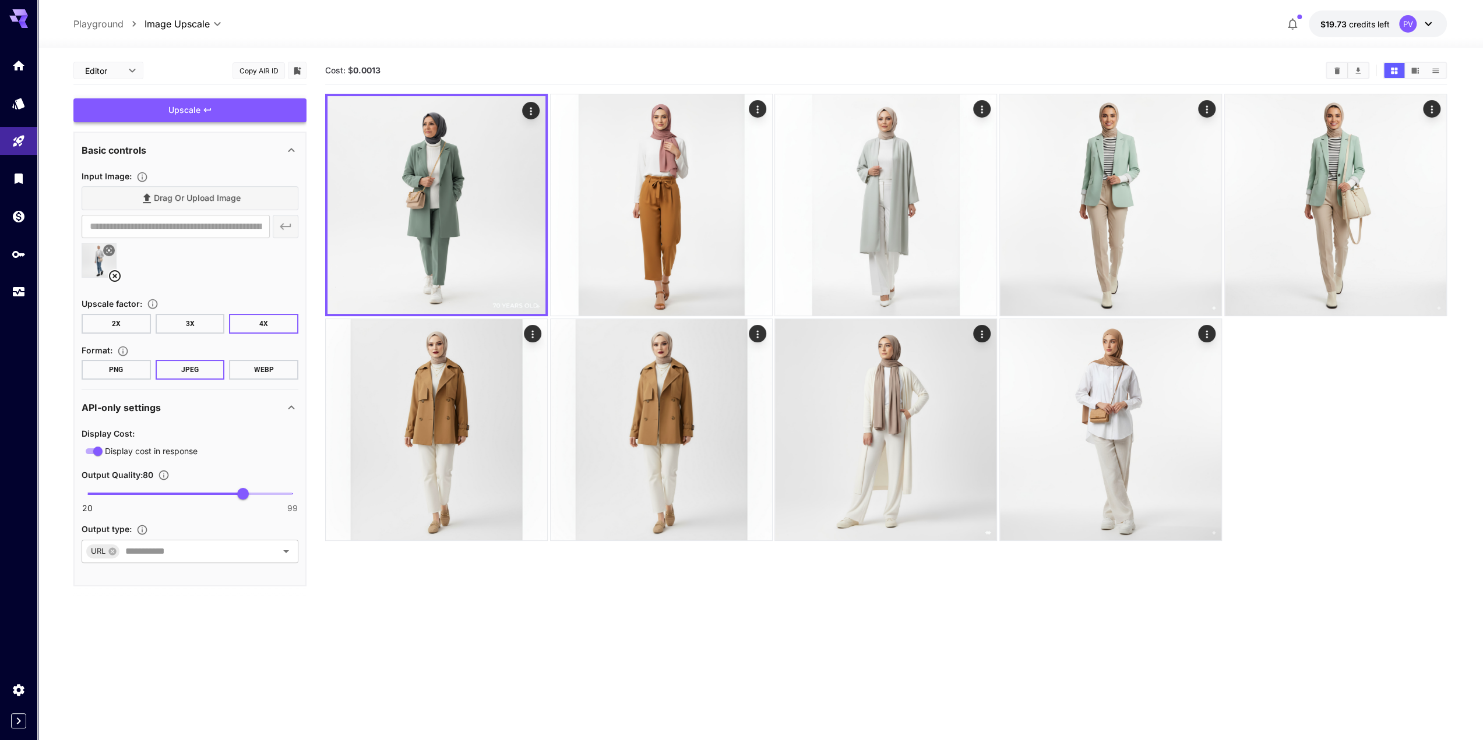
click at [196, 110] on div "Upscale" at bounding box center [189, 110] width 233 height 24
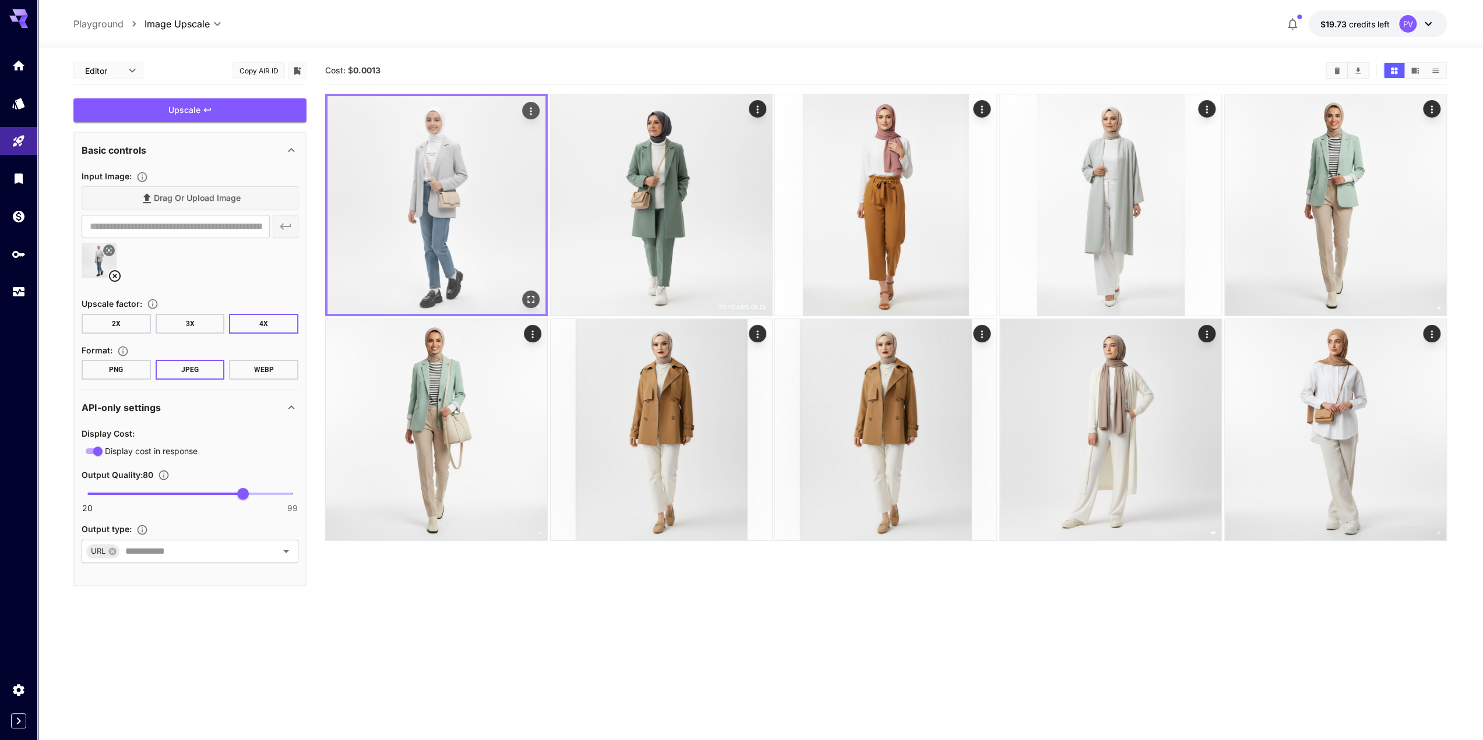
click at [489, 204] on img at bounding box center [436, 205] width 218 height 218
click at [534, 294] on icon "Open in fullscreen" at bounding box center [531, 300] width 12 height 12
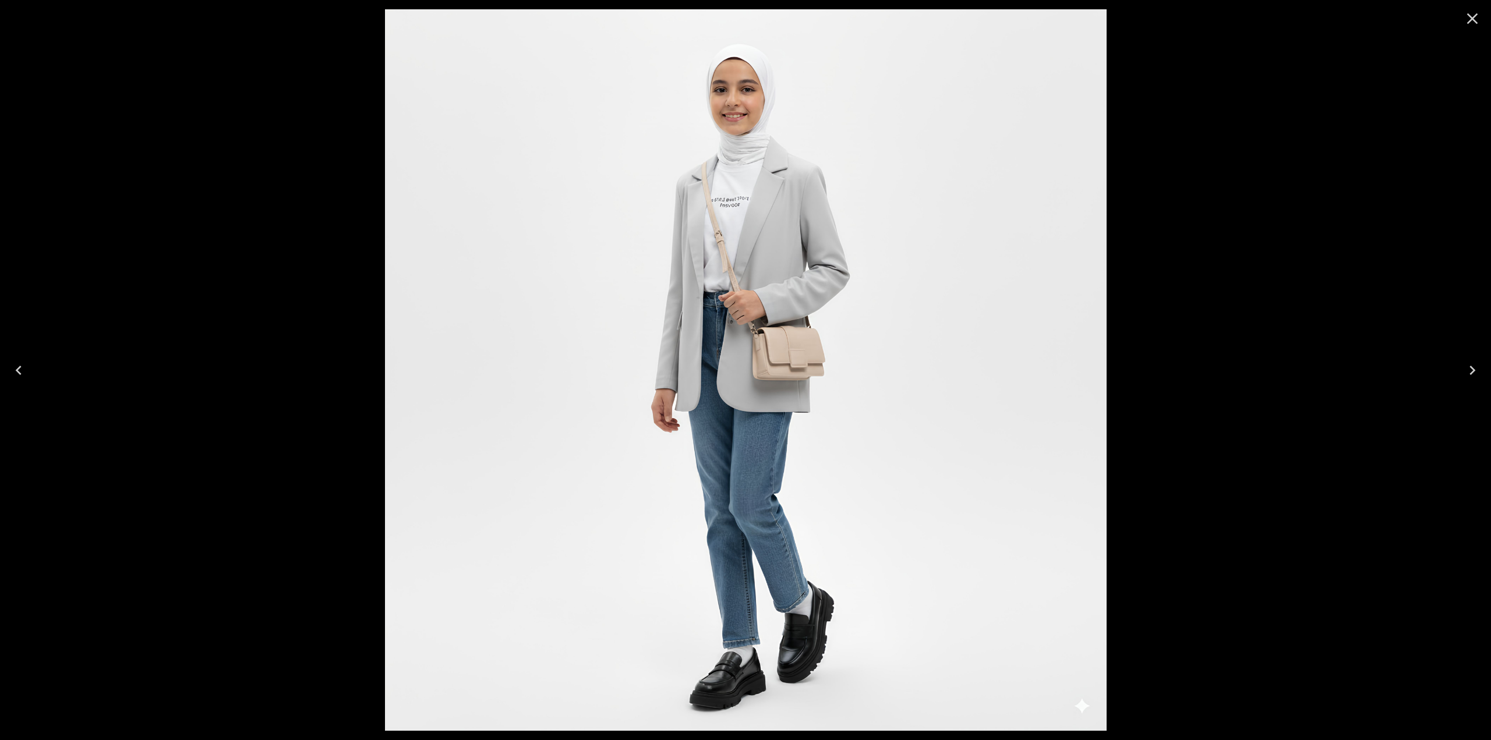
click at [350, 118] on div at bounding box center [745, 370] width 1491 height 740
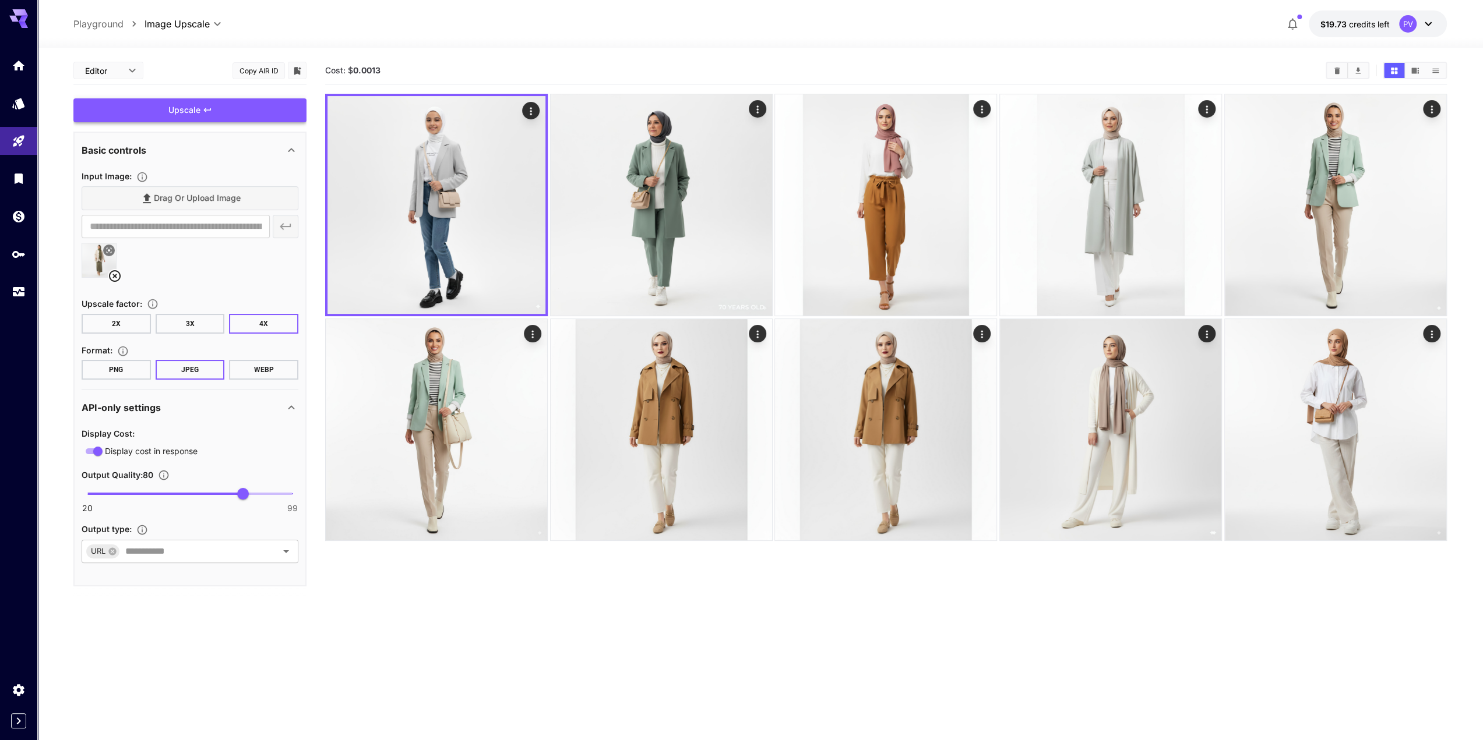
click at [175, 111] on div "Upscale" at bounding box center [189, 110] width 233 height 24
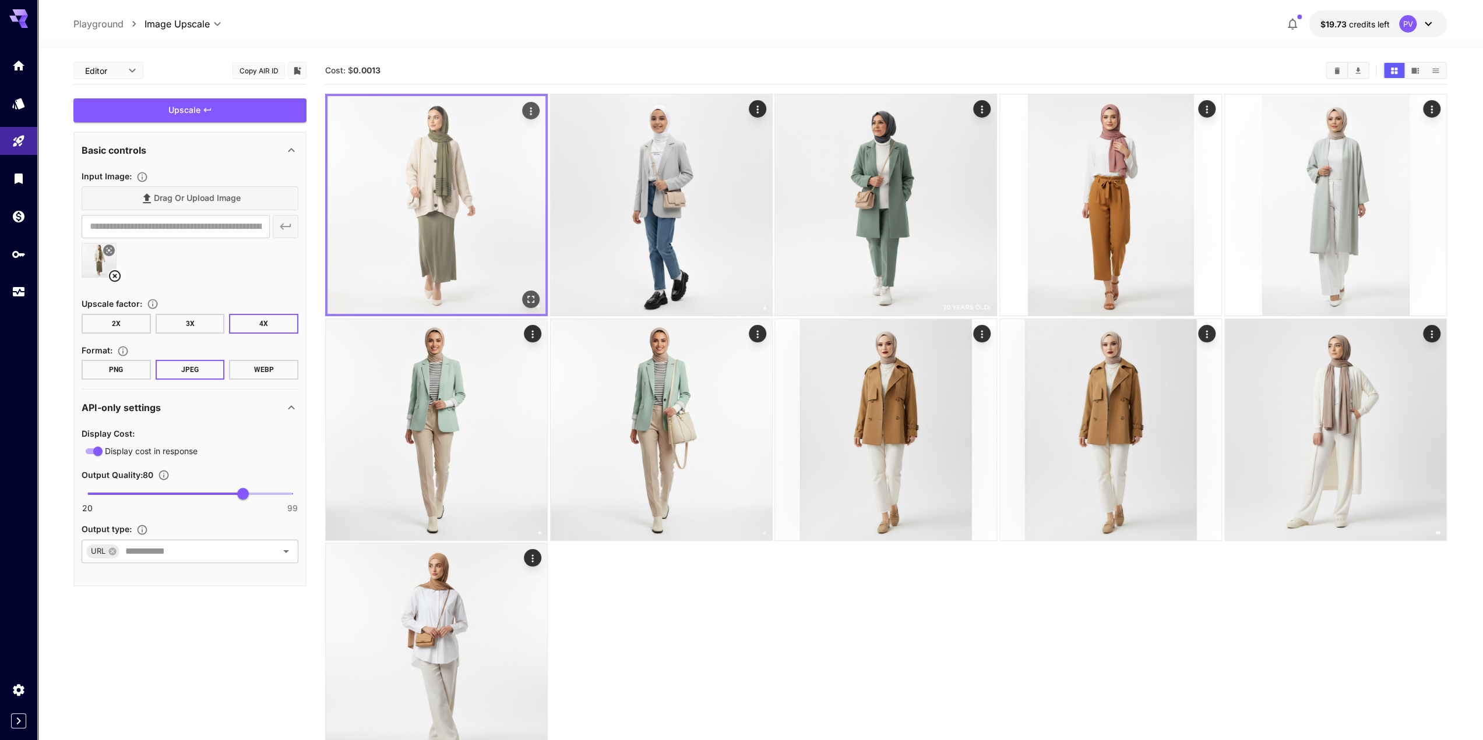
click at [465, 228] on img at bounding box center [436, 205] width 218 height 218
click at [528, 297] on icon "Open in fullscreen" at bounding box center [531, 300] width 7 height 7
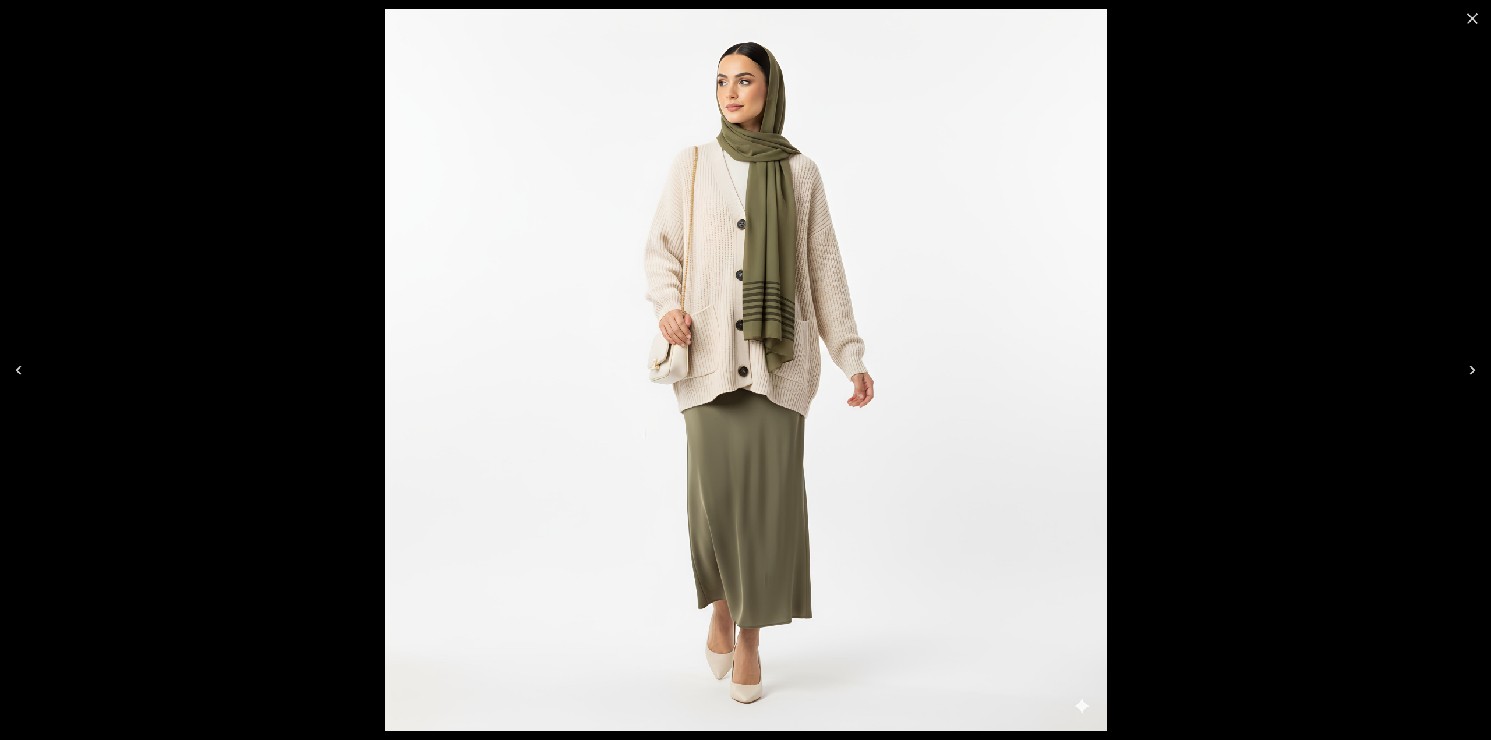
click at [335, 158] on div at bounding box center [745, 370] width 1491 height 740
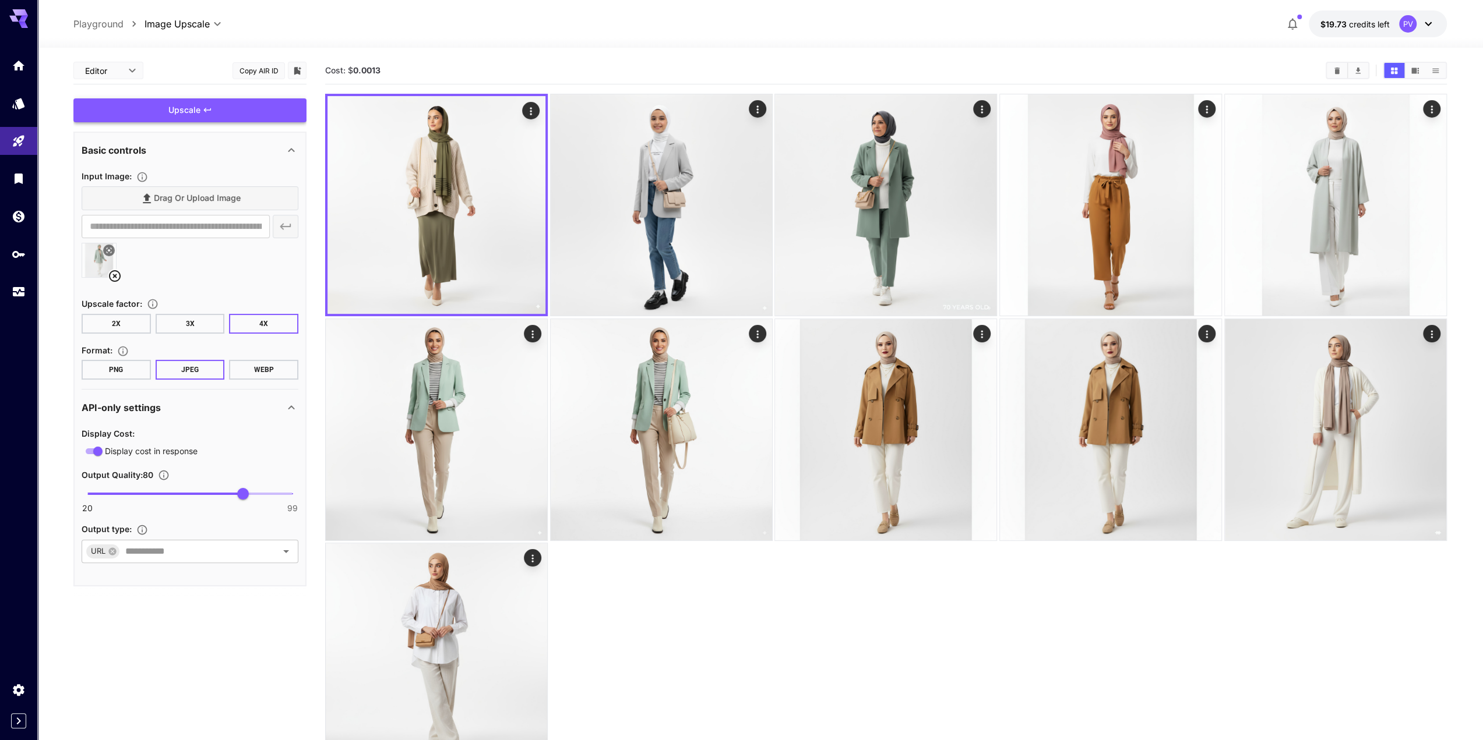
click at [185, 107] on div "Upscale" at bounding box center [189, 110] width 233 height 24
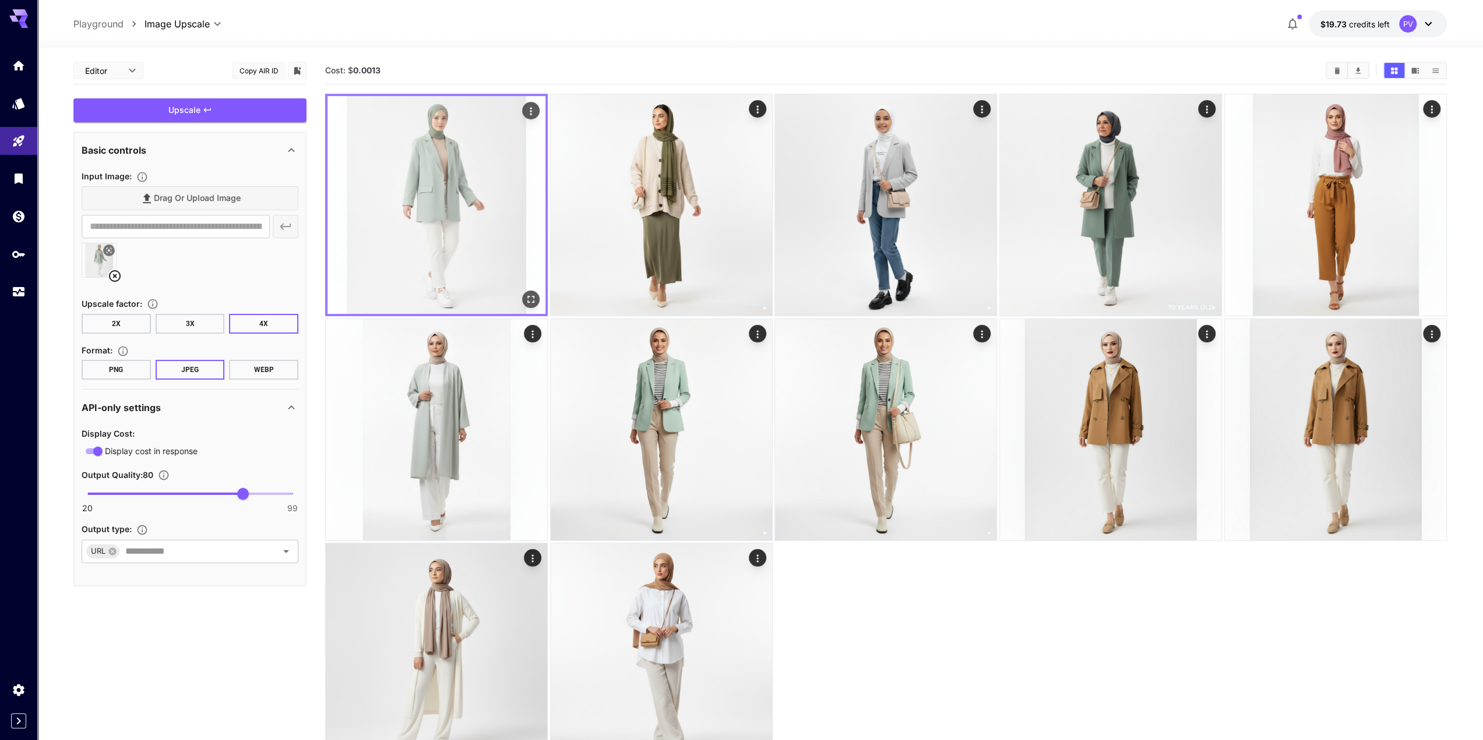
click at [532, 297] on icon "Open in fullscreen" at bounding box center [531, 300] width 7 height 7
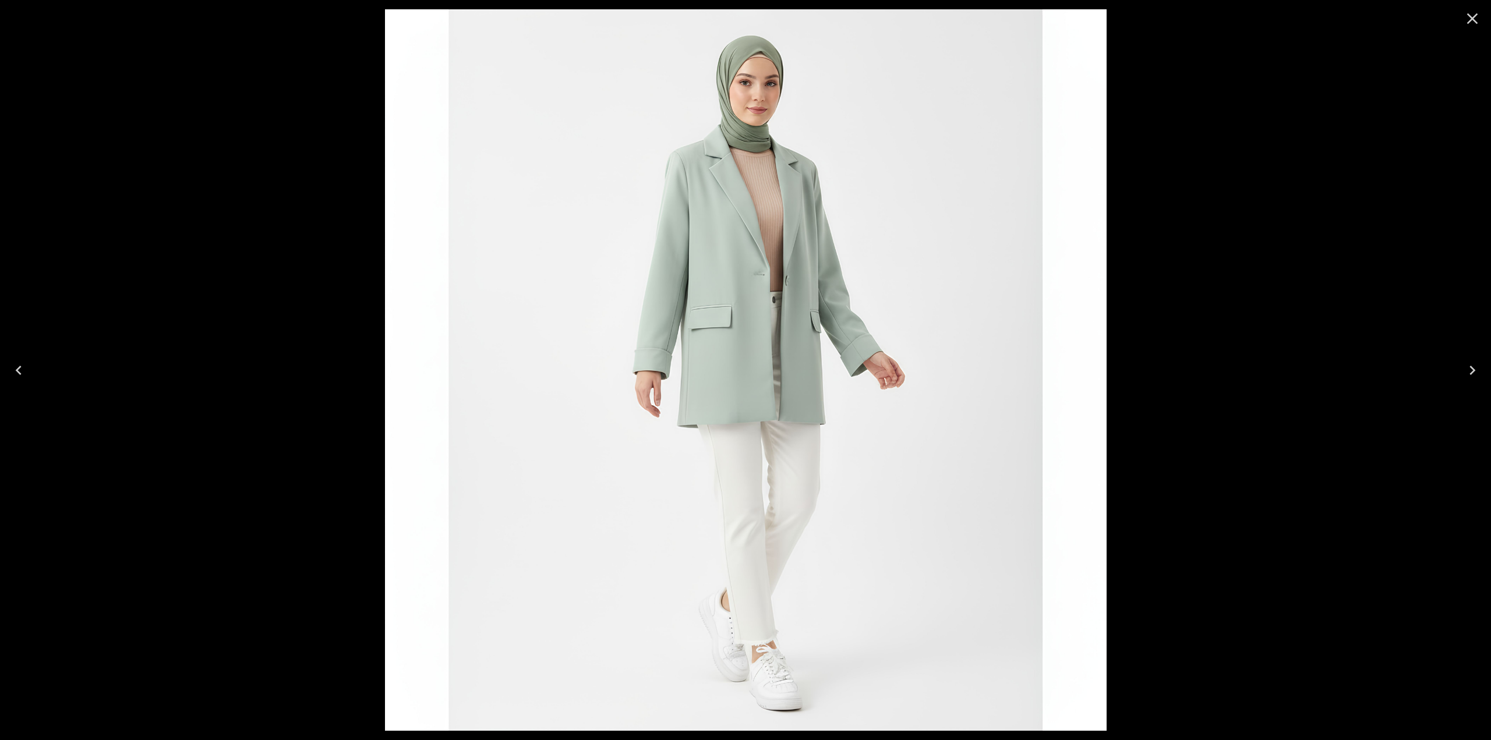
click at [281, 76] on div at bounding box center [745, 370] width 1491 height 740
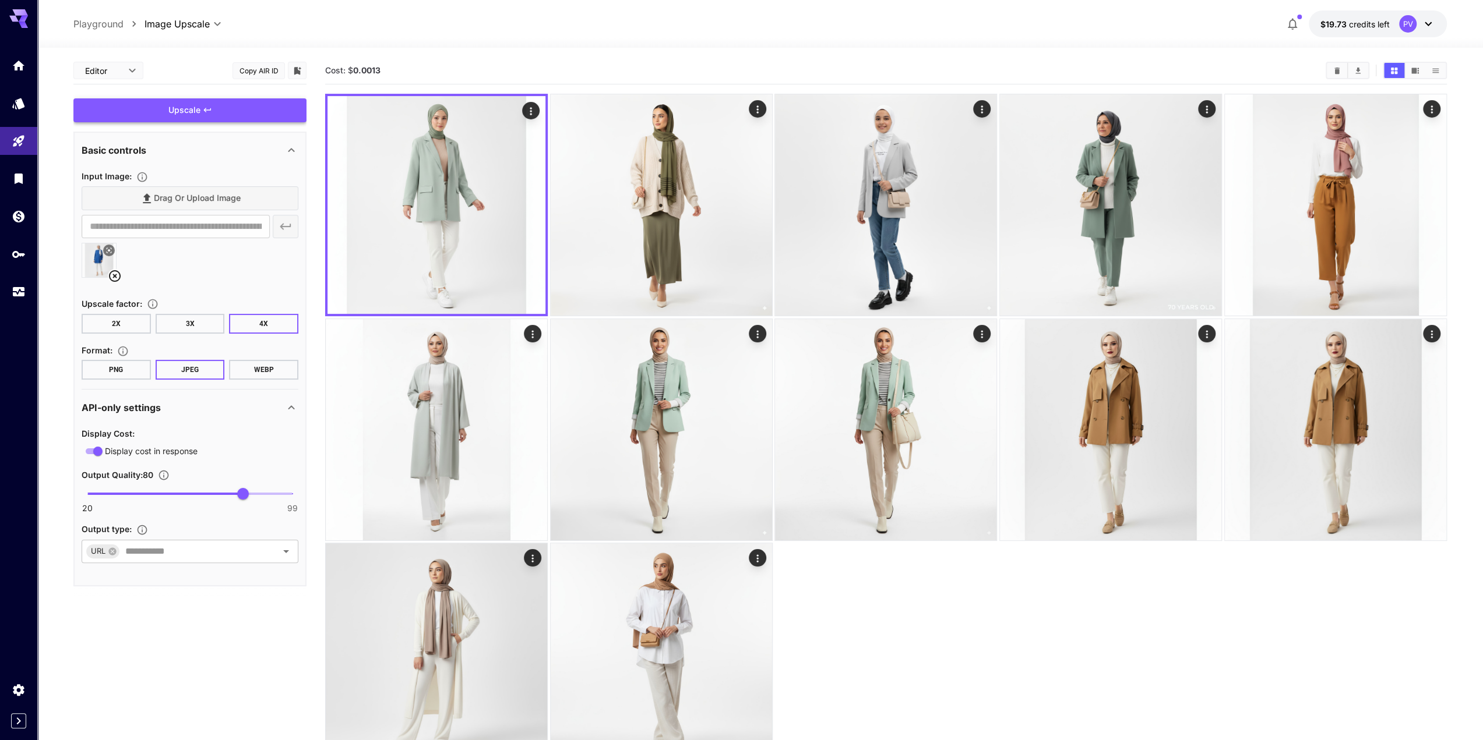
click at [191, 110] on div "Upscale" at bounding box center [189, 110] width 233 height 24
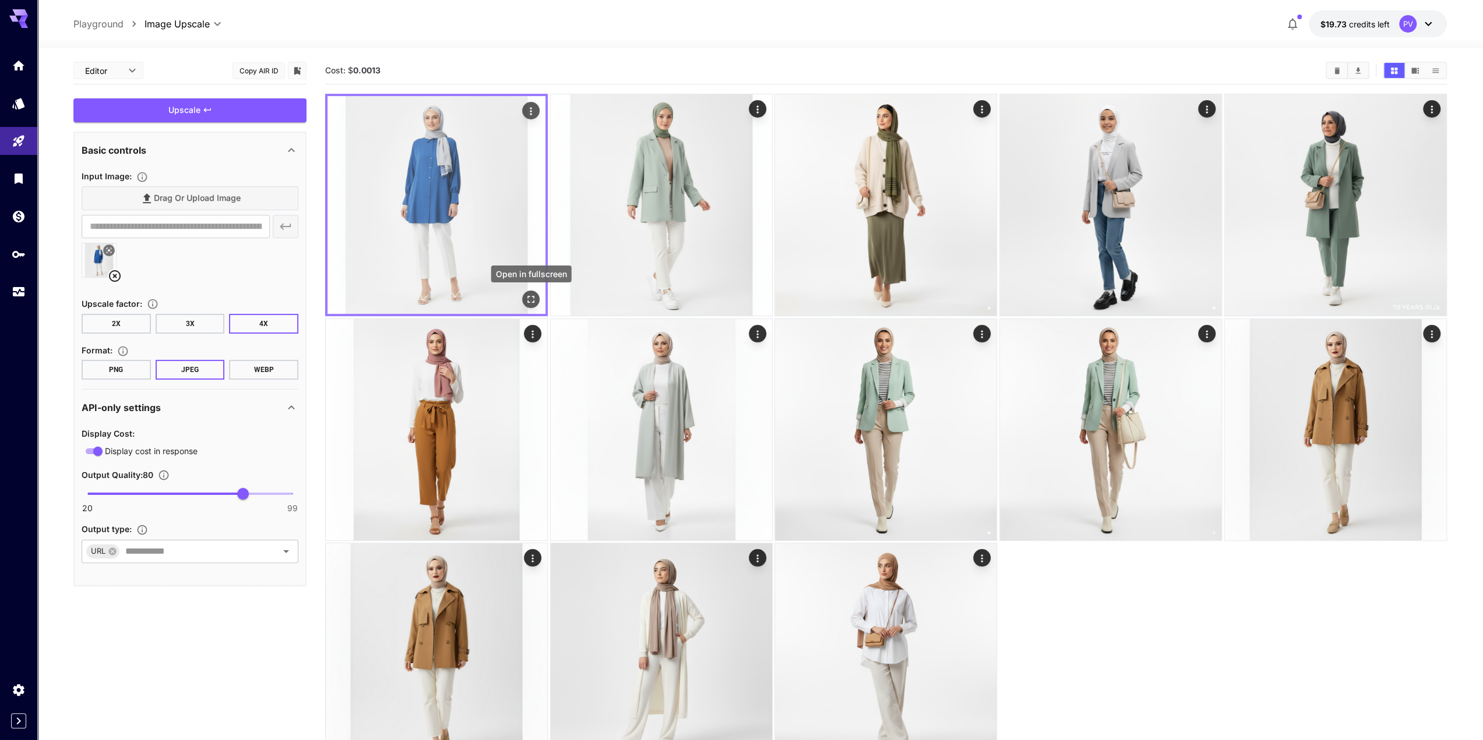
click at [531, 297] on icon "Open in fullscreen" at bounding box center [531, 300] width 12 height 12
click at [197, 109] on div "Upscale" at bounding box center [189, 110] width 233 height 24
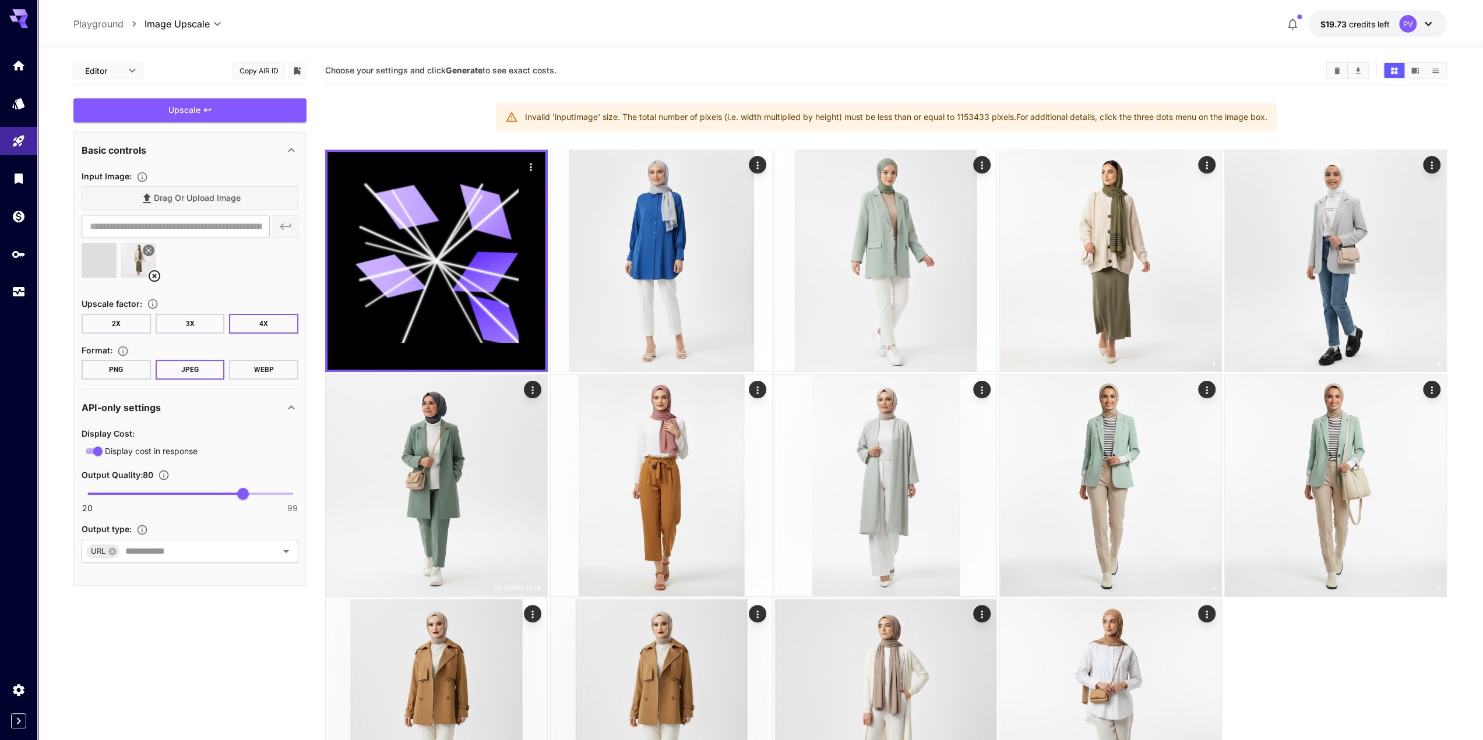
type input "**********"
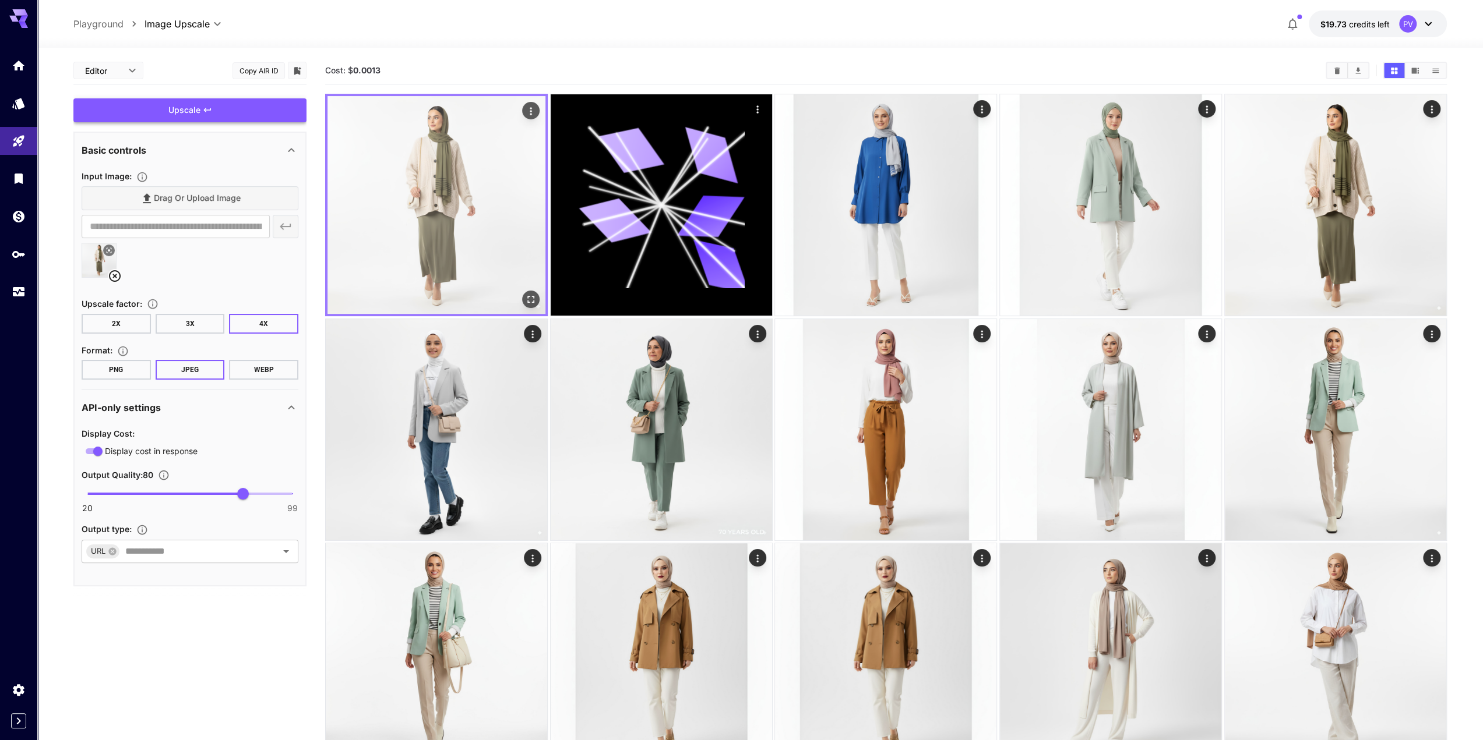
click at [461, 212] on img at bounding box center [436, 205] width 218 height 218
click at [527, 295] on icon "Open in fullscreen" at bounding box center [531, 300] width 12 height 12
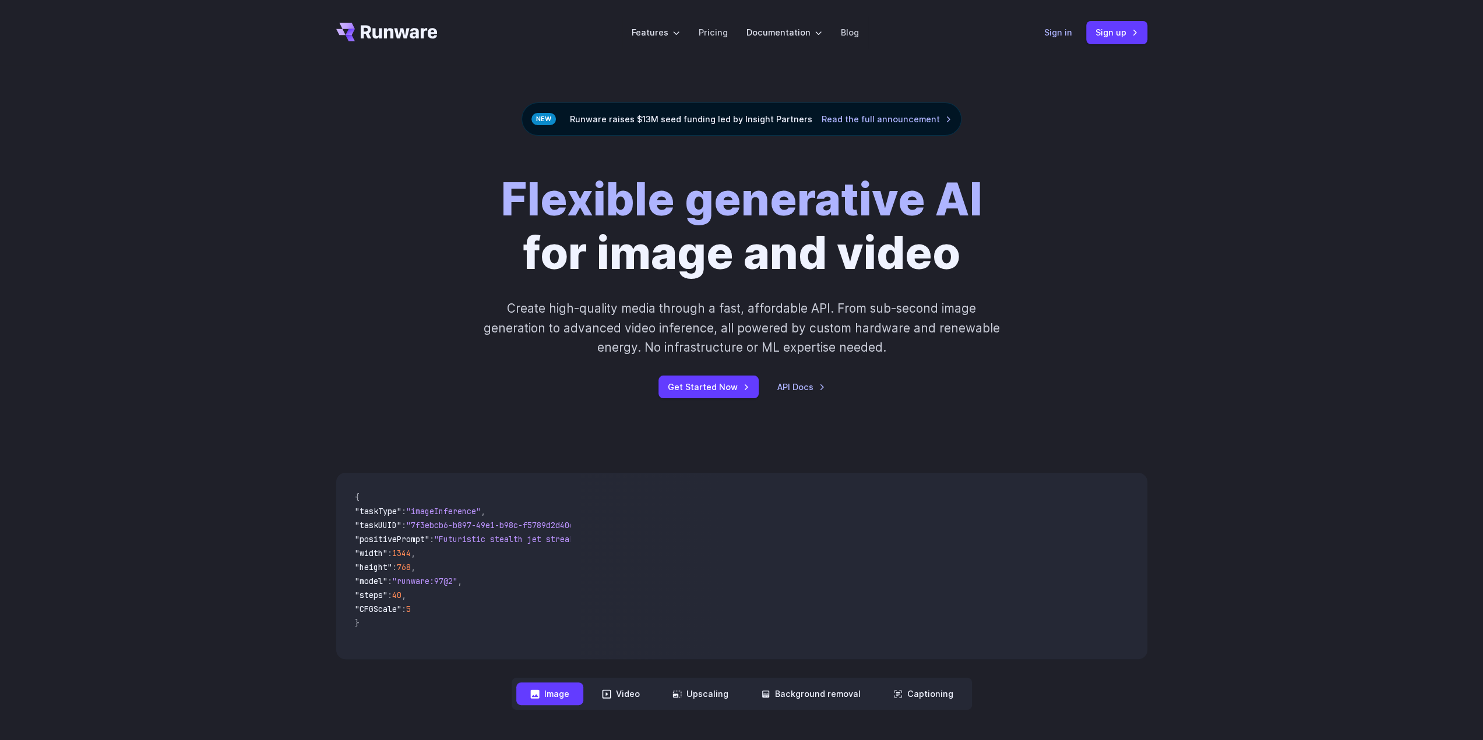
click at [1047, 30] on link "Sign in" at bounding box center [1058, 32] width 28 height 13
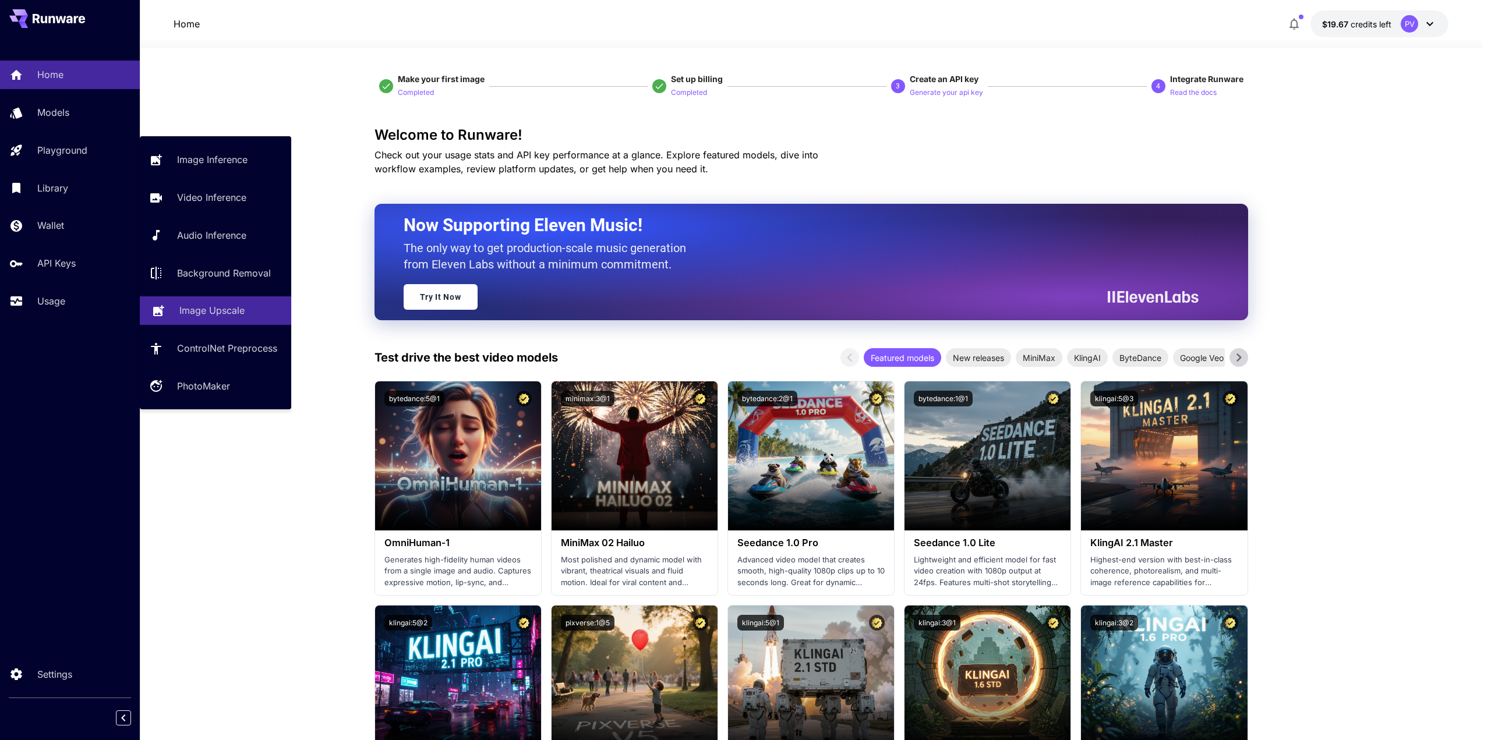
click at [203, 308] on p "Image Upscale" at bounding box center [211, 311] width 65 height 14
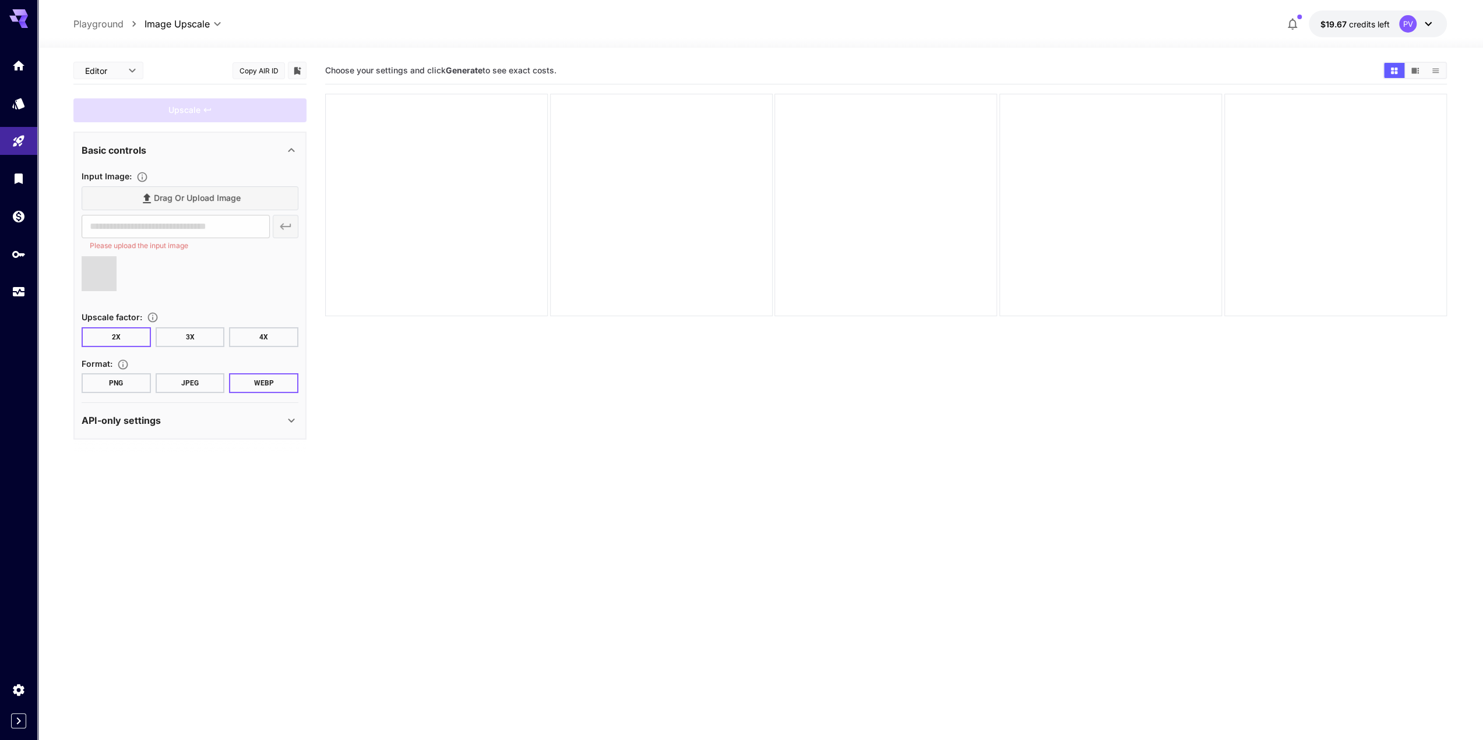
type input "**********"
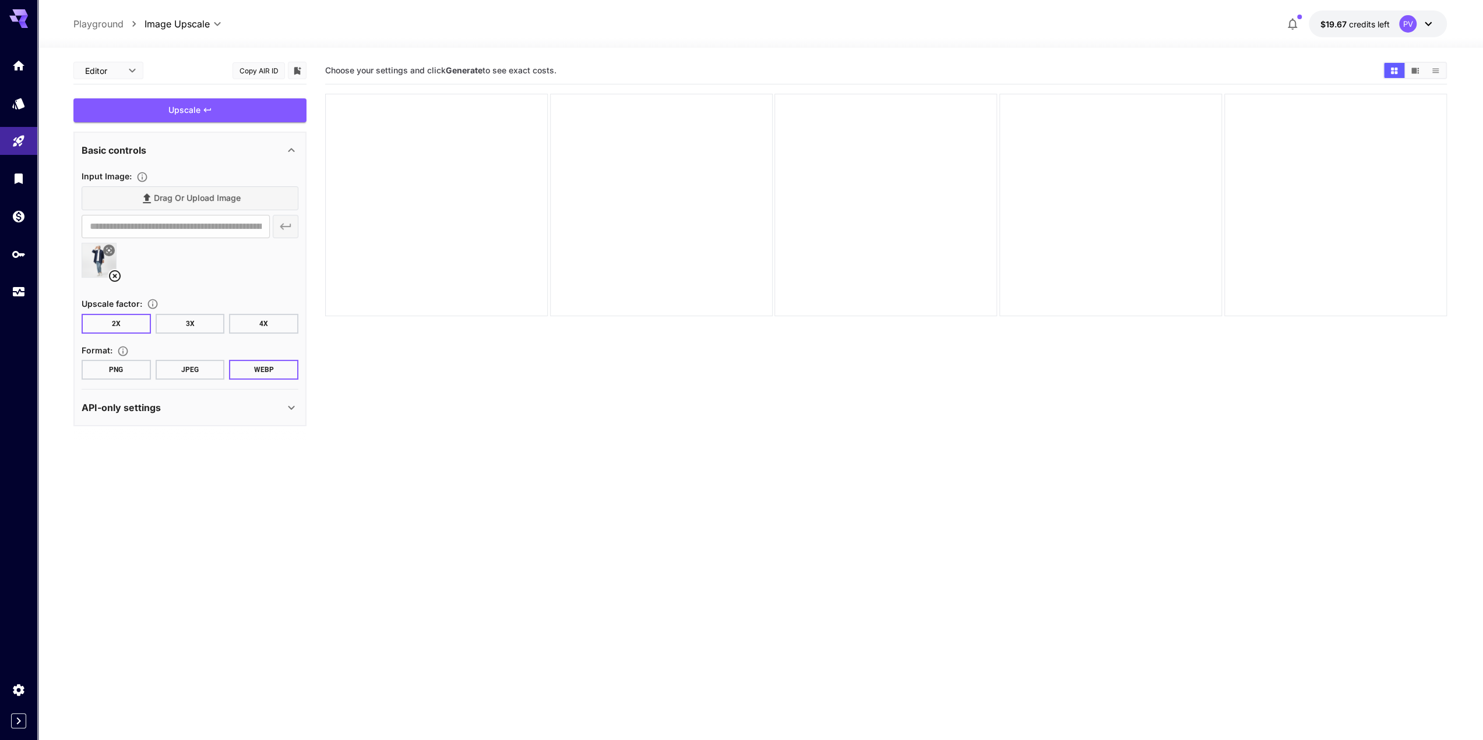
click at [254, 331] on button "4X" at bounding box center [263, 324] width 69 height 20
click at [200, 366] on button "JPEG" at bounding box center [190, 370] width 69 height 20
click at [200, 112] on div "Upscale" at bounding box center [189, 110] width 233 height 24
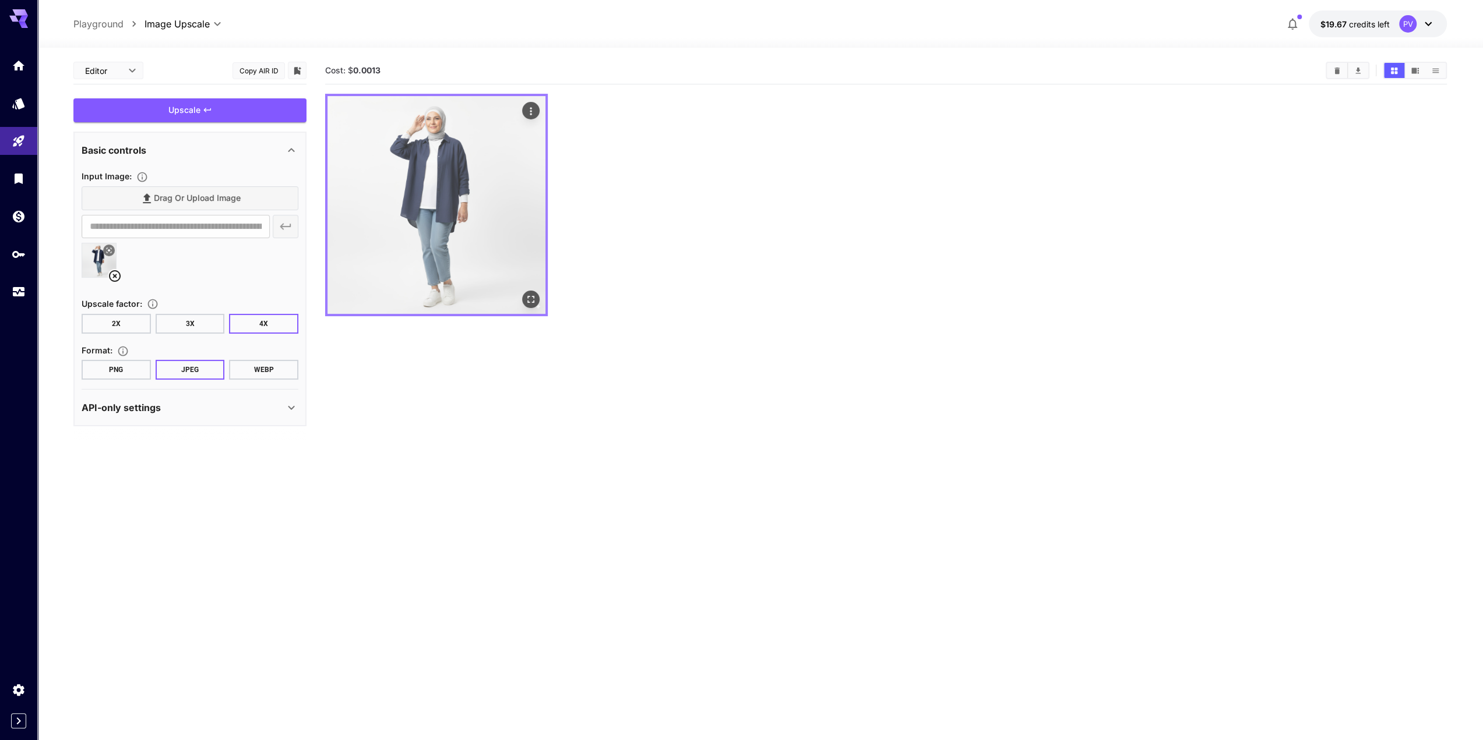
click at [534, 297] on icon "Open in fullscreen" at bounding box center [531, 300] width 7 height 7
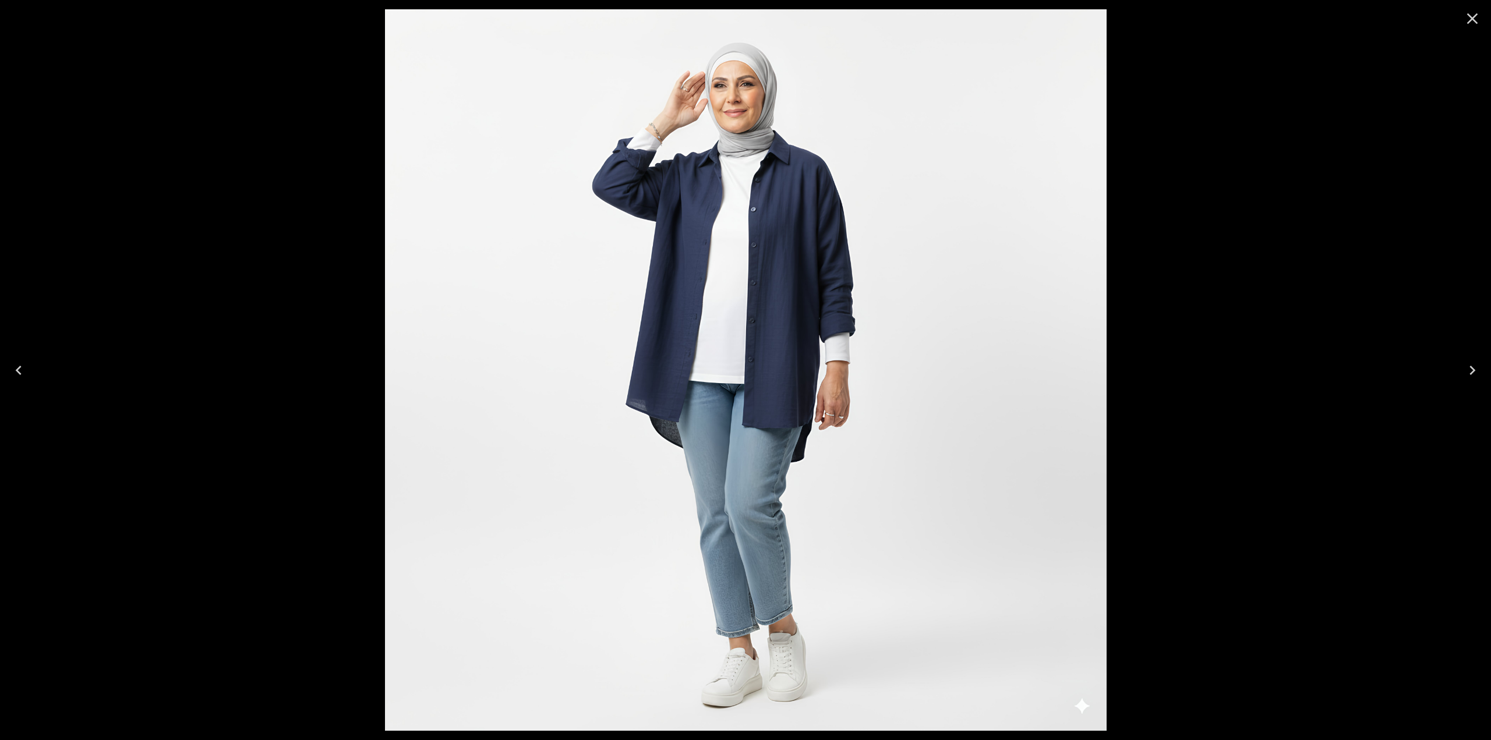
click at [821, 224] on img at bounding box center [746, 370] width 722 height 722
